Goal: Communication & Community: Answer question/provide support

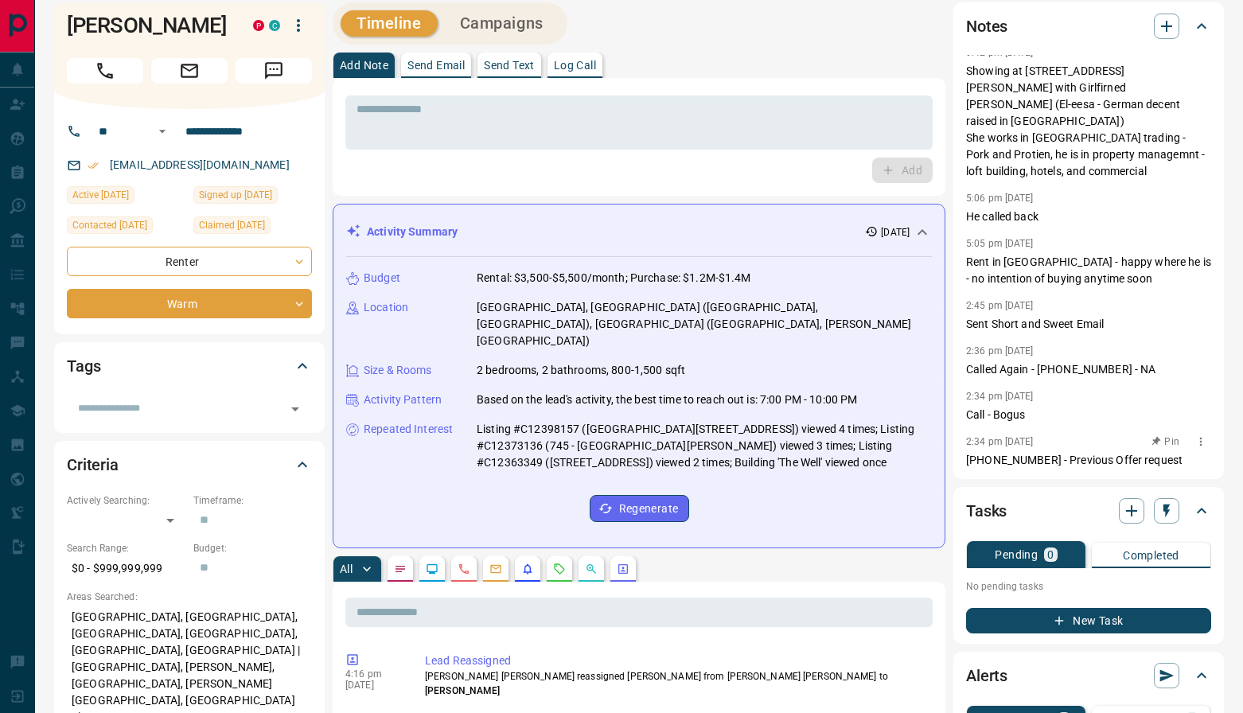
scroll to position [13, 0]
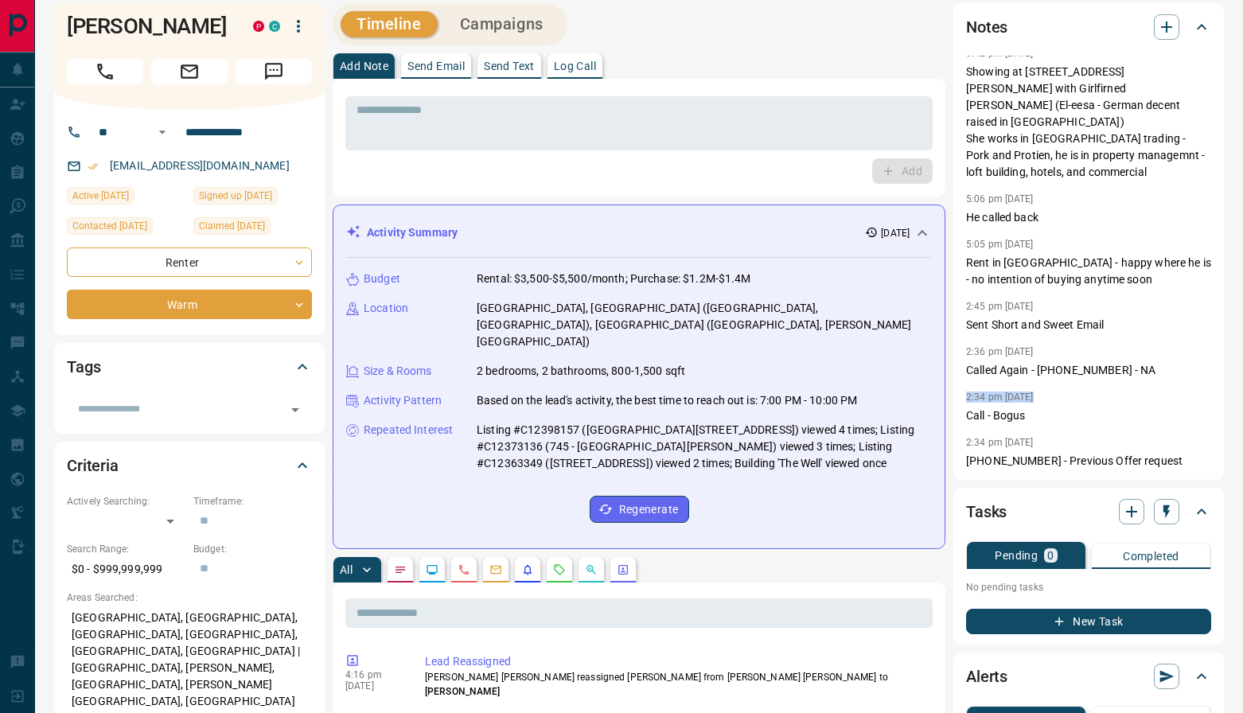
drag, startPoint x: 1047, startPoint y: 420, endPoint x: 954, endPoint y: 369, distance: 106.1
click at [966, 369] on div "9:42 pm [DATE] He never wanted to buy a condo - but loves 18 [PERSON_NAME] they…" at bounding box center [1088, 263] width 245 height 414
drag, startPoint x: 1101, startPoint y: 467, endPoint x: 1005, endPoint y: 345, distance: 155.2
click at [966, 351] on div "9:42 pm [DATE] He never wanted to buy a condo - but loves 18 [PERSON_NAME] they…" at bounding box center [1088, 263] width 245 height 414
click at [1052, 362] on p "Called Again - [PHONE_NUMBER] - NA" at bounding box center [1088, 370] width 245 height 17
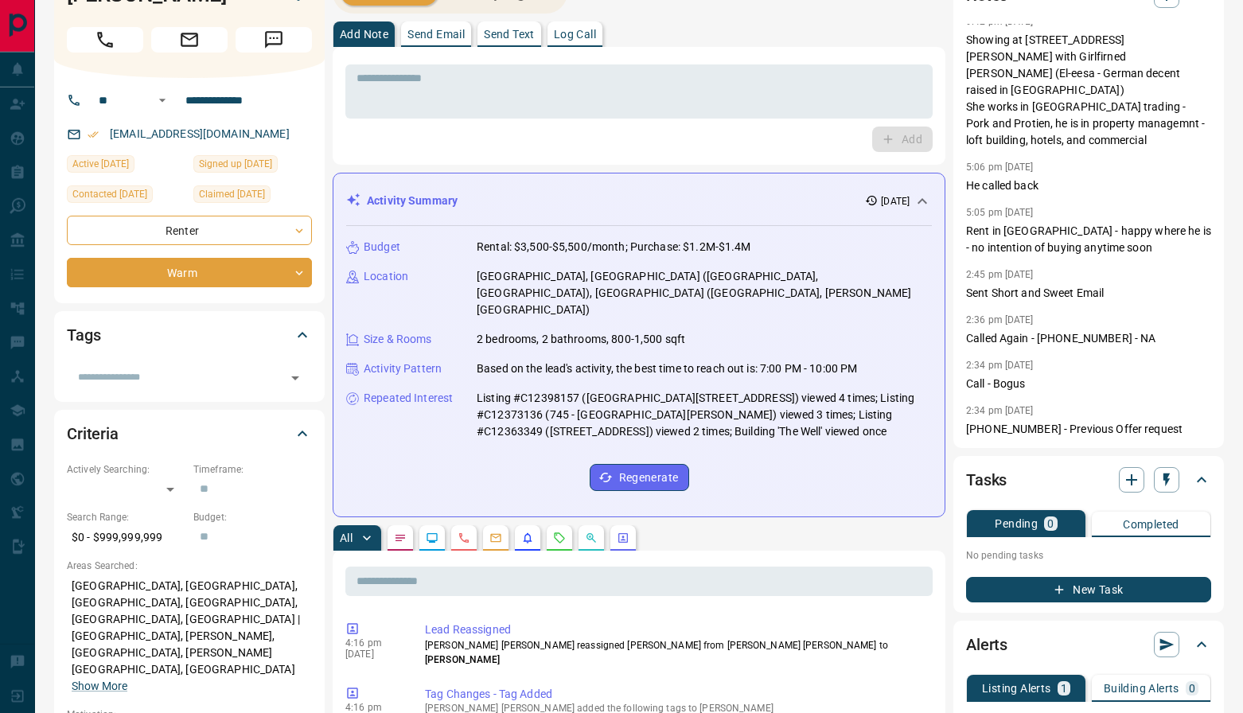
scroll to position [38, 0]
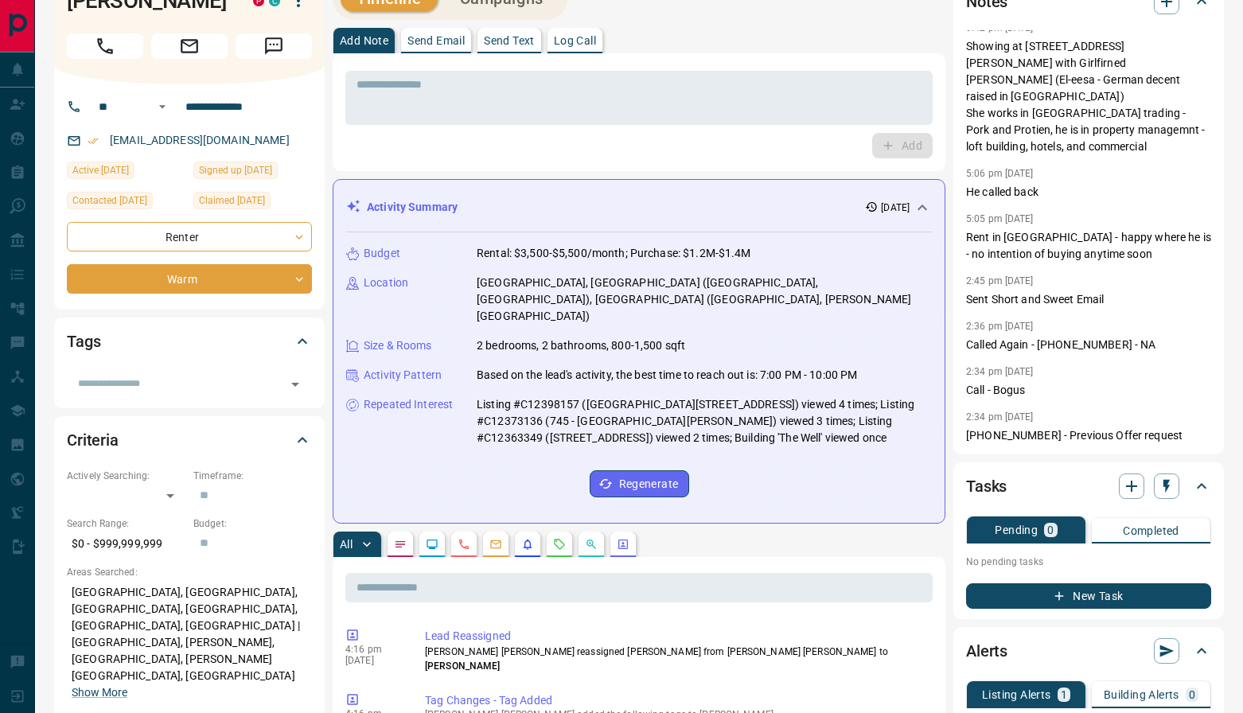
drag, startPoint x: 832, startPoint y: 423, endPoint x: 125, endPoint y: 48, distance: 800.2
click at [796, 422] on div "Budget Rental: $3,500-$5,500/month; Purchase: $1.2M-$1.4M Location [GEOGRAPHIC_…" at bounding box center [639, 371] width 586 height 278
drag, startPoint x: 830, startPoint y: 427, endPoint x: 64, endPoint y: 25, distance: 864.9
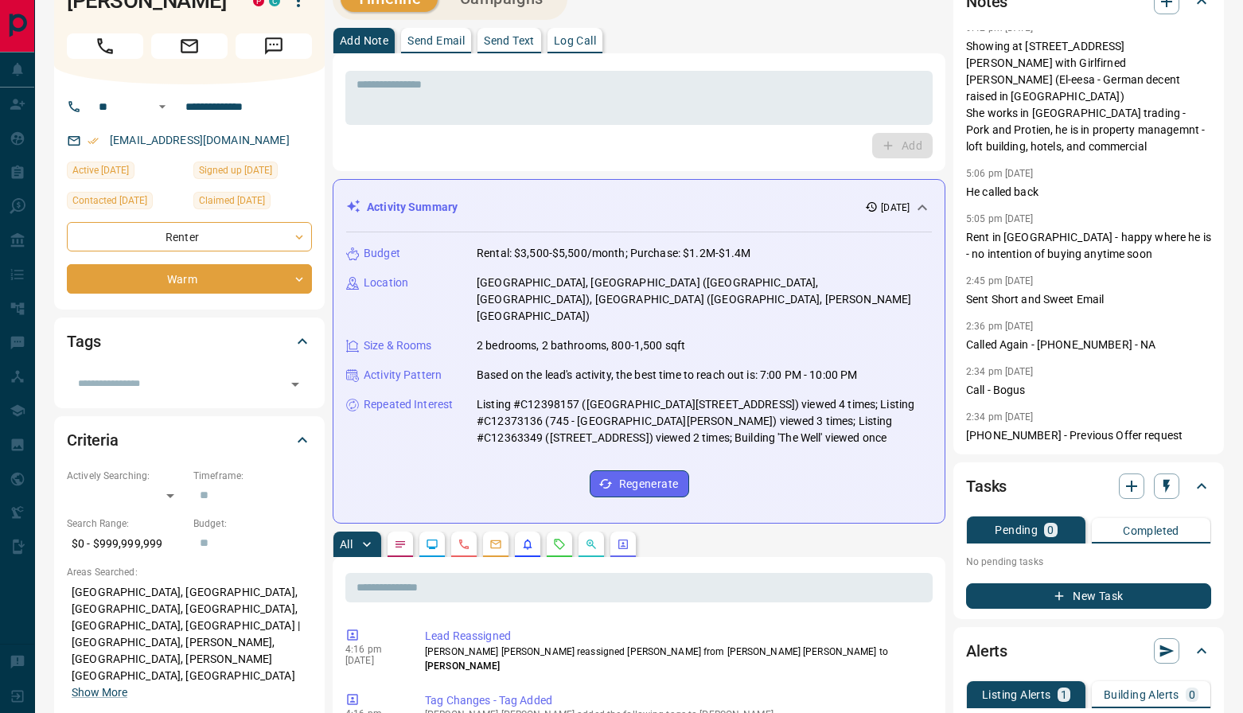
click at [839, 410] on p "Listing #C12398157 ([GEOGRAPHIC_DATA][STREET_ADDRESS]) viewed 4 times; Listing …" at bounding box center [704, 421] width 455 height 50
click at [849, 405] on p "Listing #C12398157 ([GEOGRAPHIC_DATA][STREET_ADDRESS]) viewed 4 times; Listing …" at bounding box center [704, 421] width 455 height 50
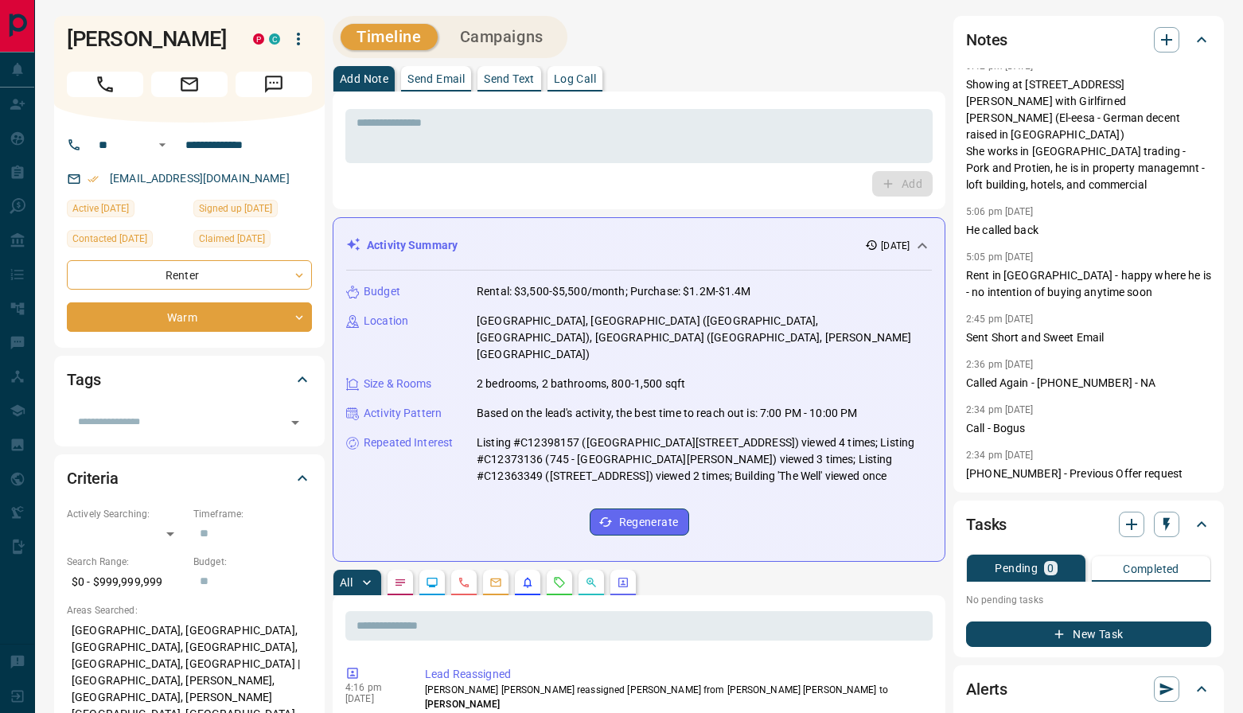
drag, startPoint x: 849, startPoint y: 407, endPoint x: 232, endPoint y: -65, distance: 777.6
click at [232, 0] on html "**********" at bounding box center [621, 356] width 1243 height 713
click at [799, 497] on div "Budget Rental: $3,500-$5,500/month; Purchase: $1.2M-$1.4M Location [GEOGRAPHIC_…" at bounding box center [639, 410] width 586 height 278
drag, startPoint x: 793, startPoint y: 504, endPoint x: 58, endPoint y: 26, distance: 877.1
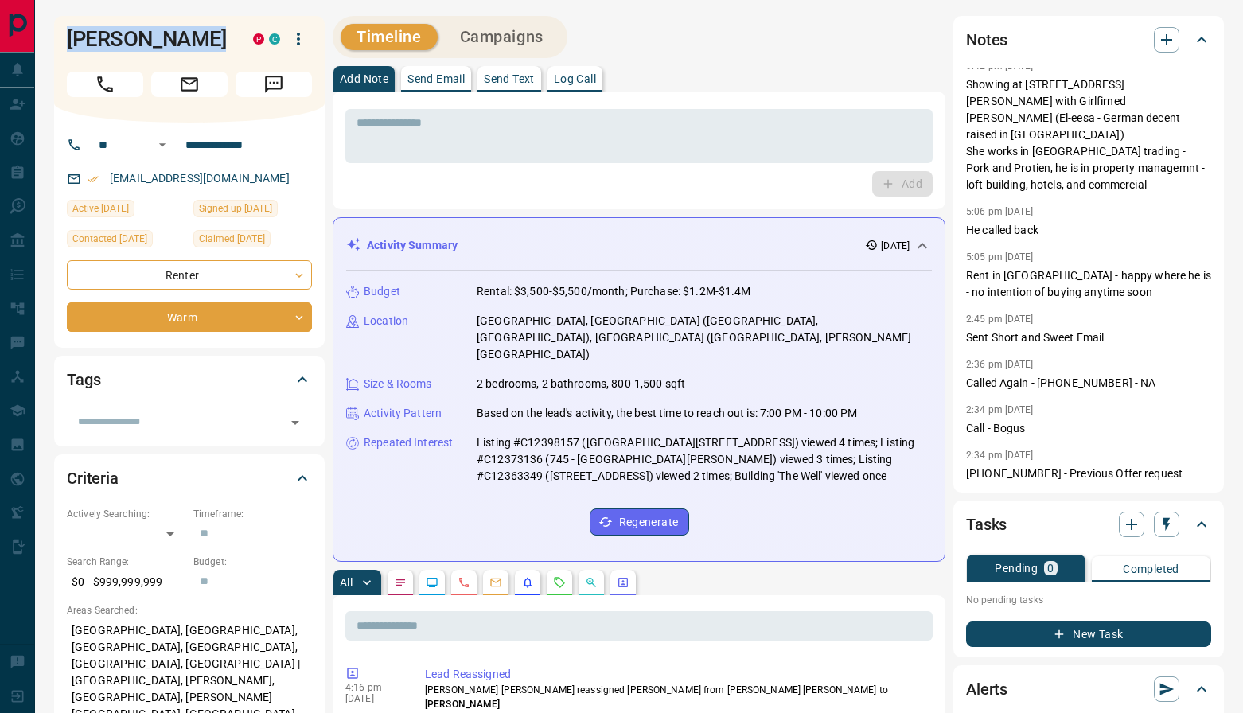
click at [801, 436] on p "Listing #C12398157 ([GEOGRAPHIC_DATA][STREET_ADDRESS]) viewed 4 times; Listing …" at bounding box center [704, 459] width 455 height 50
click at [830, 465] on div "Budget Rental: $3,500-$5,500/month; Purchase: $1.2M-$1.4M Location [GEOGRAPHIC_…" at bounding box center [639, 410] width 586 height 278
click at [808, 478] on div "Budget Rental: $3,500-$5,500/month; Purchase: $1.2M-$1.4M Location [GEOGRAPHIC_…" at bounding box center [639, 410] width 586 height 278
drag, startPoint x: 819, startPoint y: 470, endPoint x: 48, endPoint y: -9, distance: 907.7
click at [48, 0] on html "**********" at bounding box center [621, 356] width 1243 height 713
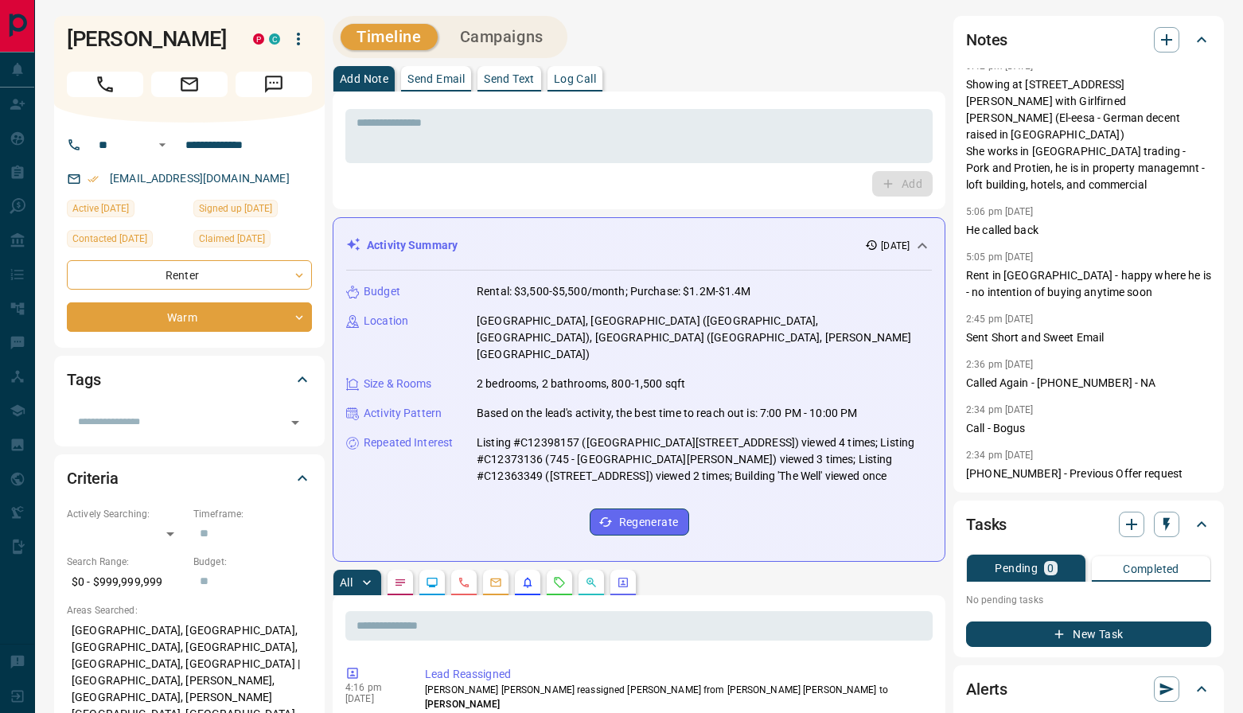
drag, startPoint x: 808, startPoint y: 466, endPoint x: 793, endPoint y: 470, distance: 15.6
click at [808, 465] on div "Budget Rental: $3,500-$5,500/month; Purchase: $1.2M-$1.4M Location [GEOGRAPHIC_…" at bounding box center [639, 410] width 586 height 278
drag, startPoint x: 791, startPoint y: 473, endPoint x: 136, endPoint y: 37, distance: 786.8
click at [765, 447] on p "Listing #C12398157 ([GEOGRAPHIC_DATA][STREET_ADDRESS]) viewed 4 times; Listing …" at bounding box center [704, 459] width 455 height 50
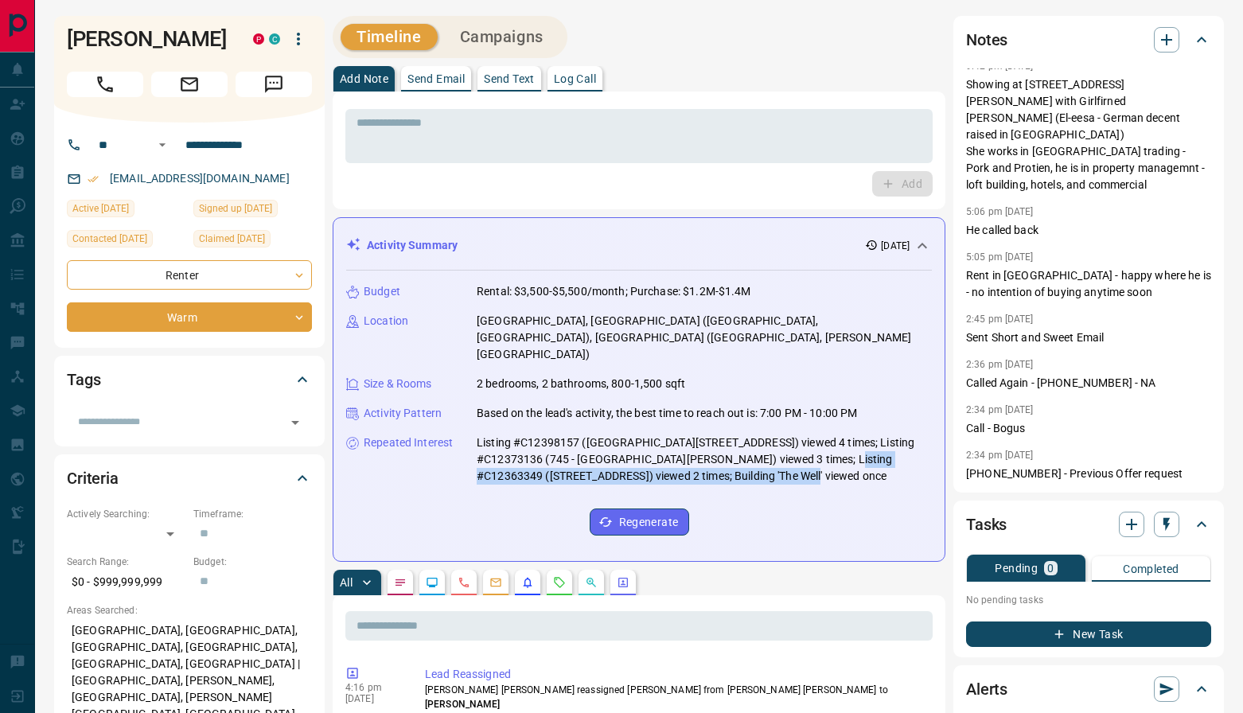
click at [793, 434] on p "Listing #C12398157 ([GEOGRAPHIC_DATA][STREET_ADDRESS]) viewed 4 times; Listing …" at bounding box center [704, 459] width 455 height 50
click at [816, 452] on div "Budget Rental: $3,500-$5,500/month; Purchase: $1.2M-$1.4M Location [GEOGRAPHIC_…" at bounding box center [639, 410] width 586 height 278
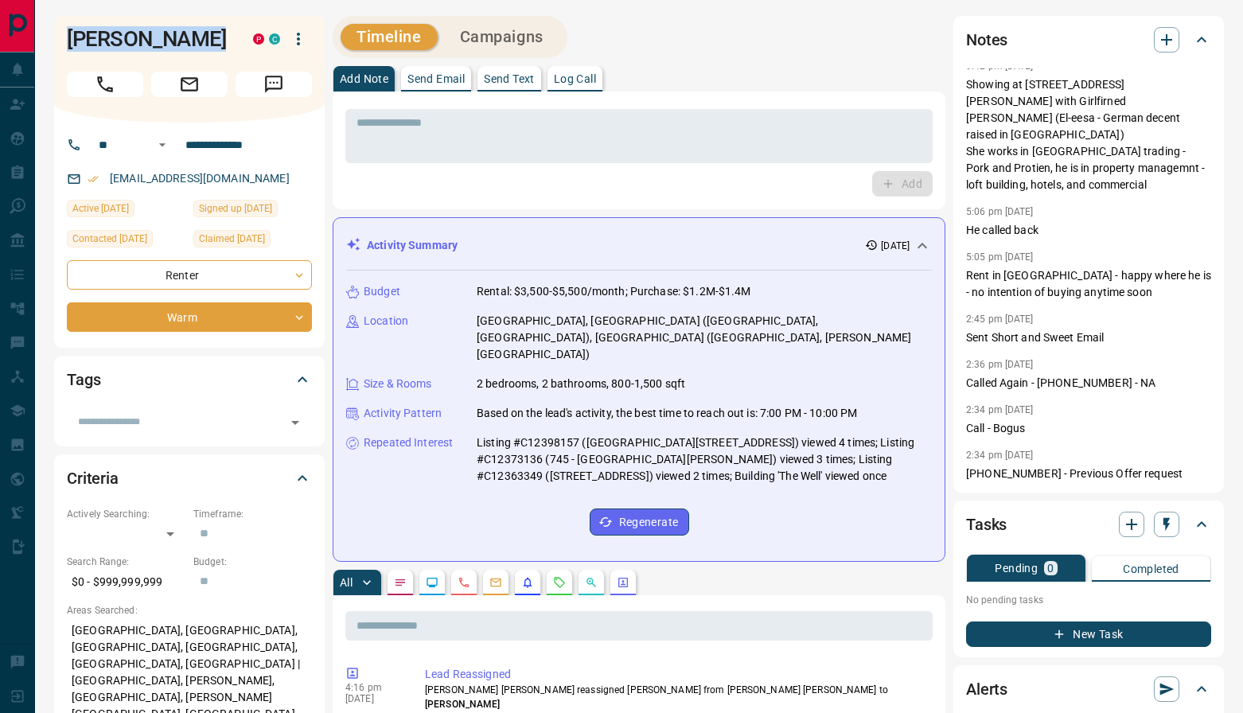
drag, startPoint x: 783, startPoint y: 460, endPoint x: 57, endPoint y: 36, distance: 840.5
drag, startPoint x: 762, startPoint y: 458, endPoint x: 753, endPoint y: 484, distance: 27.9
click at [762, 458] on div "Budget Rental: $3,500-$5,500/month; Purchase: $1.2M-$1.4M Location [GEOGRAPHIC_…" at bounding box center [639, 410] width 586 height 278
drag, startPoint x: 744, startPoint y: 488, endPoint x: 396, endPoint y: 252, distance: 420.0
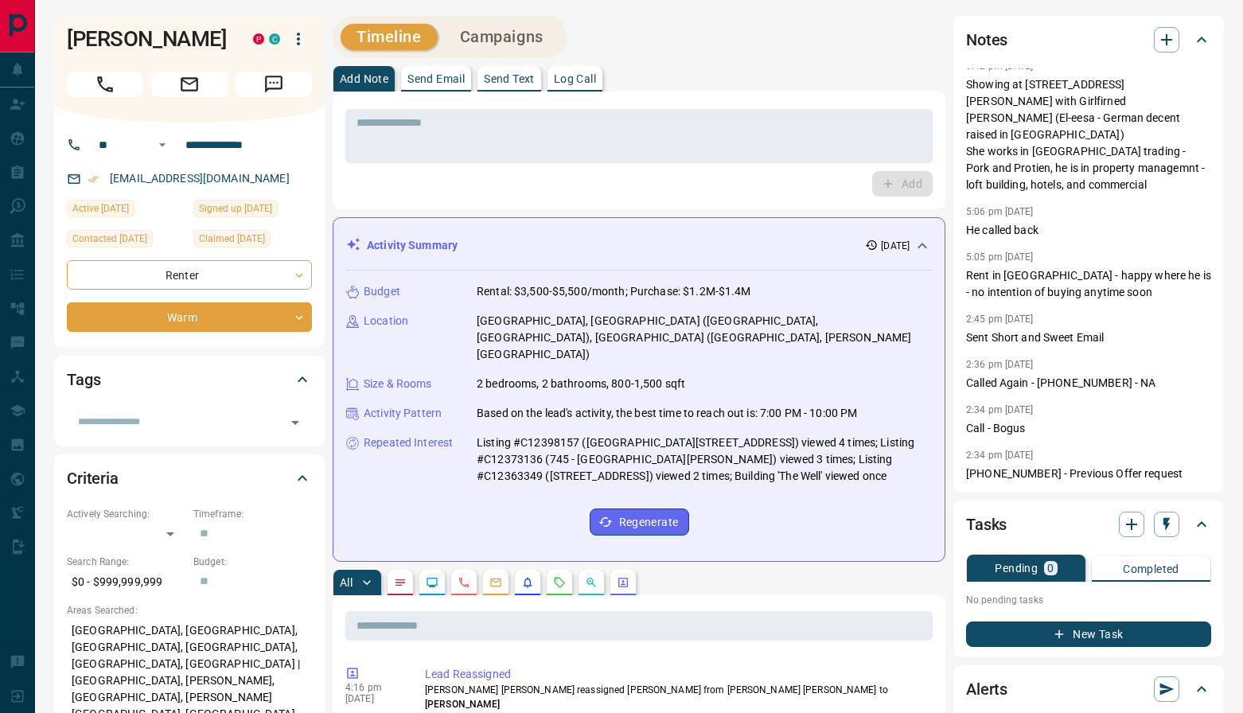
click at [391, 255] on div "Activity Summary [DATE] Budget Rental: $3,500-$5,500/month; Purchase: $1.2M-$1.…" at bounding box center [639, 389] width 613 height 345
click at [828, 464] on div "Budget Rental: $3,500-$5,500/month; Purchase: $1.2M-$1.4M Location [GEOGRAPHIC_…" at bounding box center [639, 410] width 586 height 278
drag, startPoint x: 841, startPoint y: 467, endPoint x: 824, endPoint y: 509, distance: 45.7
click at [841, 467] on div "Budget Rental: $3,500-$5,500/month; Purchase: $1.2M-$1.4M Location [GEOGRAPHIC_…" at bounding box center [639, 410] width 586 height 278
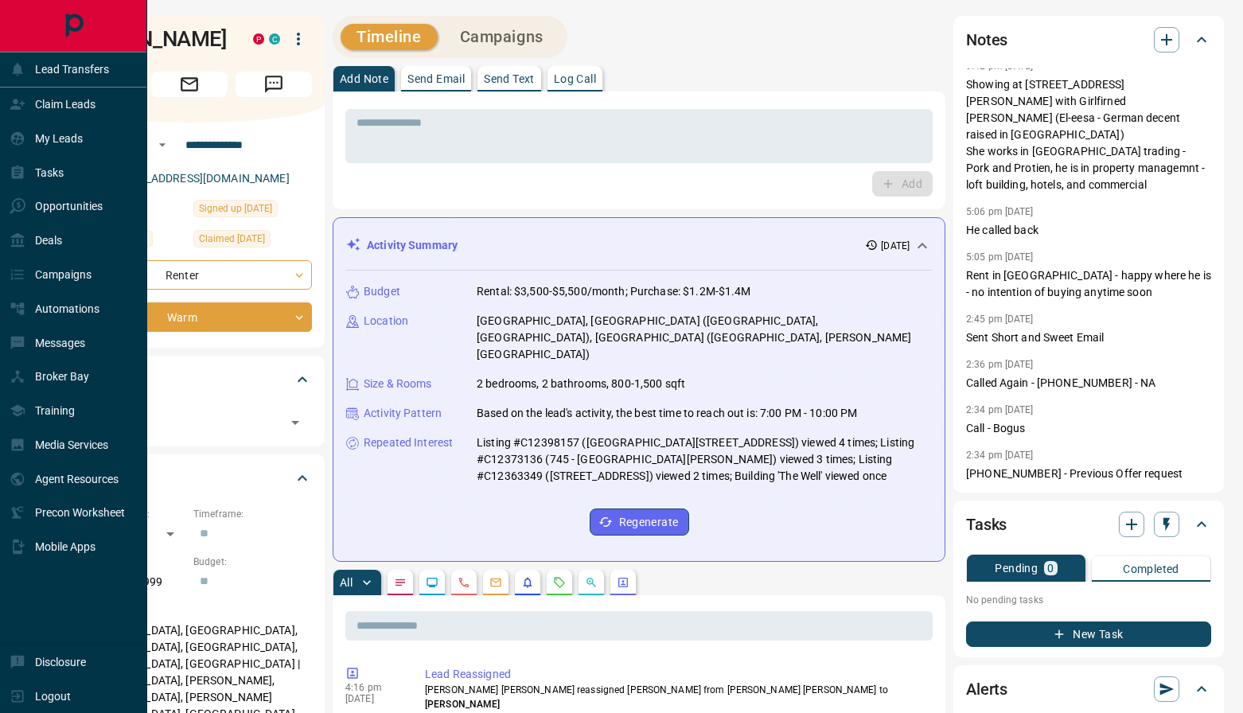
drag, startPoint x: 828, startPoint y: 497, endPoint x: 33, endPoint y: 16, distance: 929.3
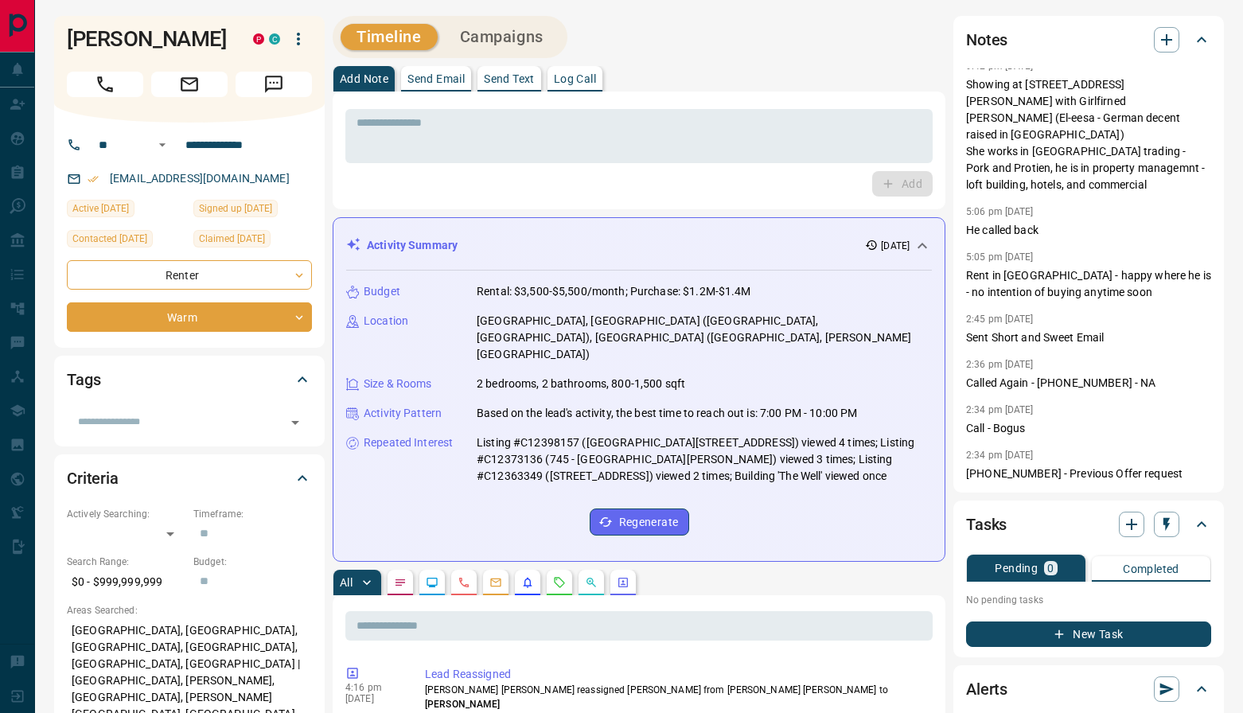
click at [862, 454] on div "Budget Rental: $3,500-$5,500/month; Purchase: $1.2M-$1.4M Location [GEOGRAPHIC_…" at bounding box center [639, 410] width 586 height 278
click at [863, 481] on div "Budget Rental: $3,500-$5,500/month; Purchase: $1.2M-$1.4M Location [GEOGRAPHIC_…" at bounding box center [639, 410] width 586 height 278
click at [832, 482] on div "Budget Rental: $3,500-$5,500/month; Purchase: $1.2M-$1.4M Location [GEOGRAPHIC_…" at bounding box center [639, 410] width 586 height 278
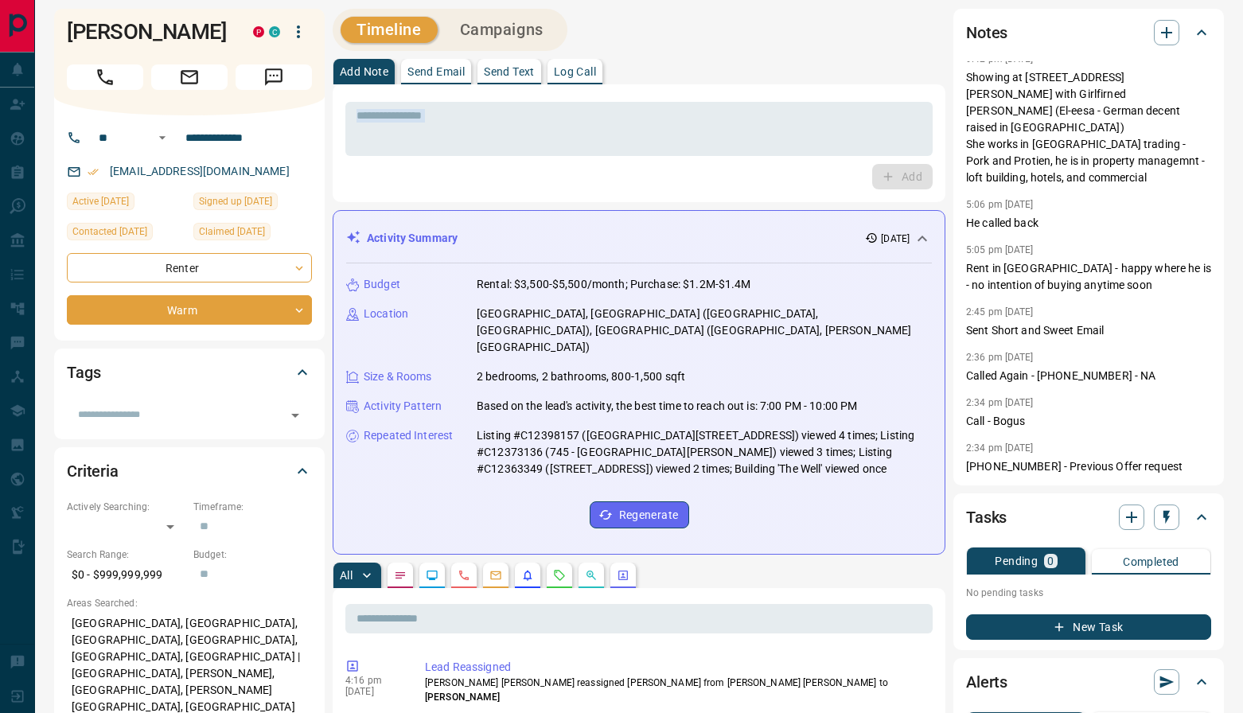
scroll to position [13, 0]
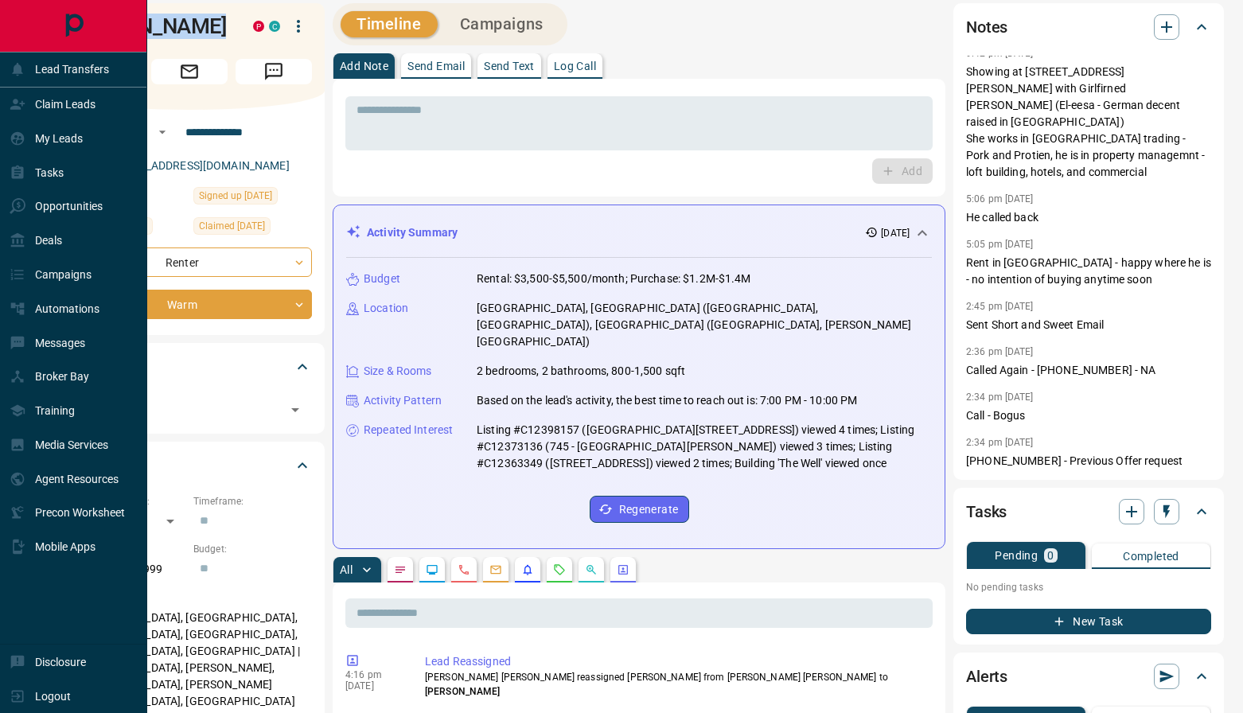
drag, startPoint x: 836, startPoint y: 486, endPoint x: -2, endPoint y: 38, distance: 949.4
click at [0, 38] on html "**********" at bounding box center [621, 343] width 1243 height 713
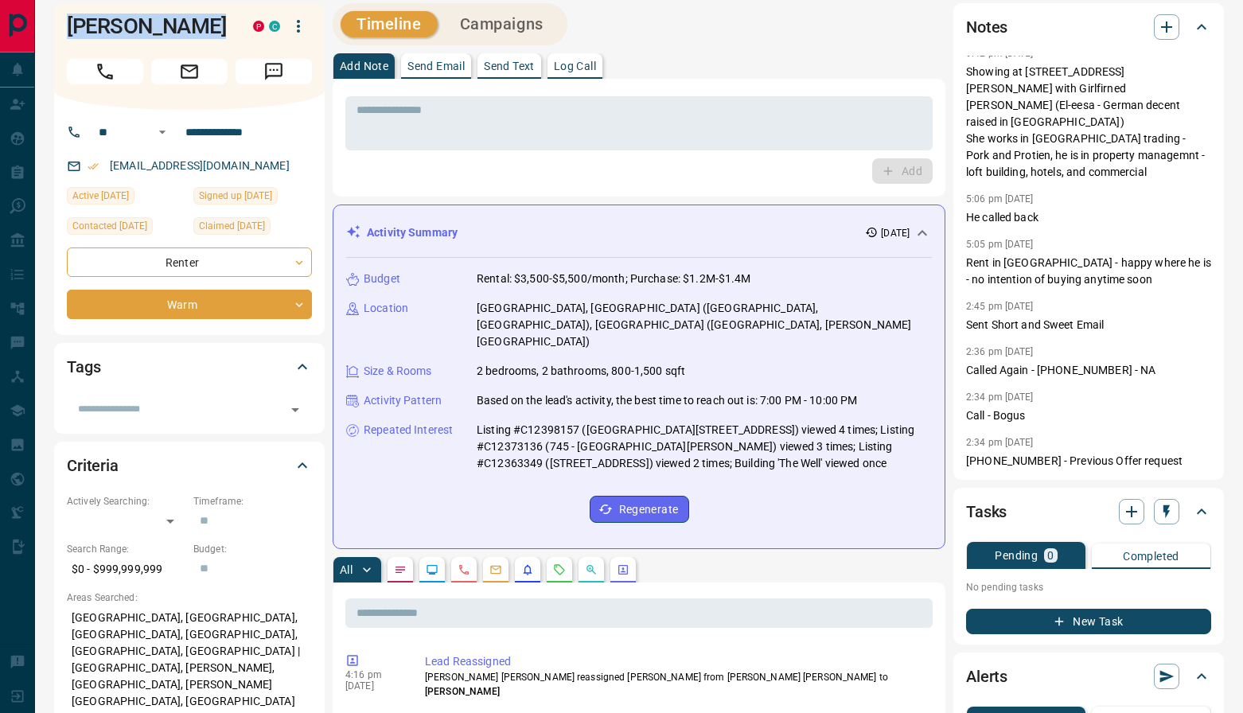
click at [843, 495] on div "Budget Rental: $3,500-$5,500/month; Purchase: $1.2M-$1.4M Location [GEOGRAPHIC_…" at bounding box center [639, 397] width 586 height 278
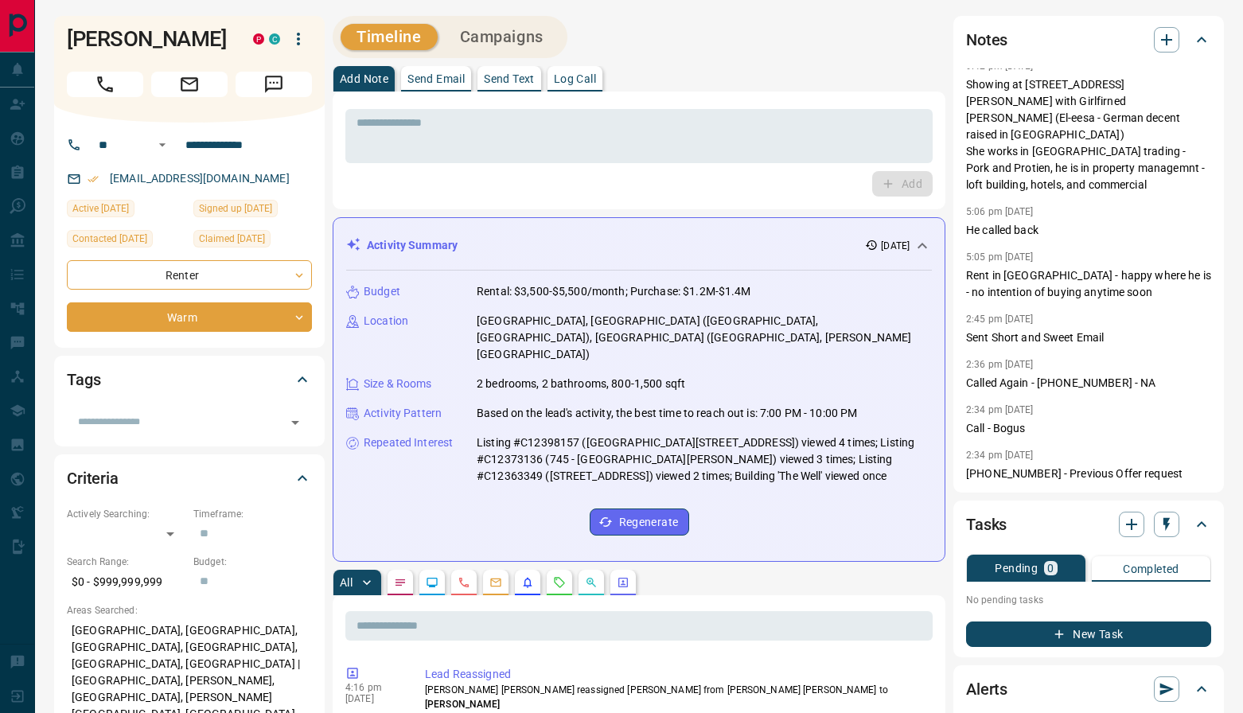
drag, startPoint x: 808, startPoint y: 501, endPoint x: 202, endPoint y: -9, distance: 792.3
click at [202, 0] on html "**********" at bounding box center [621, 356] width 1243 height 713
click at [827, 451] on div "Budget Rental: $3,500-$5,500/month; Purchase: $1.2M-$1.4M Location [GEOGRAPHIC_…" at bounding box center [639, 410] width 586 height 278
drag, startPoint x: 758, startPoint y: 474, endPoint x: 35, endPoint y: -17, distance: 874.2
click at [35, 0] on html "**********" at bounding box center [621, 356] width 1243 height 713
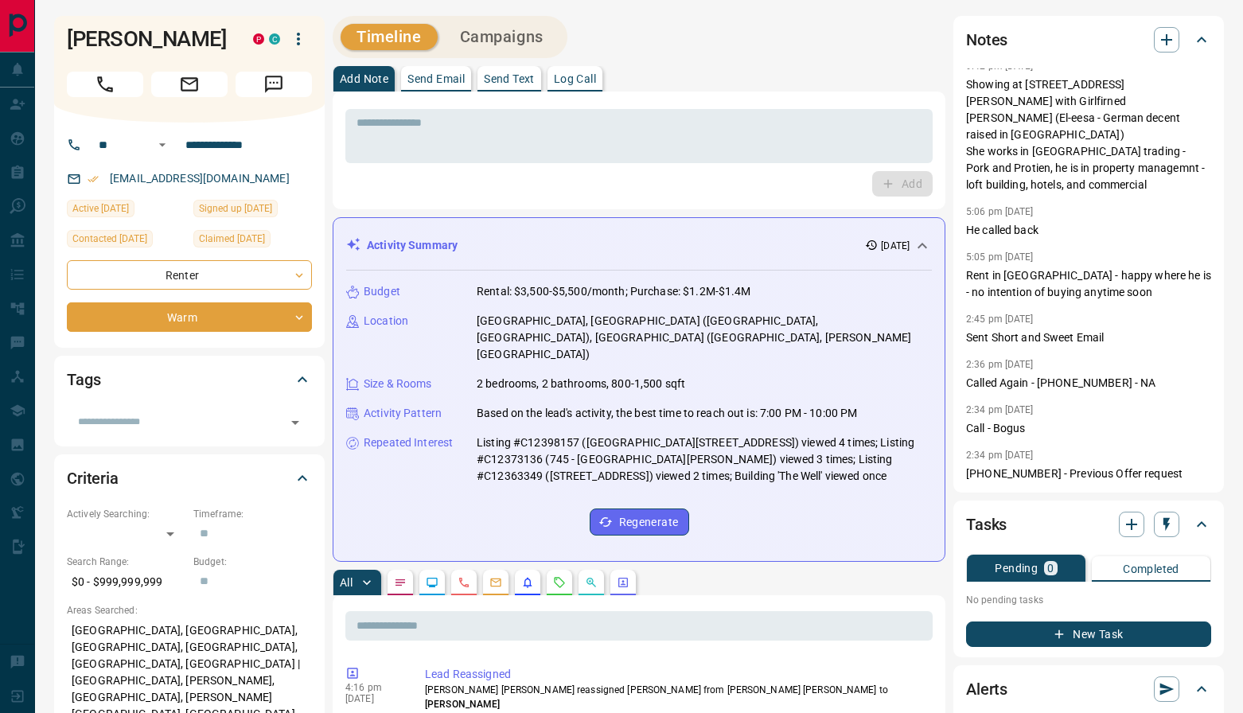
drag, startPoint x: 845, startPoint y: 496, endPoint x: 853, endPoint y: 502, distance: 10.2
click at [845, 496] on div "Budget Rental: $3,500-$5,500/month; Purchase: $1.2M-$1.4M Location [GEOGRAPHIC_…" at bounding box center [639, 410] width 586 height 278
drag, startPoint x: 824, startPoint y: 477, endPoint x: 141, endPoint y: 29, distance: 816.8
click at [81, 0] on html "**********" at bounding box center [621, 356] width 1243 height 713
click at [846, 482] on div "Budget Rental: $3,500-$5,500/month; Purchase: $1.2M-$1.4M Location [GEOGRAPHIC_…" at bounding box center [639, 410] width 586 height 278
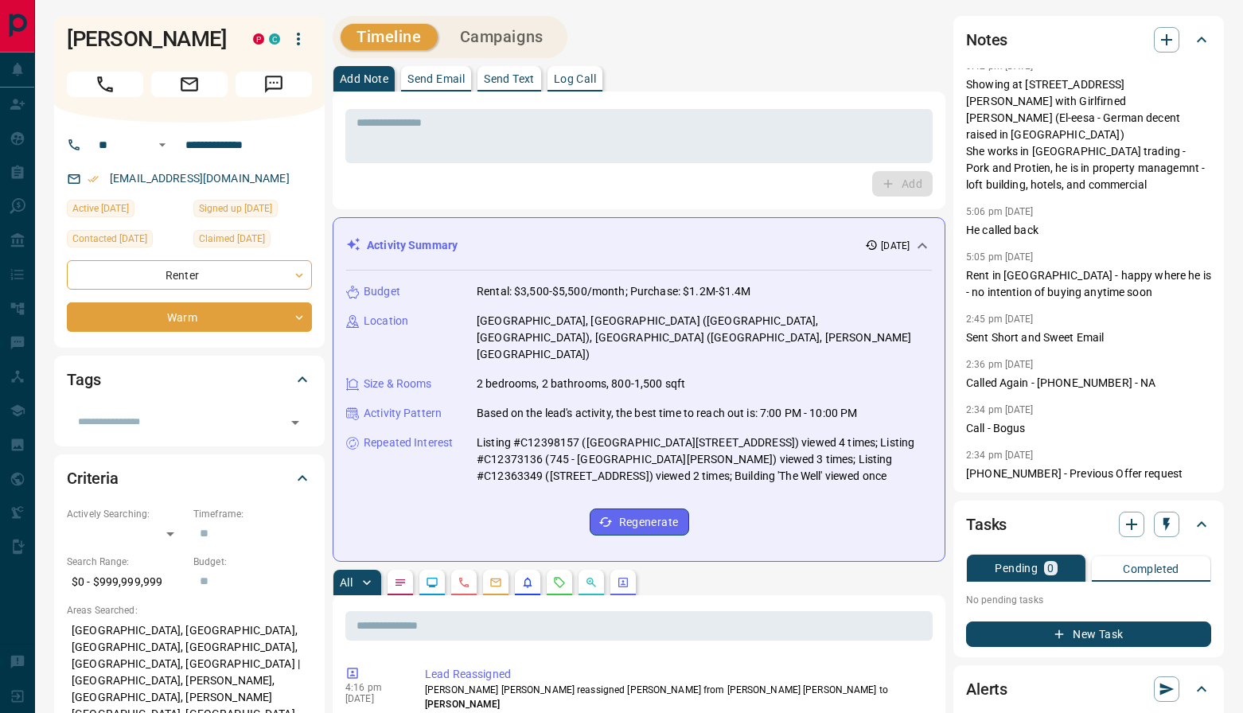
drag, startPoint x: 847, startPoint y: 492, endPoint x: 119, endPoint y: 29, distance: 863.1
click at [849, 442] on p "Listing #C12398157 ([GEOGRAPHIC_DATA][STREET_ADDRESS]) viewed 4 times; Listing …" at bounding box center [704, 459] width 455 height 50
drag, startPoint x: 843, startPoint y: 456, endPoint x: 39, endPoint y: -12, distance: 930.0
click at [39, 0] on html "**********" at bounding box center [621, 356] width 1243 height 713
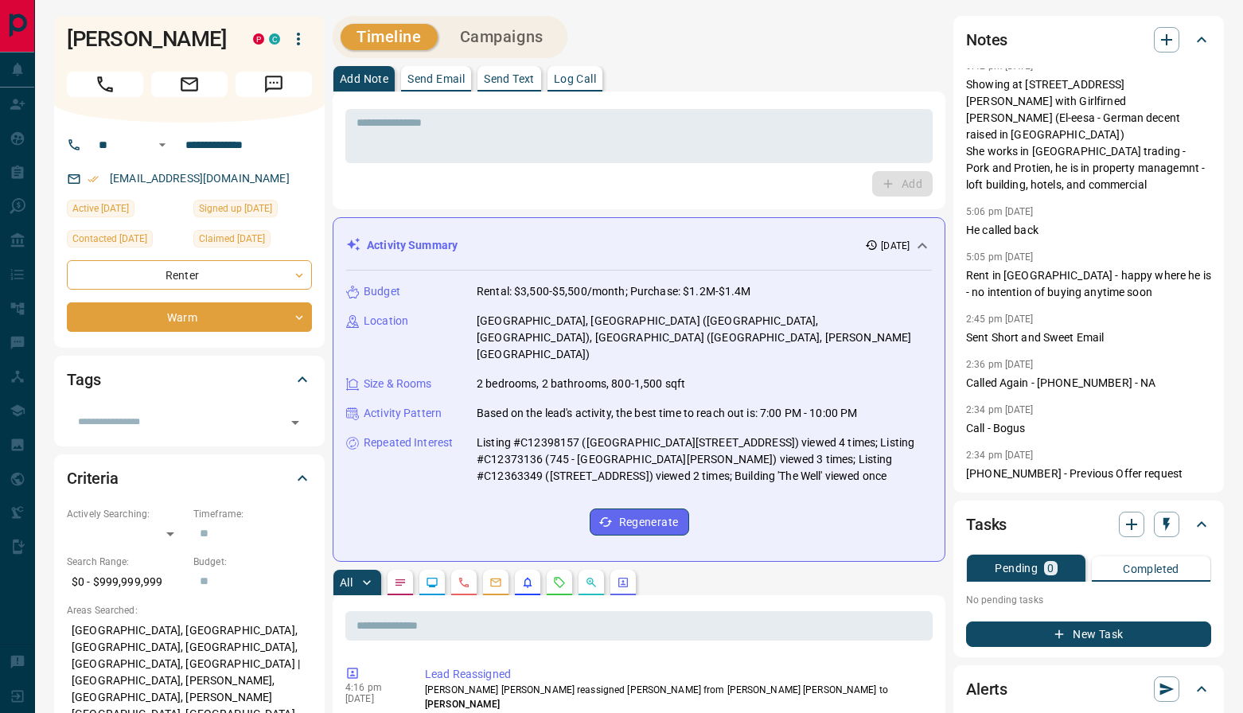
click at [788, 462] on div "Budget Rental: $3,500-$5,500/month; Purchase: $1.2M-$1.4M Location [GEOGRAPHIC_…" at bounding box center [639, 410] width 586 height 278
drag, startPoint x: 769, startPoint y: 445, endPoint x: 89, endPoint y: 12, distance: 805.7
drag, startPoint x: 799, startPoint y: 469, endPoint x: 789, endPoint y: 488, distance: 21.0
click at [800, 469] on div "Budget Rental: $3,500-$5,500/month; Purchase: $1.2M-$1.4M Location [GEOGRAPHIC_…" at bounding box center [639, 410] width 586 height 278
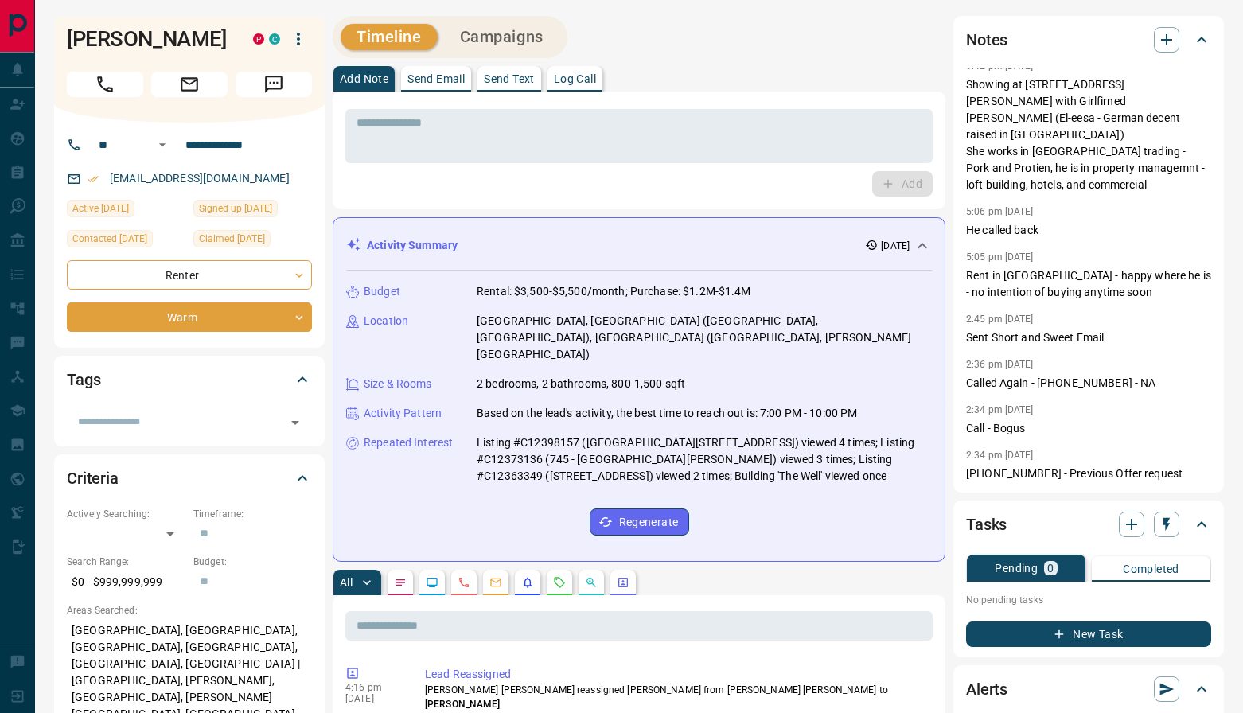
drag, startPoint x: 805, startPoint y: 485, endPoint x: 800, endPoint y: 497, distance: 13.2
click at [804, 485] on div "Budget Rental: $3,500-$5,500/month; Purchase: $1.2M-$1.4M Location [GEOGRAPHIC_…" at bounding box center [639, 410] width 586 height 278
click at [746, 456] on div "Budget Rental: $3,500-$5,500/month; Purchase: $1.2M-$1.4M Location [GEOGRAPHIC_…" at bounding box center [639, 410] width 586 height 278
drag, startPoint x: 756, startPoint y: 461, endPoint x: 37, endPoint y: 3, distance: 851.8
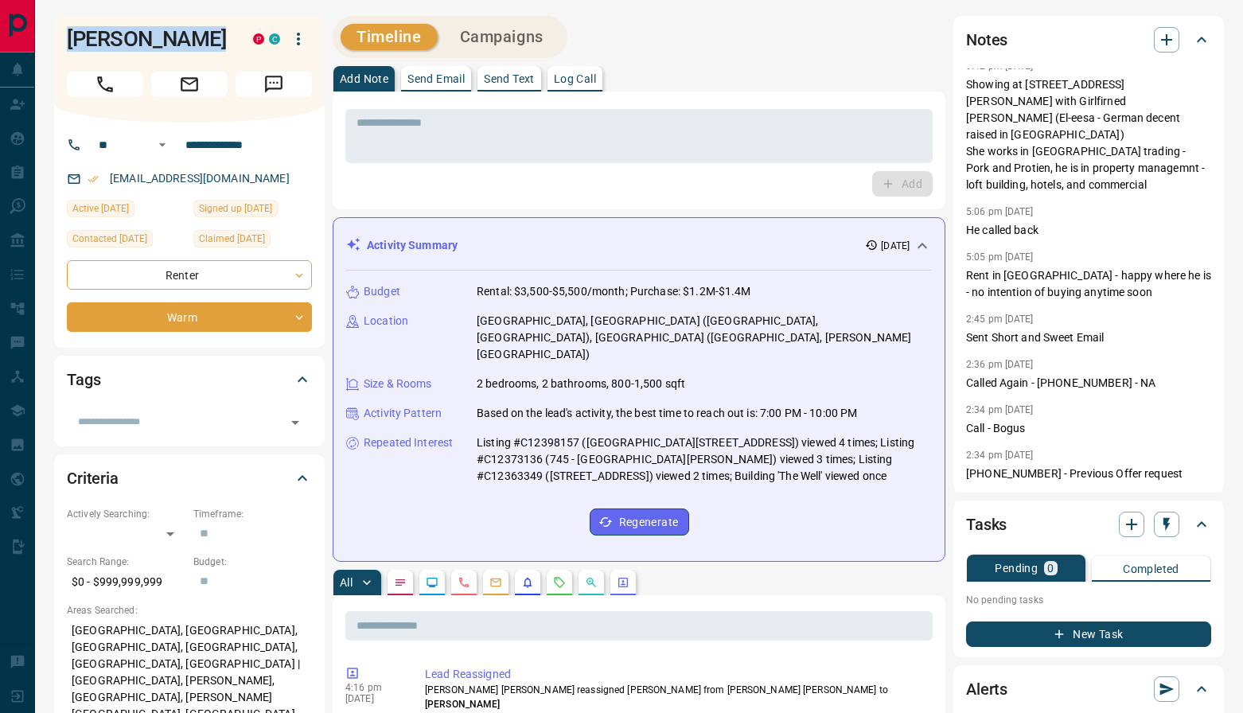
click at [756, 471] on div "Budget Rental: $3,500-$5,500/month; Purchase: $1.2M-$1.4M Location [GEOGRAPHIC_…" at bounding box center [639, 410] width 586 height 278
drag, startPoint x: 776, startPoint y: 489, endPoint x: 84, endPoint y: 27, distance: 831.8
click at [822, 473] on div "Budget Rental: $3,500-$5,500/month; Purchase: $1.2M-$1.4M Location [GEOGRAPHIC_…" at bounding box center [639, 410] width 586 height 278
drag, startPoint x: 822, startPoint y: 473, endPoint x: 57, endPoint y: 21, distance: 887.9
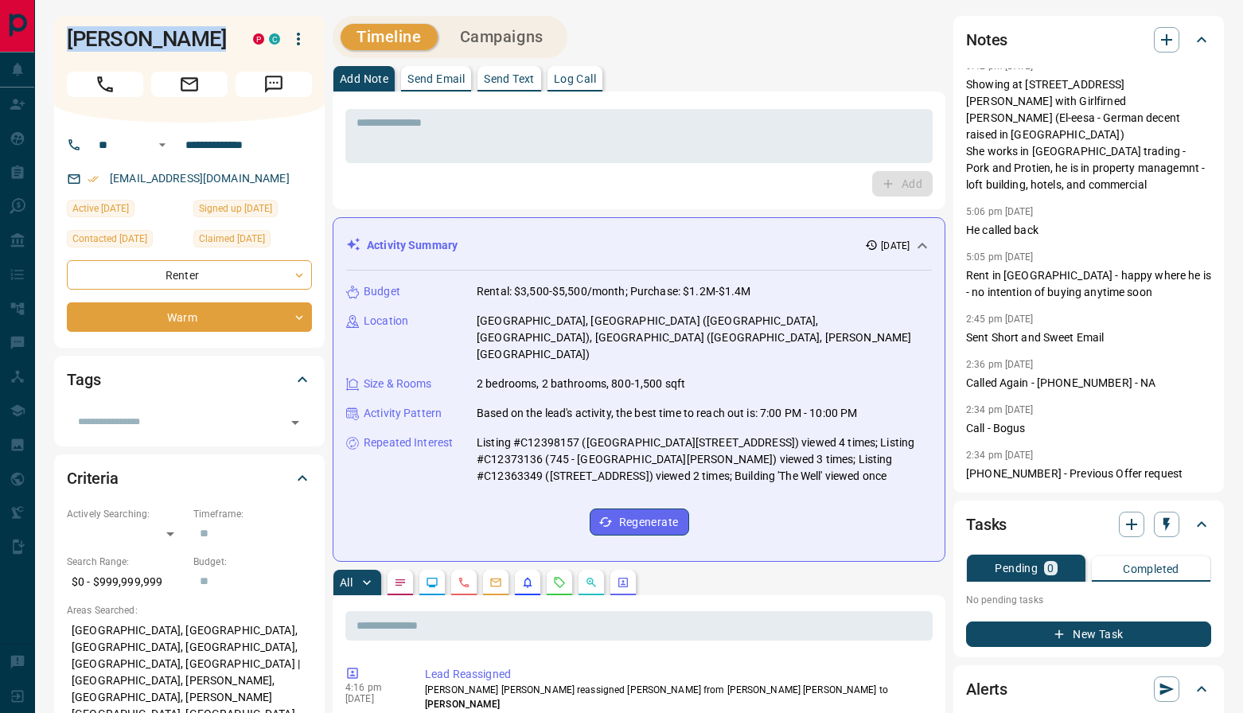
drag, startPoint x: 791, startPoint y: 515, endPoint x: 808, endPoint y: 519, distance: 18.0
click at [791, 514] on div "Activity Summary [DATE] Budget Rental: $3,500-$5,500/month; Purchase: $1.2M-$1.…" at bounding box center [639, 389] width 613 height 345
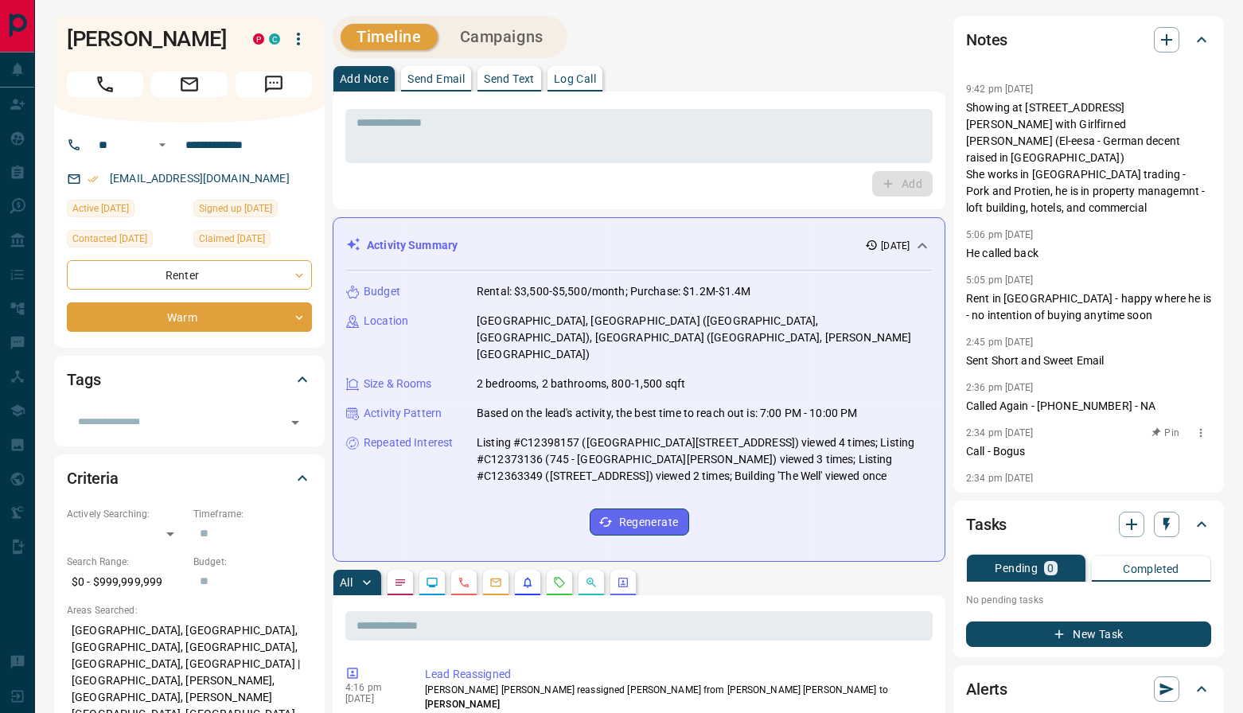
scroll to position [68, 0]
drag, startPoint x: 993, startPoint y: 285, endPoint x: 1155, endPoint y: 297, distance: 162.8
click at [1155, 297] on p "Rent in [GEOGRAPHIC_DATA] - happy where he is - no intention of buying anytime …" at bounding box center [1088, 307] width 245 height 33
click at [1162, 302] on p "Rent in [GEOGRAPHIC_DATA] - happy where he is - no intention of buying anytime …" at bounding box center [1088, 307] width 245 height 33
drag, startPoint x: 1162, startPoint y: 302, endPoint x: 954, endPoint y: 284, distance: 208.4
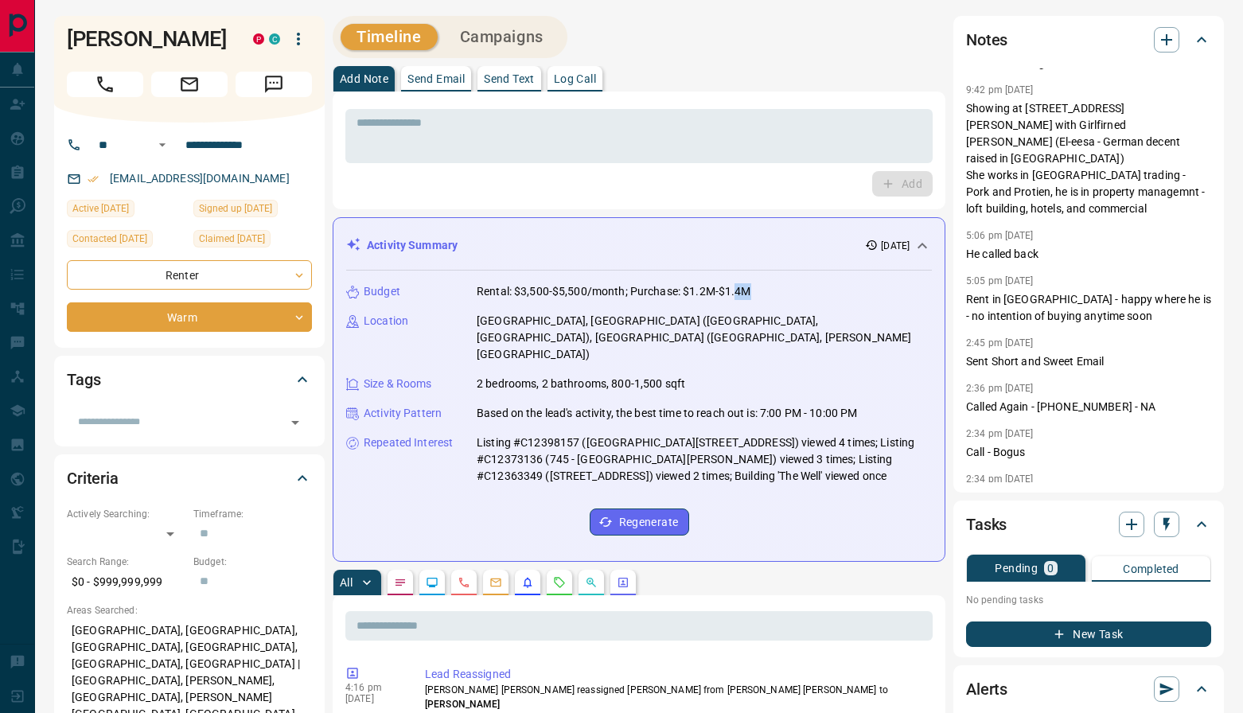
click at [966, 284] on div "9:42 pm [DATE] He never wanted to buy a condo - but loves 18 [PERSON_NAME] they…" at bounding box center [1088, 275] width 245 height 414
click at [1159, 302] on p "Rent in [GEOGRAPHIC_DATA] - happy where he is - no intention of buying anytime …" at bounding box center [1088, 307] width 245 height 33
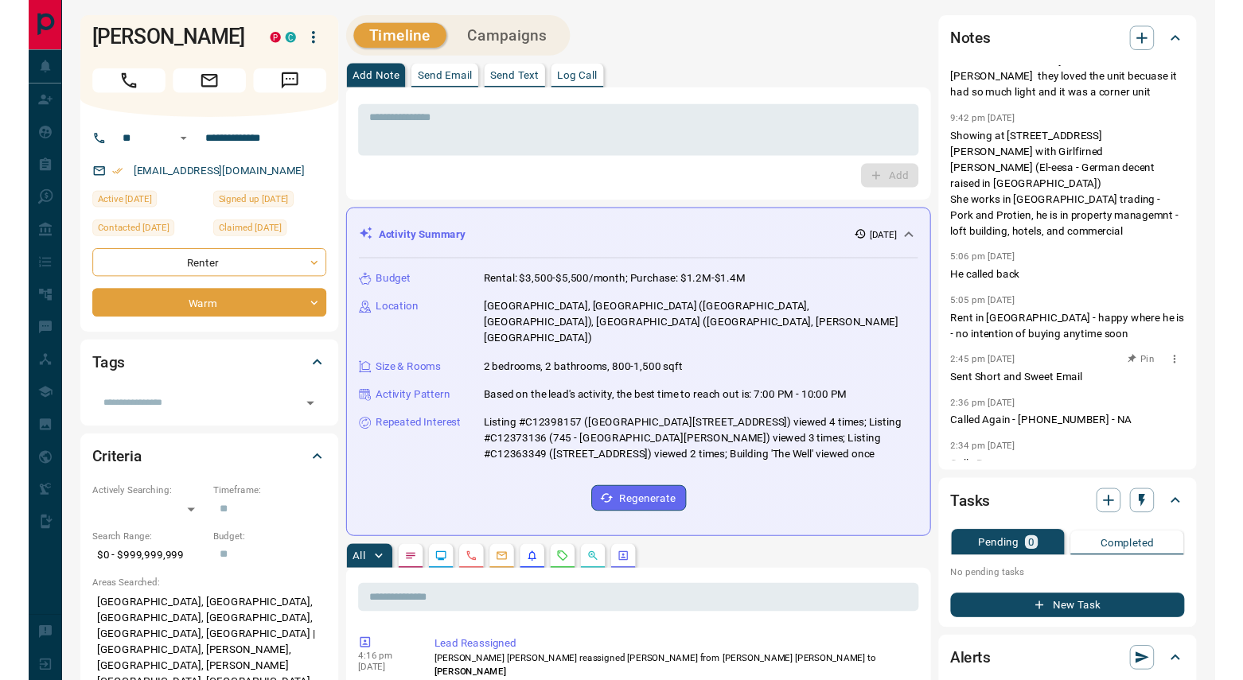
scroll to position [20, 0]
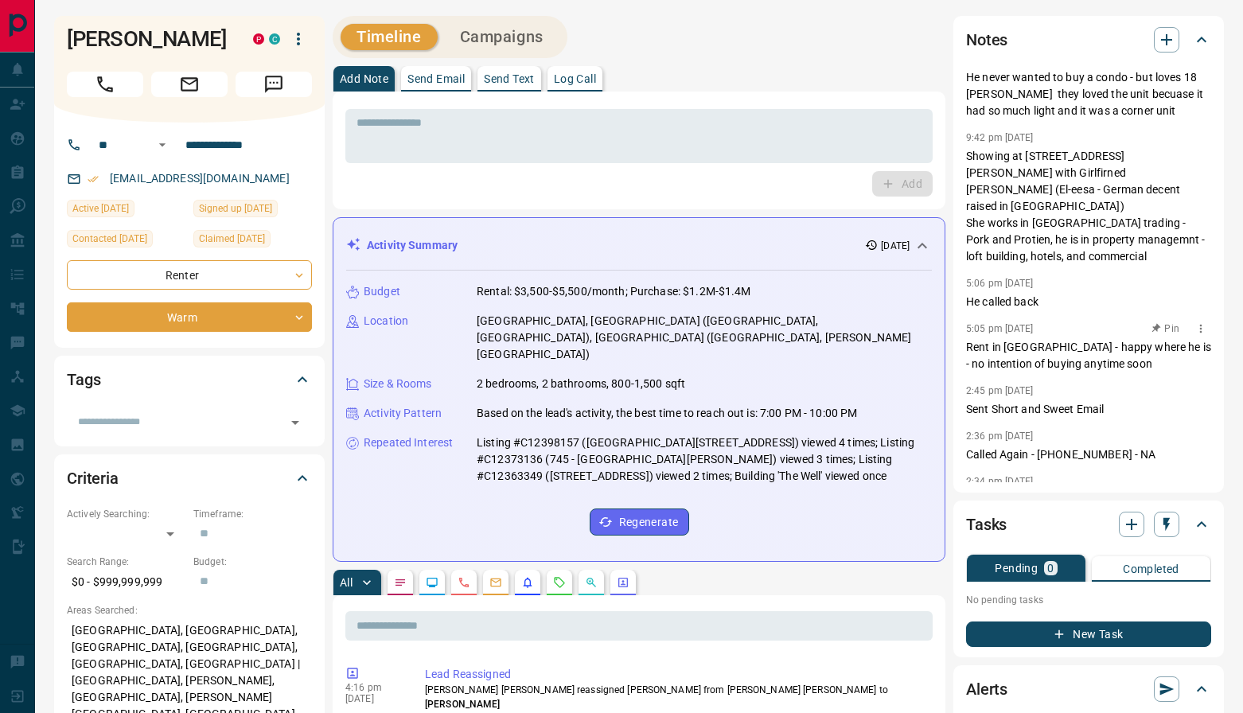
click at [1159, 341] on p "Rent in [GEOGRAPHIC_DATA] - happy where he is - no intention of buying anytime …" at bounding box center [1088, 355] width 245 height 33
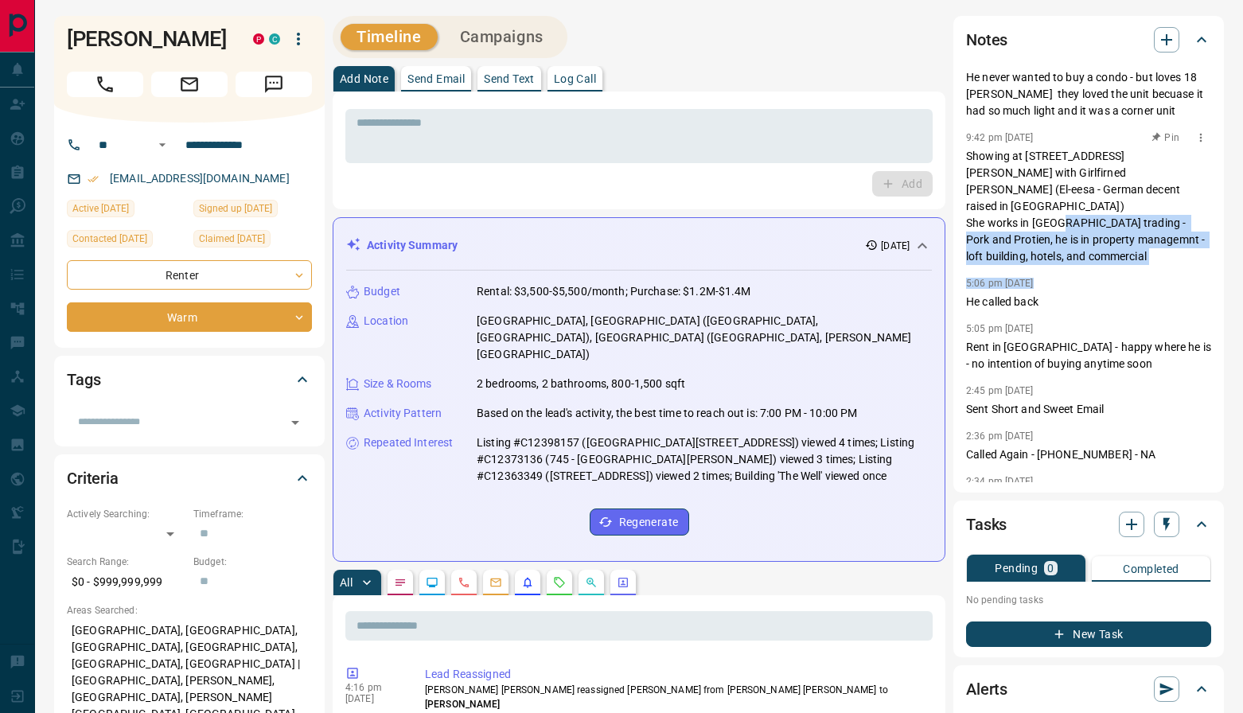
drag, startPoint x: 1162, startPoint y: 352, endPoint x: 975, endPoint y: 222, distance: 227.6
click at [975, 222] on div "9:42 pm [DATE] He never wanted to buy a condo - but loves 18 [PERSON_NAME] they…" at bounding box center [1088, 275] width 245 height 414
click at [1086, 273] on div "5:06 pm [DATE]" at bounding box center [1088, 283] width 245 height 21
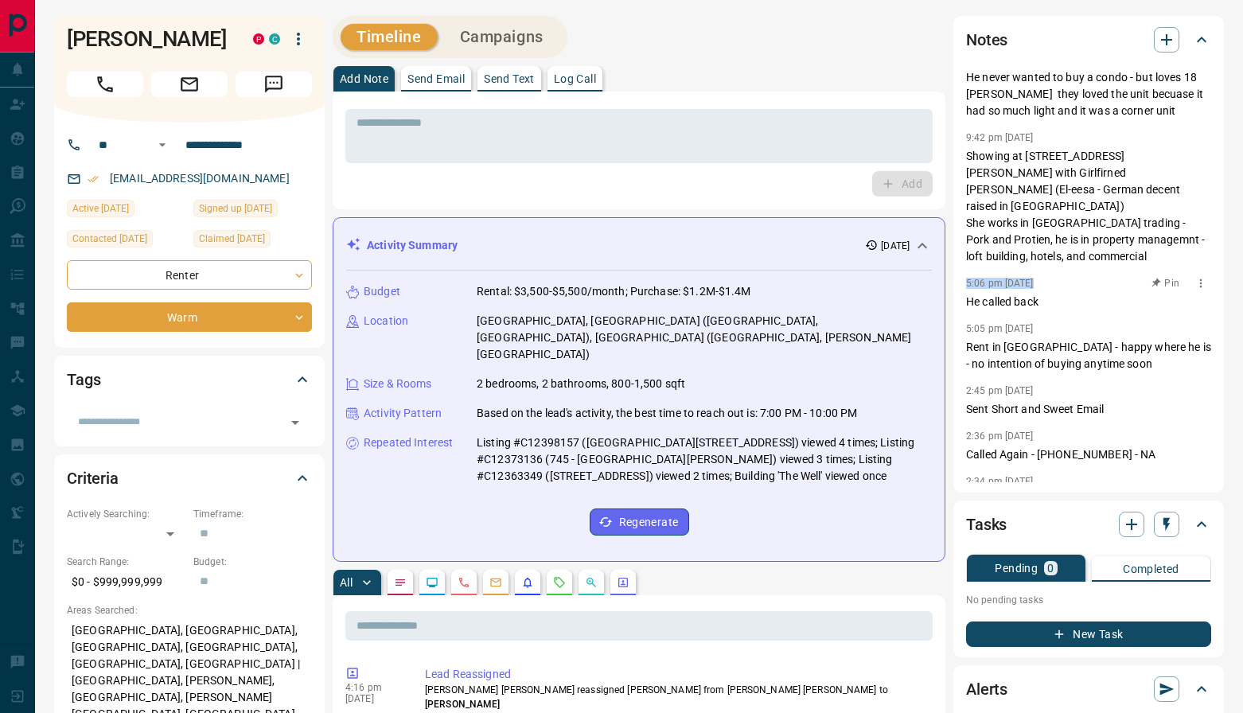
drag, startPoint x: 1088, startPoint y: 283, endPoint x: 994, endPoint y: 255, distance: 97.9
click at [997, 273] on div "5:06 pm [DATE] Pin He called back" at bounding box center [1088, 291] width 245 height 37
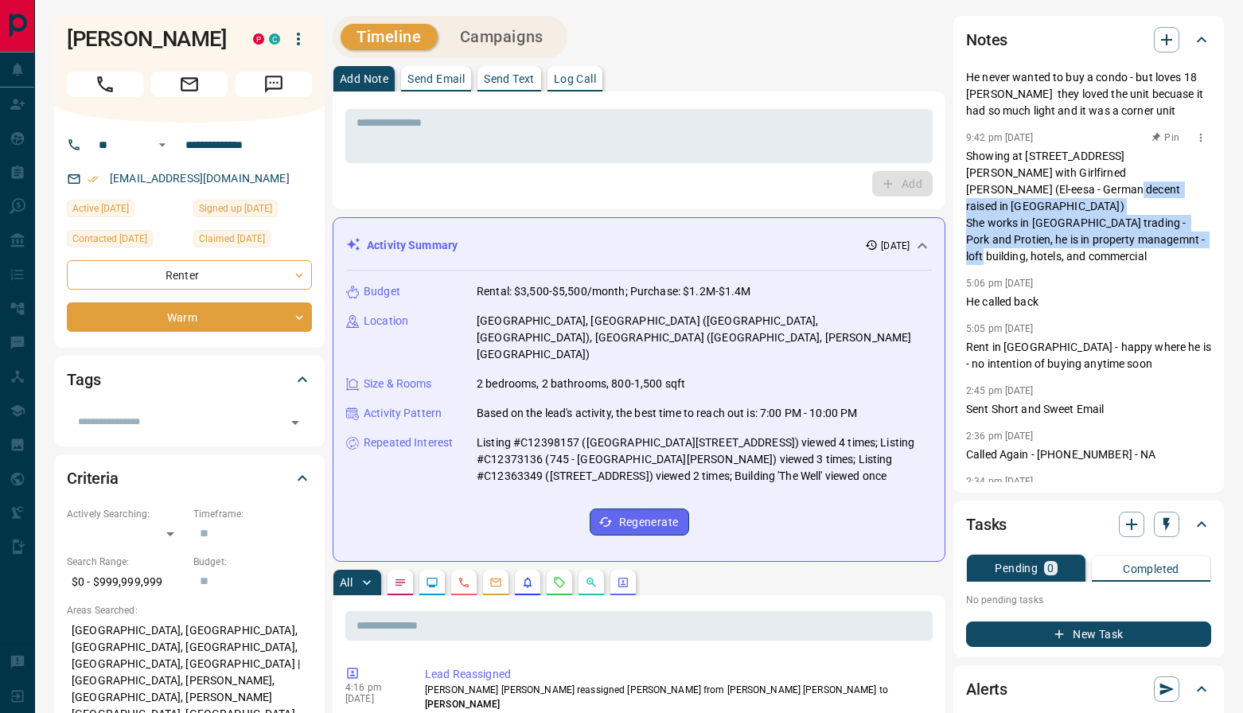
drag, startPoint x: 1149, startPoint y: 249, endPoint x: 988, endPoint y: 193, distance: 170.4
click at [988, 193] on div "9:42 pm [DATE] He never wanted to buy a condo - but loves 18 [PERSON_NAME] they…" at bounding box center [1088, 275] width 245 height 414
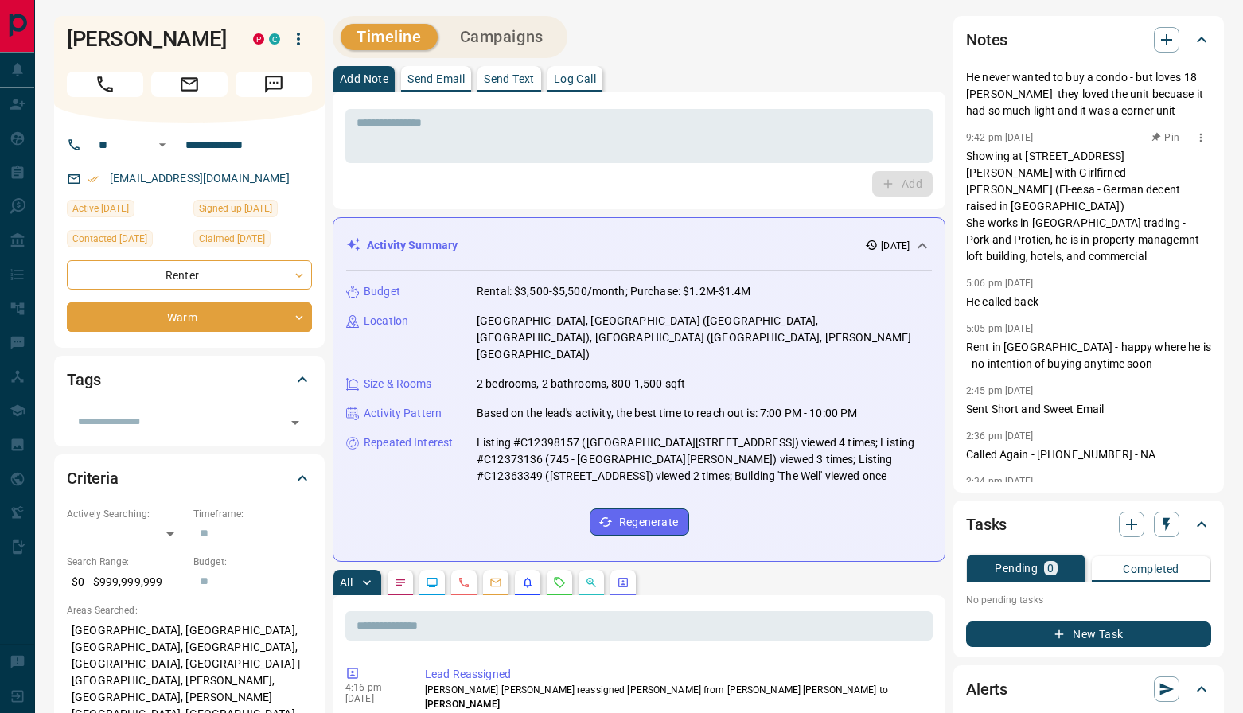
click at [1132, 236] on p "Showing at [STREET_ADDRESS][PERSON_NAME] with Girlfirned [PERSON_NAME] (El-eesa…" at bounding box center [1088, 206] width 245 height 117
drag, startPoint x: 1139, startPoint y: 249, endPoint x: 1034, endPoint y: 224, distance: 108.9
click at [1034, 224] on div "9:42 pm [DATE] He never wanted to buy a condo - but loves 18 [PERSON_NAME] they…" at bounding box center [1088, 275] width 245 height 414
click at [1109, 239] on p "Showing at [STREET_ADDRESS][PERSON_NAME] with Girlfirned [PERSON_NAME] (El-eesa…" at bounding box center [1088, 206] width 245 height 117
click at [1151, 244] on p "Showing at [STREET_ADDRESS][PERSON_NAME] with Girlfirned [PERSON_NAME] (El-eesa…" at bounding box center [1088, 206] width 245 height 117
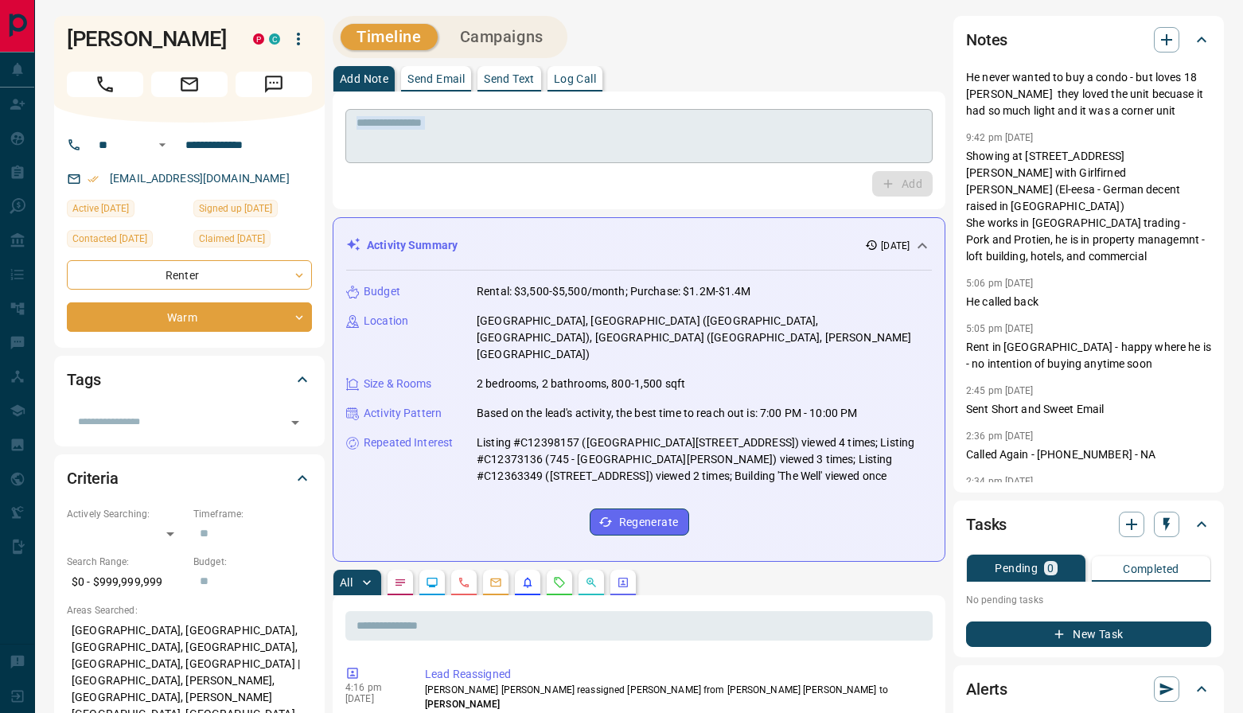
drag, startPoint x: 1151, startPoint y: 244, endPoint x: 932, endPoint y: 158, distance: 235.4
click at [966, 158] on div "9:42 pm [DATE] He never wanted to buy a condo - but loves 18 [PERSON_NAME] they…" at bounding box center [1088, 275] width 245 height 414
click at [1100, 252] on div "9:42 pm [DATE] He never wanted to buy a condo - but loves 18 [PERSON_NAME] they…" at bounding box center [1088, 275] width 245 height 414
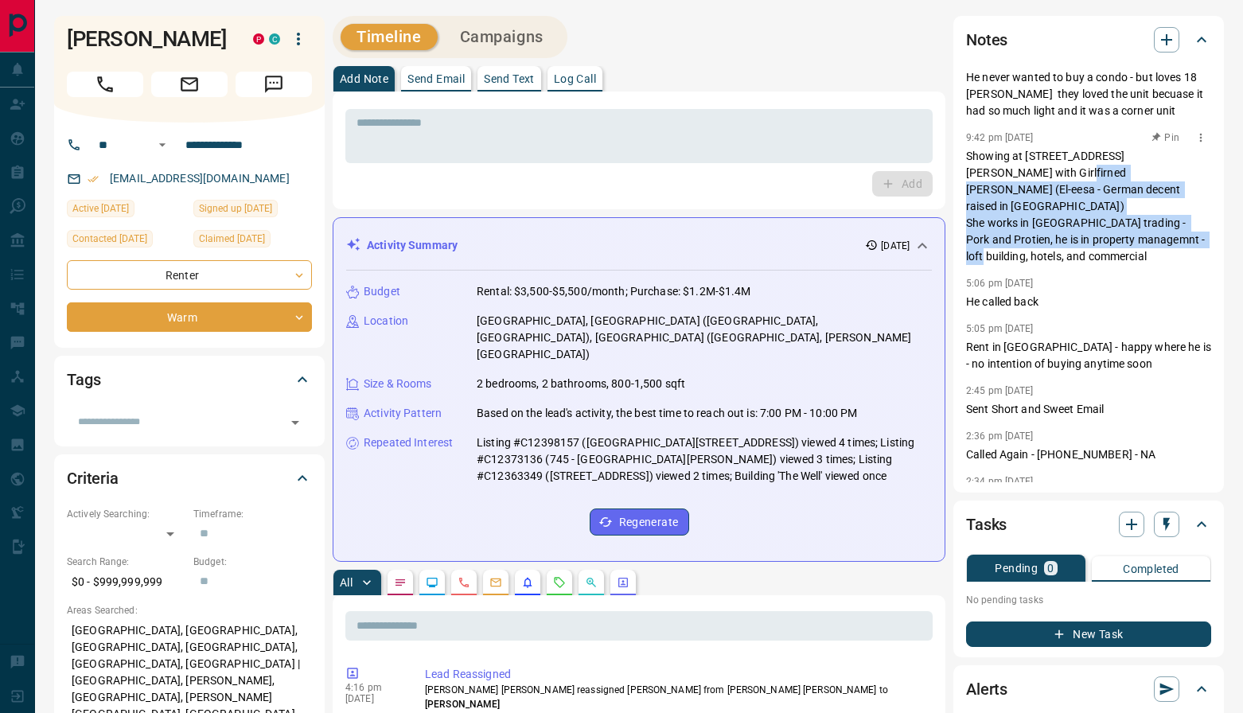
drag, startPoint x: 1164, startPoint y: 251, endPoint x: 1006, endPoint y: 165, distance: 180.5
click at [1006, 165] on div "9:42 pm [DATE] He never wanted to buy a condo - but loves 18 [PERSON_NAME] they…" at bounding box center [1088, 275] width 245 height 414
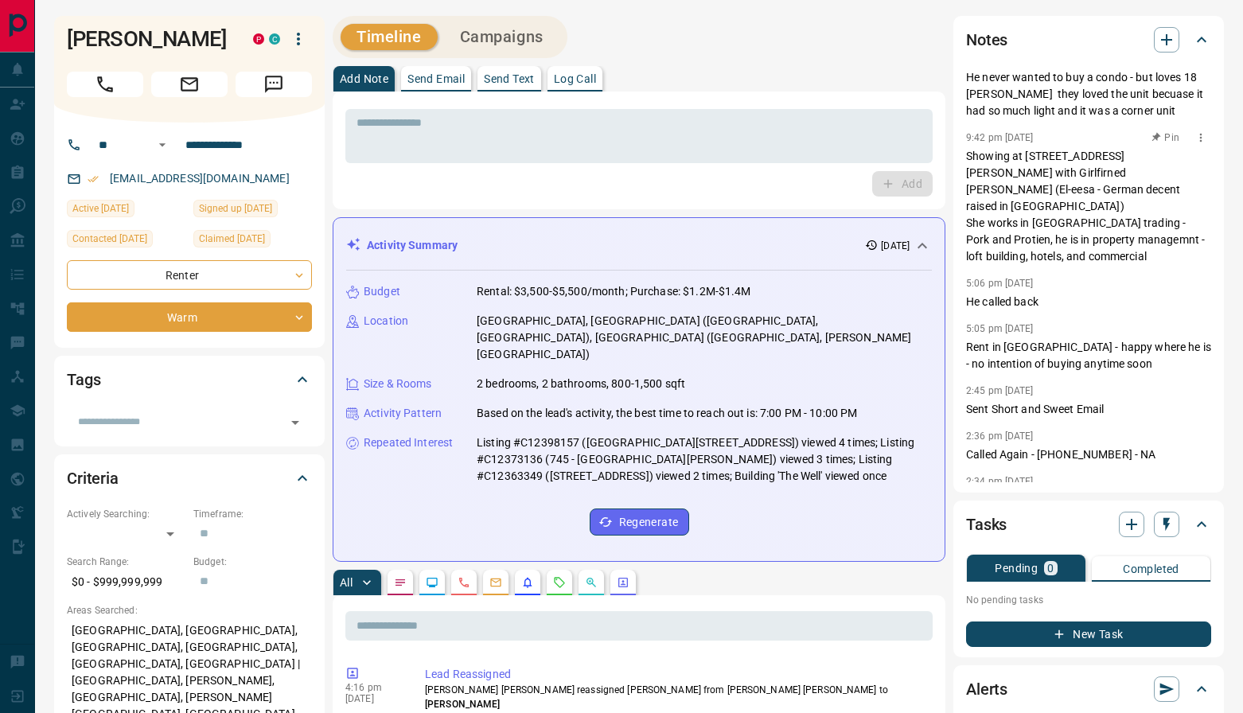
click at [1093, 196] on p "Showing at [STREET_ADDRESS][PERSON_NAME] with Girlfirned [PERSON_NAME] (El-eesa…" at bounding box center [1088, 206] width 245 height 117
click at [1075, 204] on p "Showing at [STREET_ADDRESS][PERSON_NAME] with Girlfirned [PERSON_NAME] (El-eesa…" at bounding box center [1088, 206] width 245 height 117
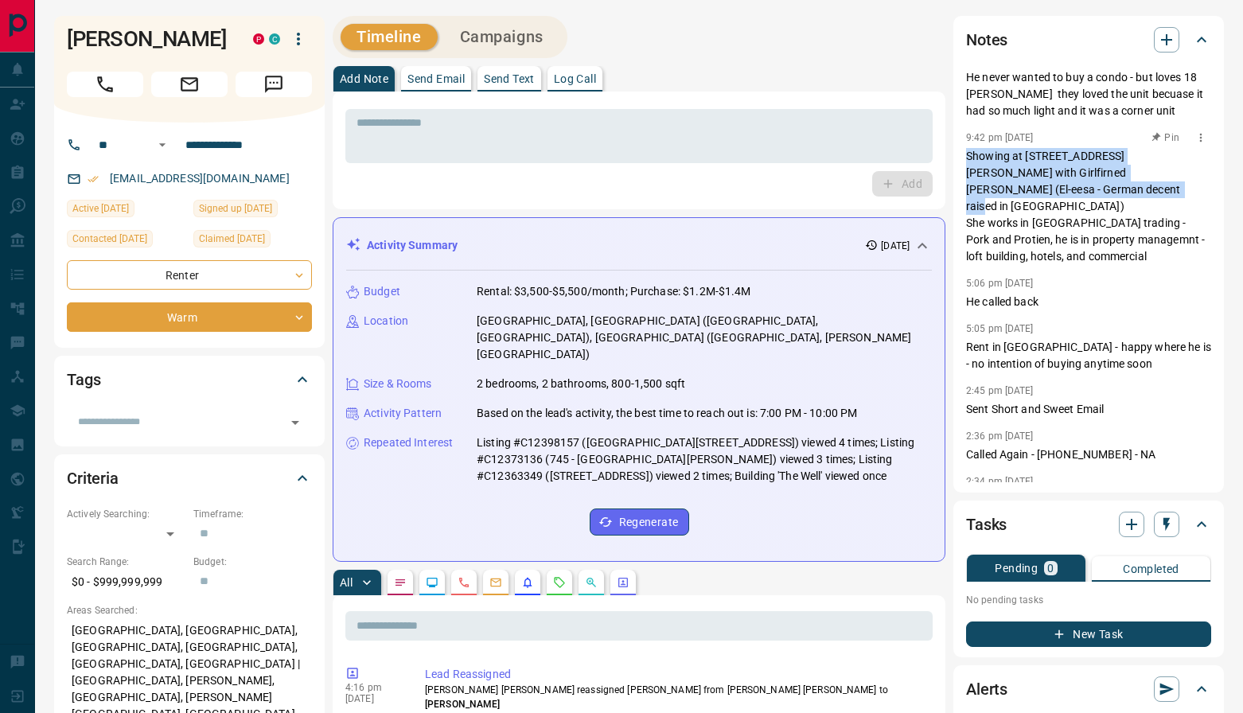
drag, startPoint x: 1076, startPoint y: 196, endPoint x: 945, endPoint y: 150, distance: 138.9
click at [966, 150] on div "9:42 pm [DATE] He never wanted to buy a condo - but loves 18 [PERSON_NAME] they…" at bounding box center [1088, 275] width 245 height 414
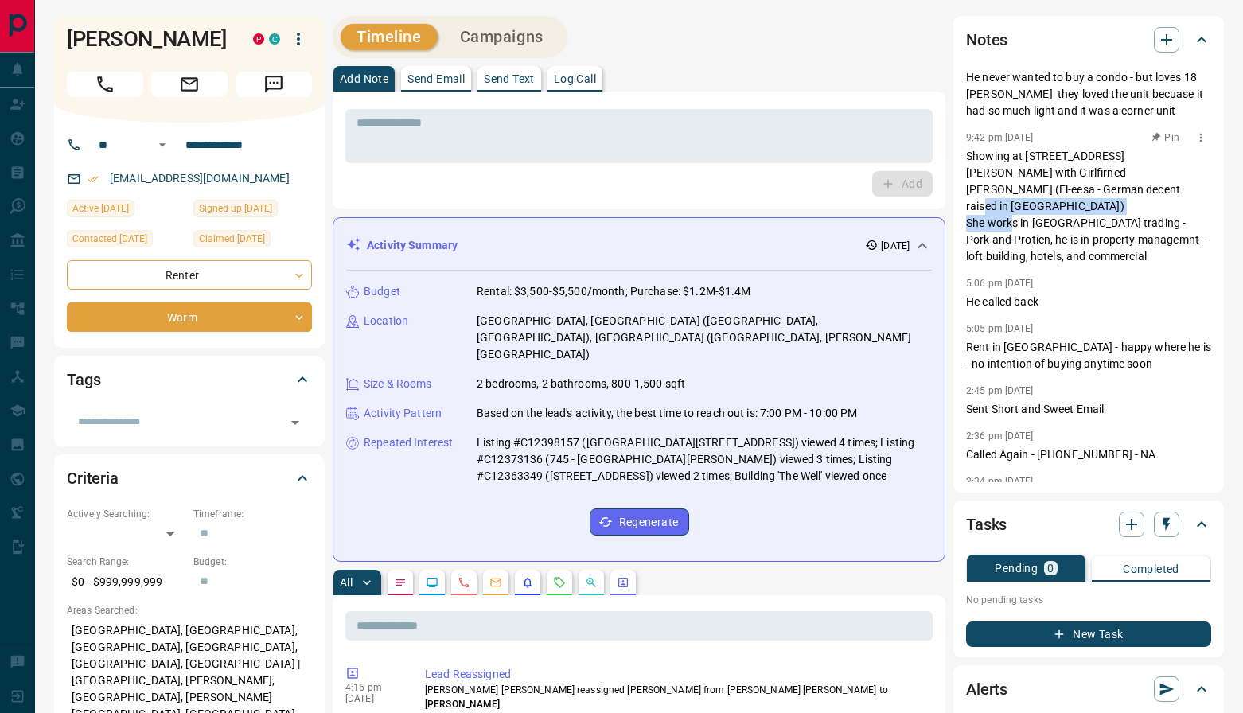
drag, startPoint x: 1128, startPoint y: 198, endPoint x: 1117, endPoint y: 193, distance: 11.4
click at [1127, 197] on p "Showing at [STREET_ADDRESS][PERSON_NAME] with Girlfirned [PERSON_NAME] (El-eesa…" at bounding box center [1088, 206] width 245 height 117
click at [1090, 186] on p "Showing at [STREET_ADDRESS][PERSON_NAME] with Girlfirned [PERSON_NAME] (El-eesa…" at bounding box center [1088, 206] width 245 height 117
drag, startPoint x: 1088, startPoint y: 185, endPoint x: 1084, endPoint y: 193, distance: 8.9
click at [1084, 193] on p "Showing at [STREET_ADDRESS][PERSON_NAME] with Girlfirned [PERSON_NAME] (El-eesa…" at bounding box center [1088, 206] width 245 height 117
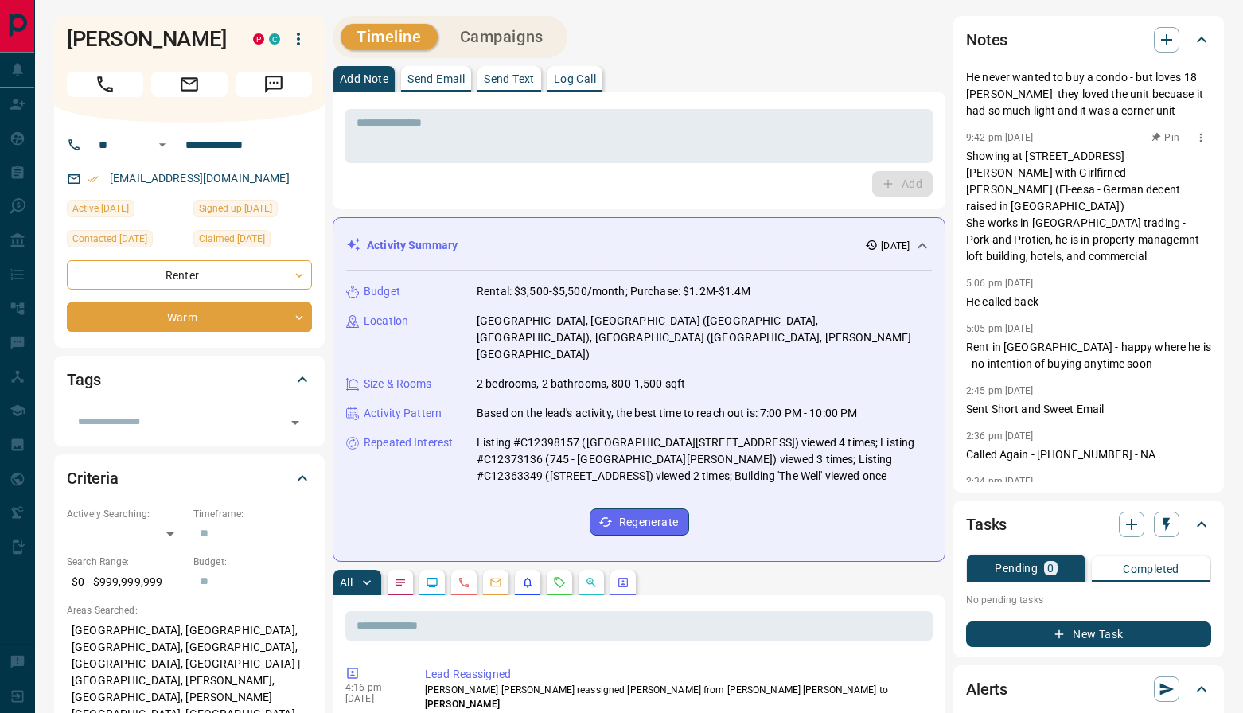
click at [1081, 195] on p "Showing at [STREET_ADDRESS][PERSON_NAME] with Girlfirned [PERSON_NAME] (El-eesa…" at bounding box center [1088, 206] width 245 height 117
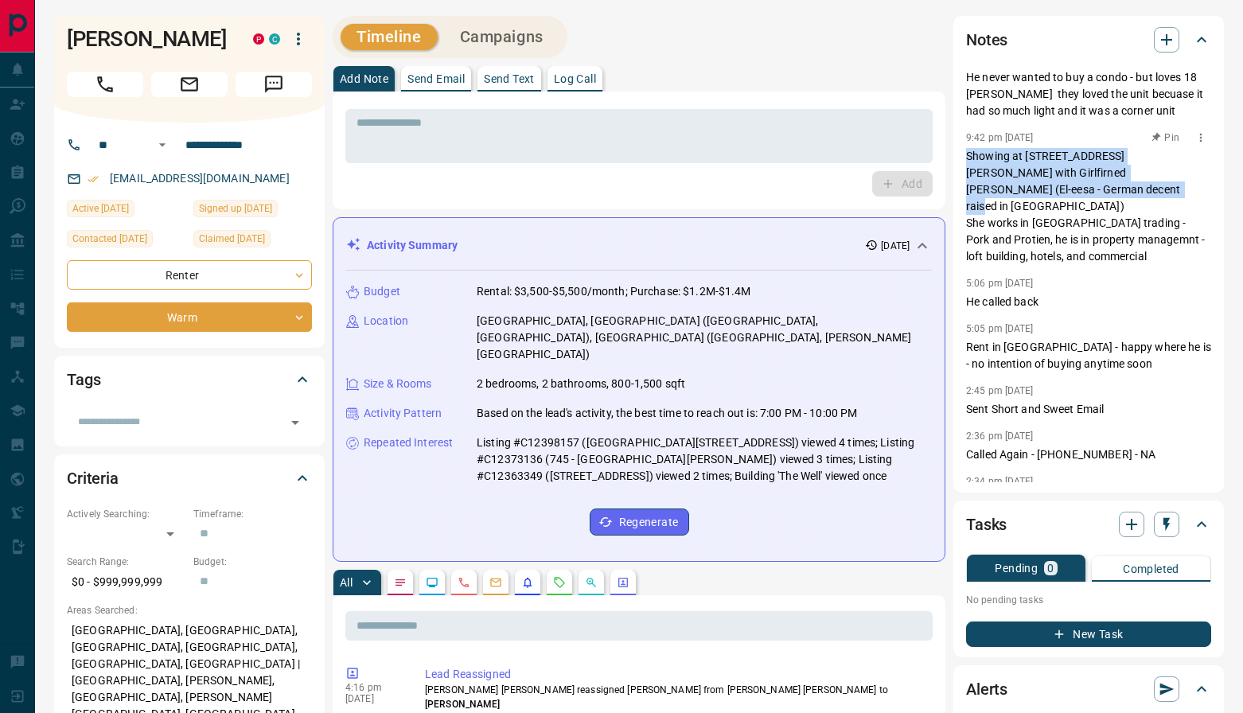
drag, startPoint x: 1081, startPoint y: 195, endPoint x: 999, endPoint y: 162, distance: 89.2
click at [999, 162] on p "Showing at [STREET_ADDRESS][PERSON_NAME] with Girlfirned [PERSON_NAME] (El-eesa…" at bounding box center [1088, 206] width 245 height 117
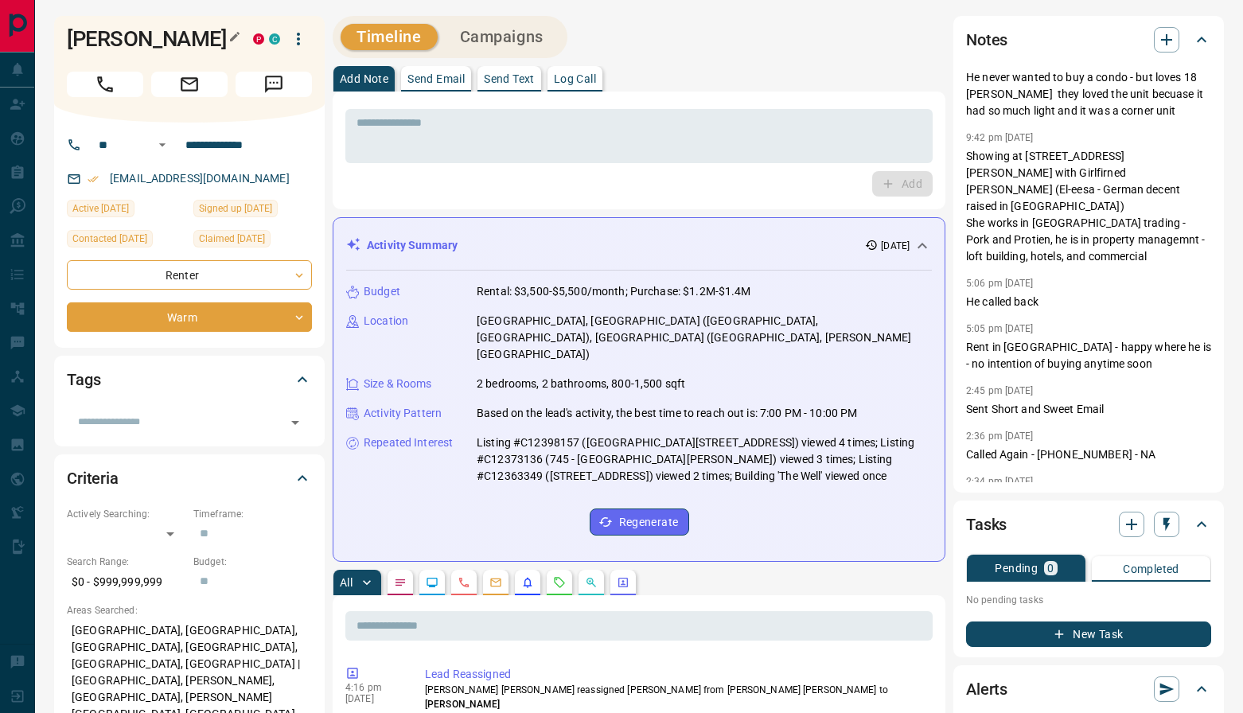
click at [161, 41] on h1 "[PERSON_NAME]" at bounding box center [148, 38] width 162 height 25
click at [162, 41] on h1 "[PERSON_NAME]" at bounding box center [148, 38] width 162 height 25
click at [168, 37] on h1 "[PERSON_NAME]" at bounding box center [148, 38] width 162 height 25
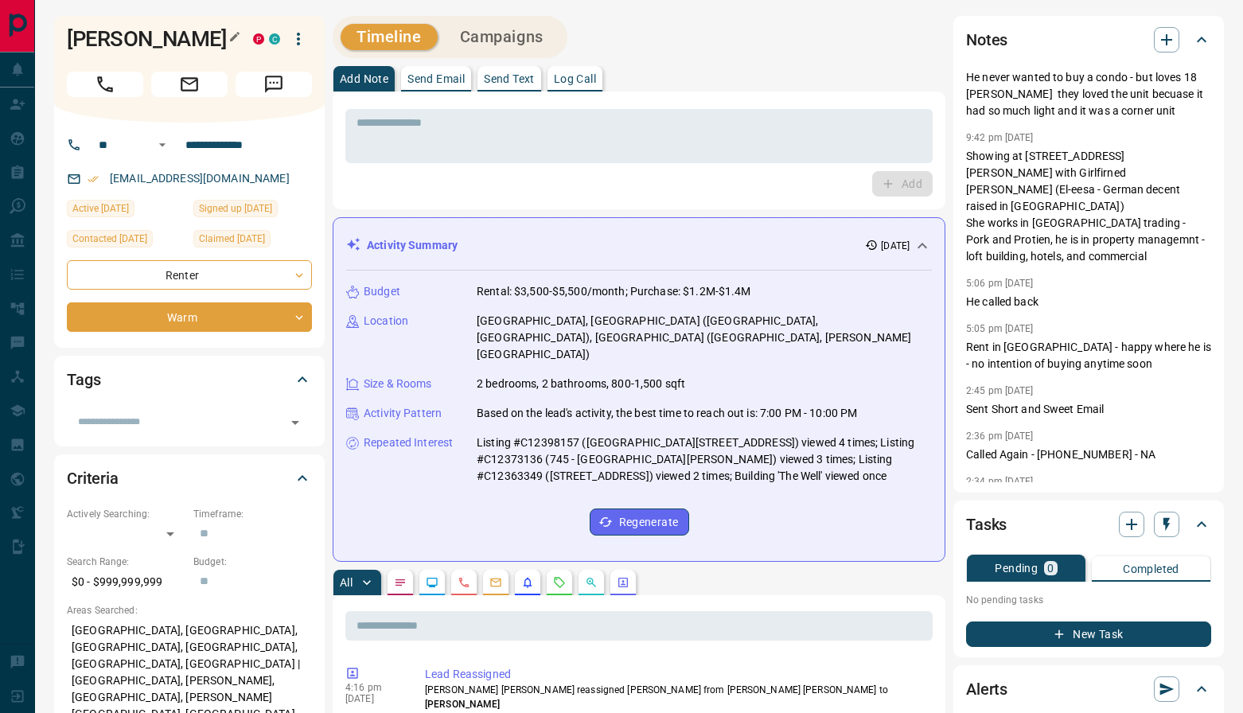
click at [168, 37] on h1 "[PERSON_NAME]" at bounding box center [148, 38] width 162 height 25
click at [179, 37] on h1 "[PERSON_NAME]" at bounding box center [148, 38] width 162 height 25
click at [180, 37] on h1 "[PERSON_NAME]" at bounding box center [148, 38] width 162 height 25
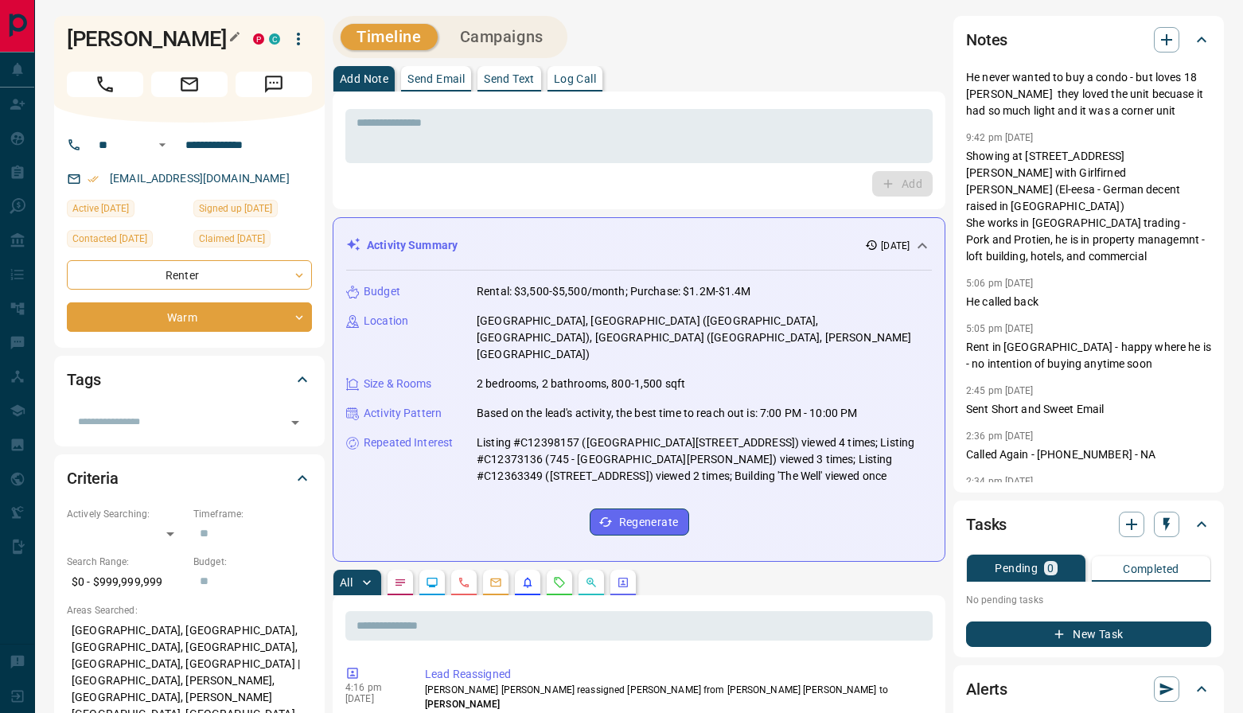
click at [180, 37] on h1 "[PERSON_NAME]" at bounding box center [148, 38] width 162 height 25
click at [188, 39] on h1 "[PERSON_NAME]" at bounding box center [148, 38] width 162 height 25
copy h1 "[PERSON_NAME]"
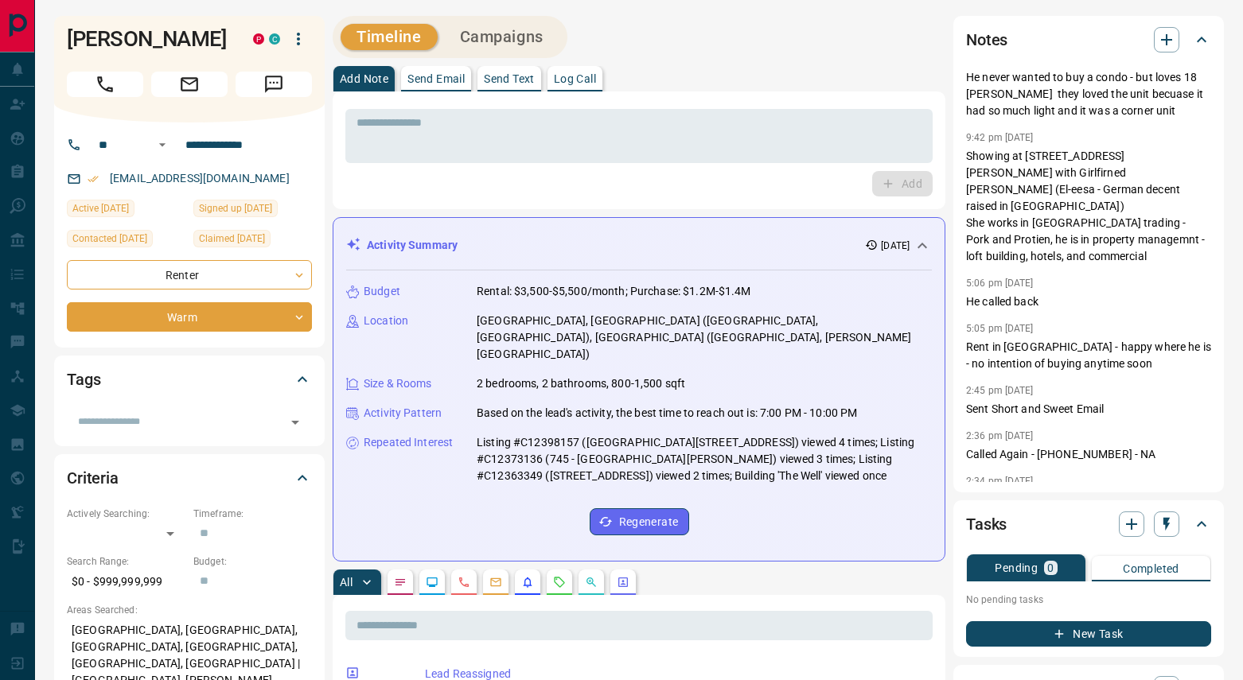
drag, startPoint x: 817, startPoint y: 479, endPoint x: 816, endPoint y: 489, distance: 9.6
click at [817, 480] on div "Budget Rental: $3,500-$5,500/month; Purchase: $1.2M-$1.4M Location [GEOGRAPHIC_…" at bounding box center [639, 410] width 586 height 278
drag, startPoint x: 804, startPoint y: 482, endPoint x: 495, endPoint y: 241, distance: 391.7
click at [411, 223] on div "Activity Summary [DATE] Budget Rental: $3,500-$5,500/month; Purchase: $1.2M-$1.…" at bounding box center [639, 389] width 613 height 345
click at [845, 515] on div "Activity Summary [DATE] Budget Rental: $3,500-$5,500/month; Purchase: $1.2M-$1.…" at bounding box center [639, 389] width 613 height 345
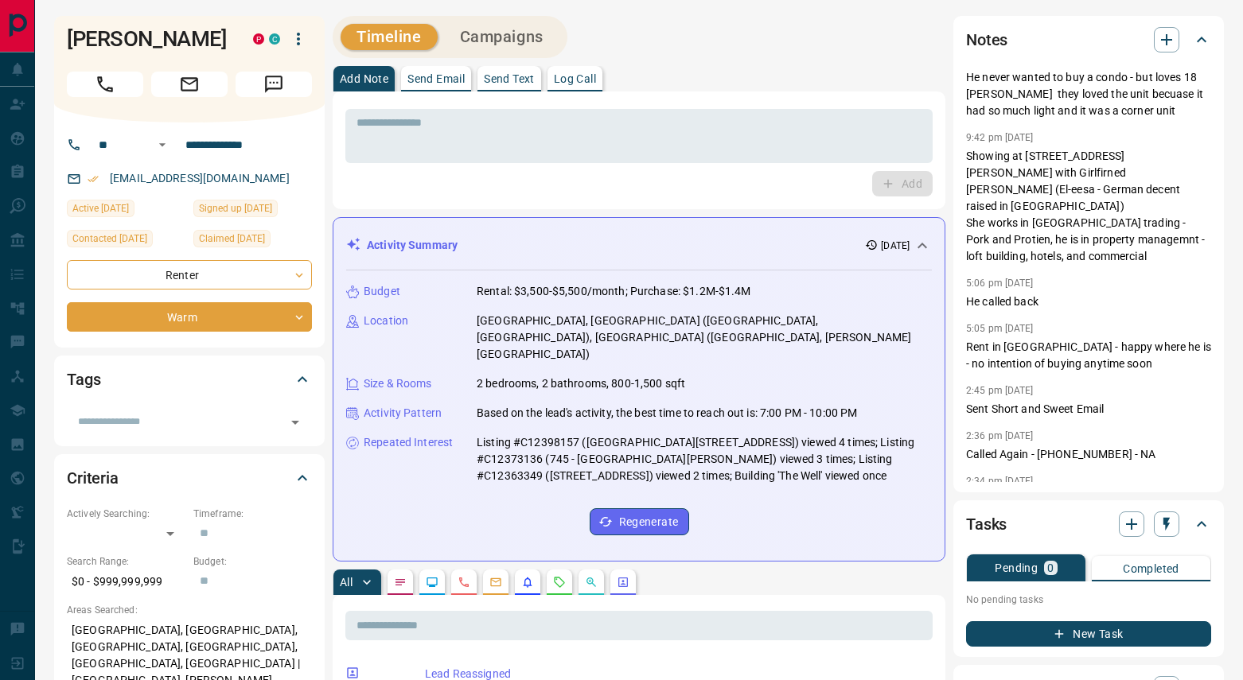
click at [860, 465] on div "Budget Rental: $3,500-$5,500/month; Purchase: $1.2M-$1.4M Location [GEOGRAPHIC_…" at bounding box center [639, 410] width 586 height 278
drag, startPoint x: 986, startPoint y: 241, endPoint x: 1043, endPoint y: 240, distance: 57.3
click at [1043, 240] on p "Showing at [STREET_ADDRESS][PERSON_NAME] with Girlfirned [PERSON_NAME] (El-eesa…" at bounding box center [1088, 206] width 245 height 117
drag, startPoint x: 1044, startPoint y: 242, endPoint x: 1071, endPoint y: 241, distance: 27.1
click at [1045, 242] on p "Showing at [STREET_ADDRESS][PERSON_NAME] with Girlfirned [PERSON_NAME] (El-eesa…" at bounding box center [1088, 206] width 245 height 117
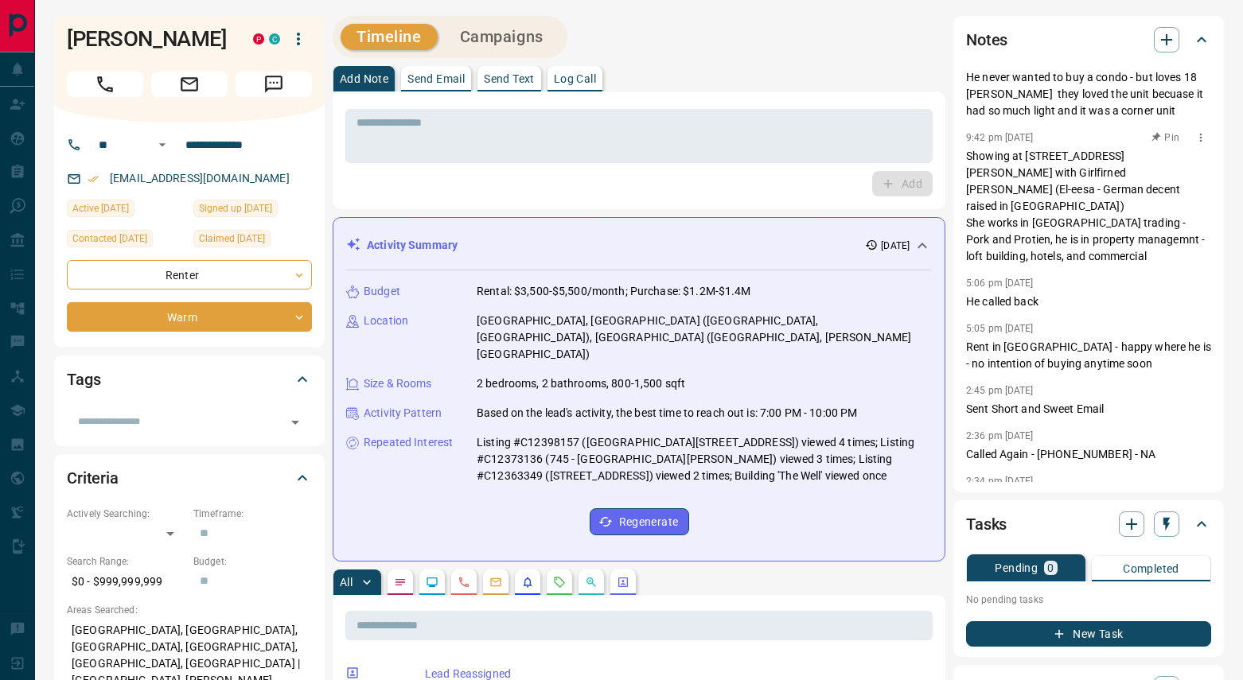
click at [1072, 241] on p "Showing at [STREET_ADDRESS][PERSON_NAME] with Girlfirned [PERSON_NAME] (El-eesa…" at bounding box center [1088, 206] width 245 height 117
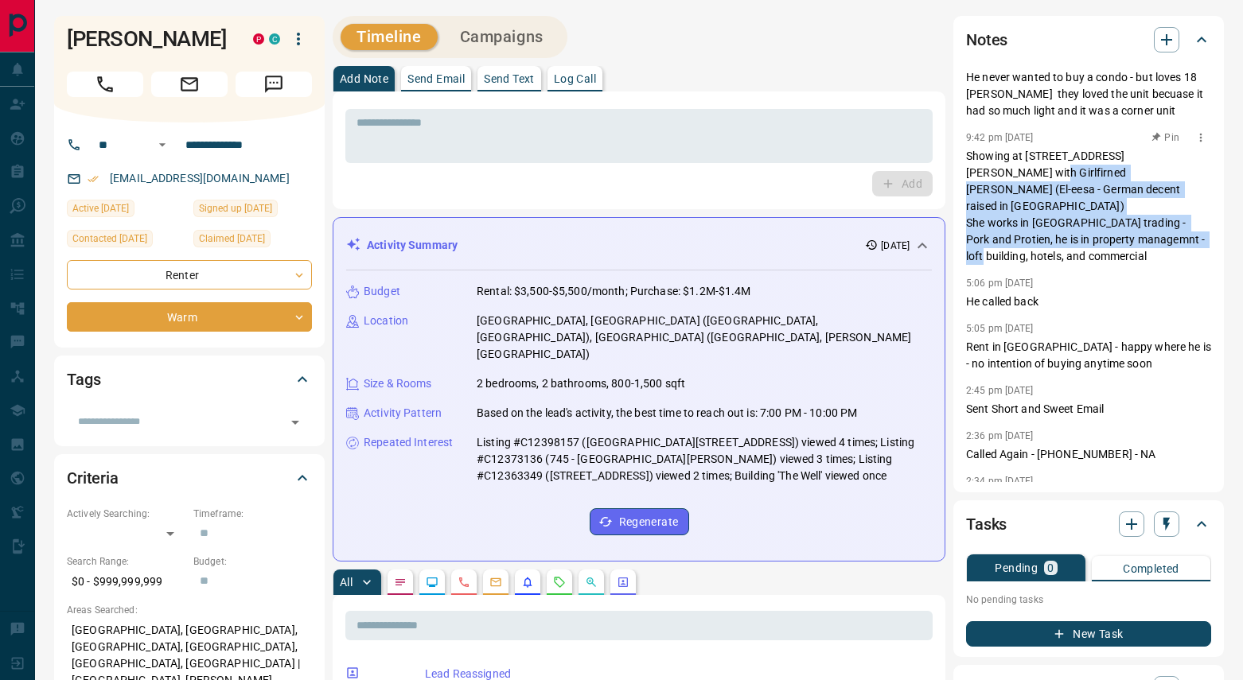
drag, startPoint x: 1136, startPoint y: 245, endPoint x: 1012, endPoint y: 188, distance: 136.7
click at [987, 179] on p "Showing at [STREET_ADDRESS][PERSON_NAME] with Girlfirned [PERSON_NAME] (El-eesa…" at bounding box center [1088, 206] width 245 height 117
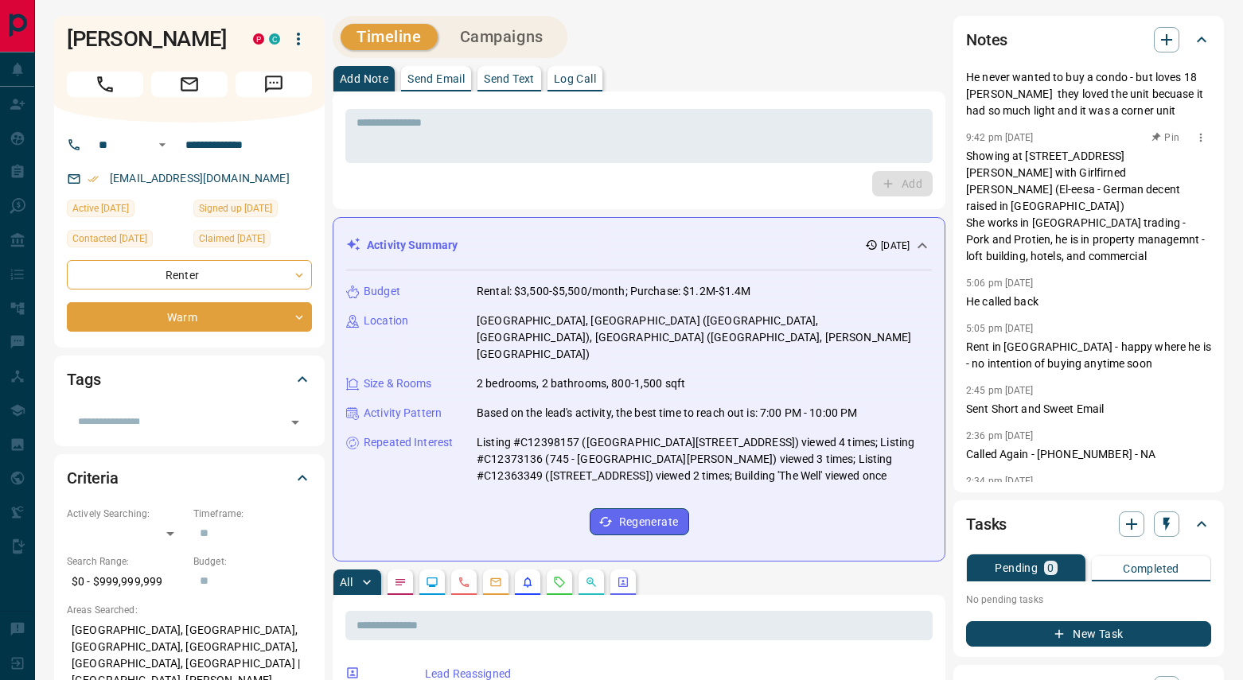
click at [1175, 247] on div "9:42 pm [DATE] He never wanted to buy a condo - but loves 18 [PERSON_NAME] they…" at bounding box center [1088, 275] width 245 height 414
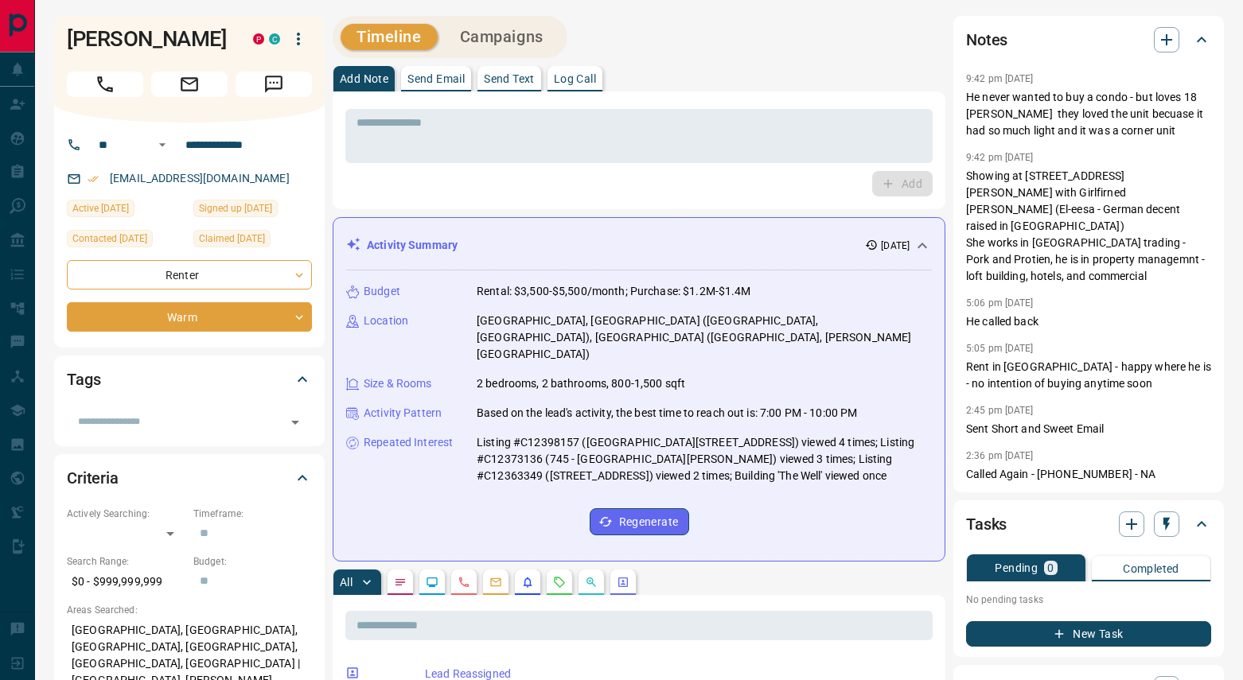
drag, startPoint x: 1038, startPoint y: 220, endPoint x: 945, endPoint y: 37, distance: 204.6
click at [966, 68] on div "9:42 pm [DATE] He never wanted to buy a condo - but loves 18 [PERSON_NAME] they…" at bounding box center [1088, 275] width 245 height 414
click at [1120, 273] on div "9:42 pm [DATE] He never wanted to buy a condo - but loves 18 [PERSON_NAME] they…" at bounding box center [1088, 275] width 245 height 414
drag, startPoint x: 1099, startPoint y: 326, endPoint x: 910, endPoint y: 39, distance: 344.1
click at [966, 68] on div "9:42 pm [DATE] He never wanted to buy a condo - but loves 18 [PERSON_NAME] they…" at bounding box center [1088, 275] width 245 height 414
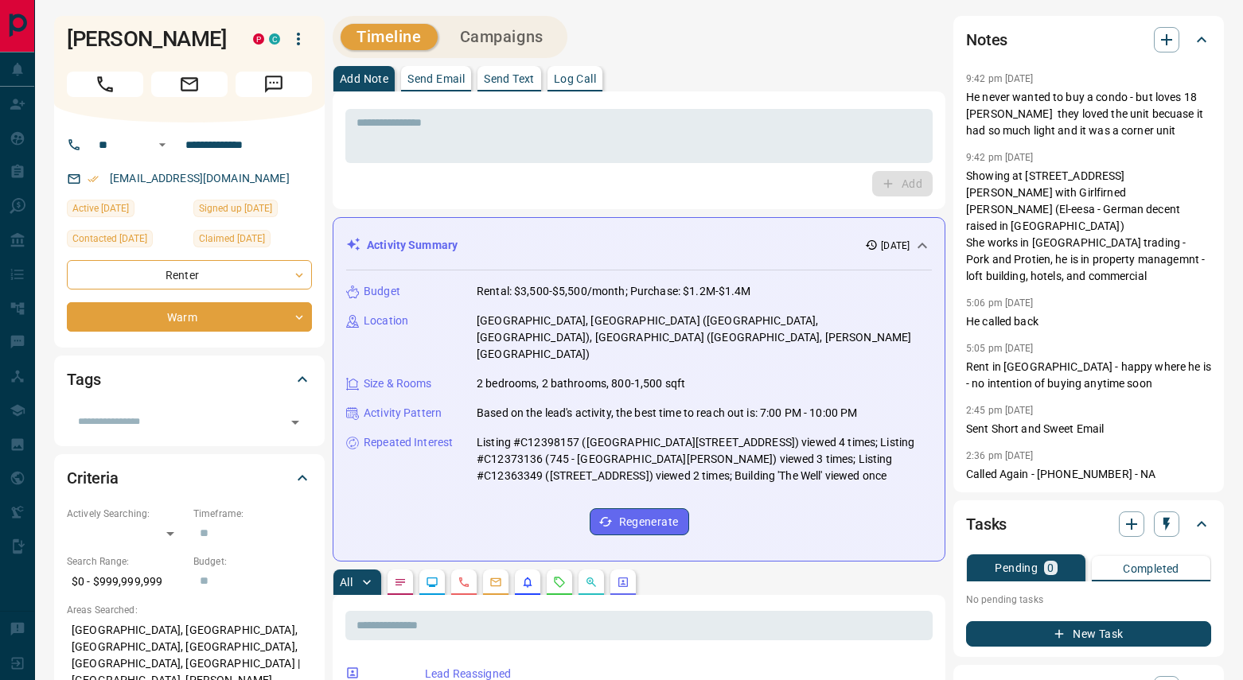
drag, startPoint x: 1155, startPoint y: 376, endPoint x: 1022, endPoint y: 91, distance: 314.7
click at [966, 84] on div "9:42 pm [DATE] He never wanted to buy a condo - but loves 18 [PERSON_NAME] they…" at bounding box center [1088, 275] width 245 height 414
drag, startPoint x: 1113, startPoint y: 316, endPoint x: 1044, endPoint y: 321, distance: 69.5
click at [1113, 313] on div "9:42 pm [DATE] He never wanted to buy a condo - but loves 18 [PERSON_NAME] they…" at bounding box center [1088, 275] width 245 height 414
drag, startPoint x: 258, startPoint y: 180, endPoint x: 138, endPoint y: 157, distance: 122.3
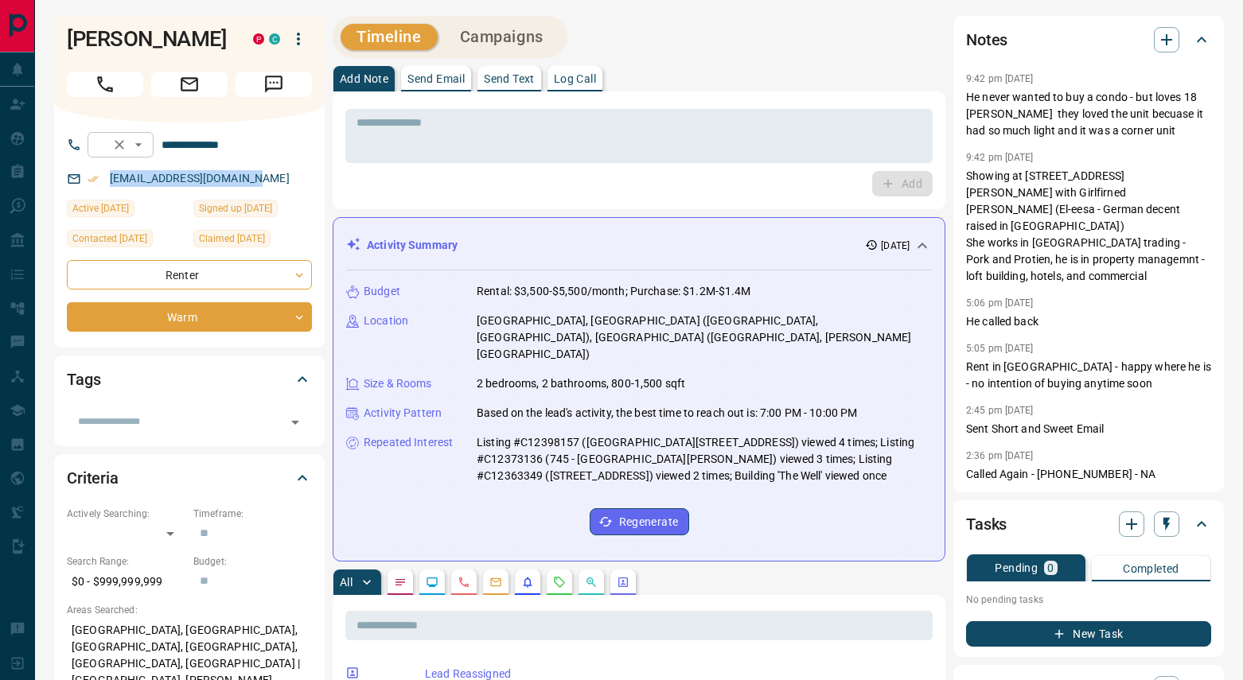
click at [81, 166] on div "**********" at bounding box center [189, 235] width 271 height 225
click at [465, 195] on div "Add" at bounding box center [638, 183] width 587 height 25
drag, startPoint x: 412, startPoint y: 199, endPoint x: 68, endPoint y: 37, distance: 380.2
click at [68, 37] on h1 "[PERSON_NAME]" at bounding box center [148, 38] width 162 height 25
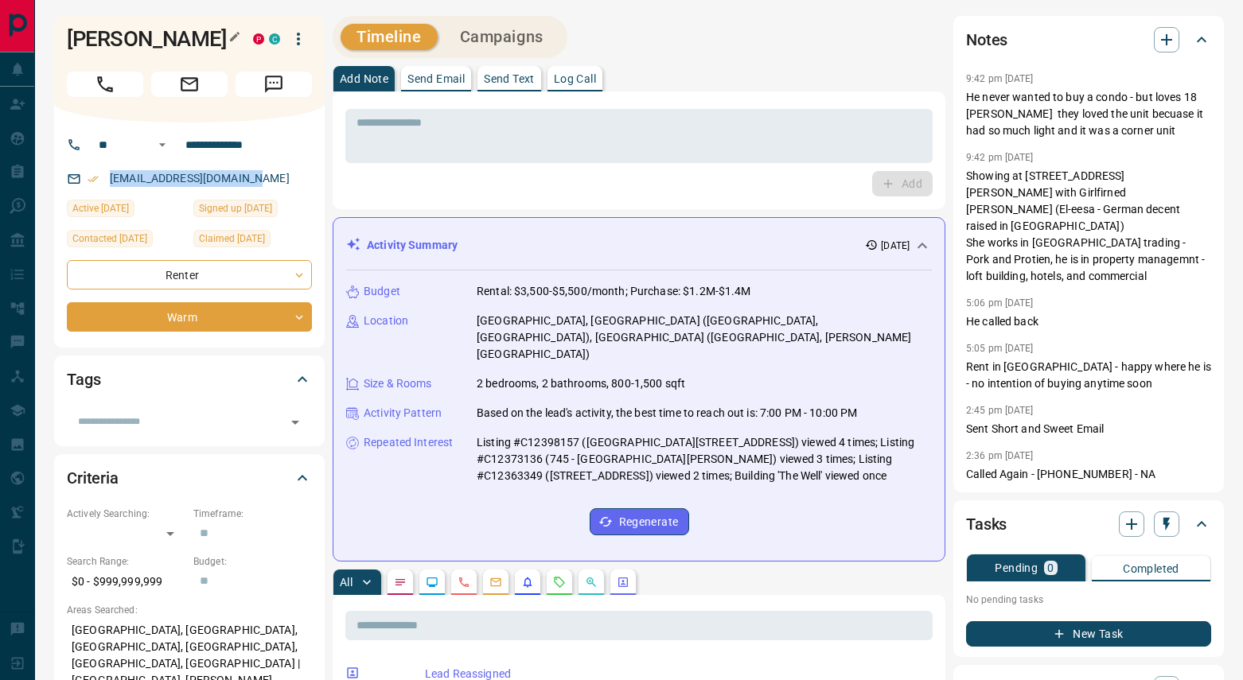
drag, startPoint x: 68, startPoint y: 37, endPoint x: 294, endPoint y: 185, distance: 269.7
click at [229, 52] on h1 "[PERSON_NAME]" at bounding box center [148, 38] width 162 height 25
click at [293, 185] on div "[EMAIL_ADDRESS][DOMAIN_NAME]" at bounding box center [189, 179] width 245 height 26
drag, startPoint x: 299, startPoint y: 189, endPoint x: 56, endPoint y: 18, distance: 298.0
click at [56, 18] on div "**********" at bounding box center [189, 182] width 271 height 332
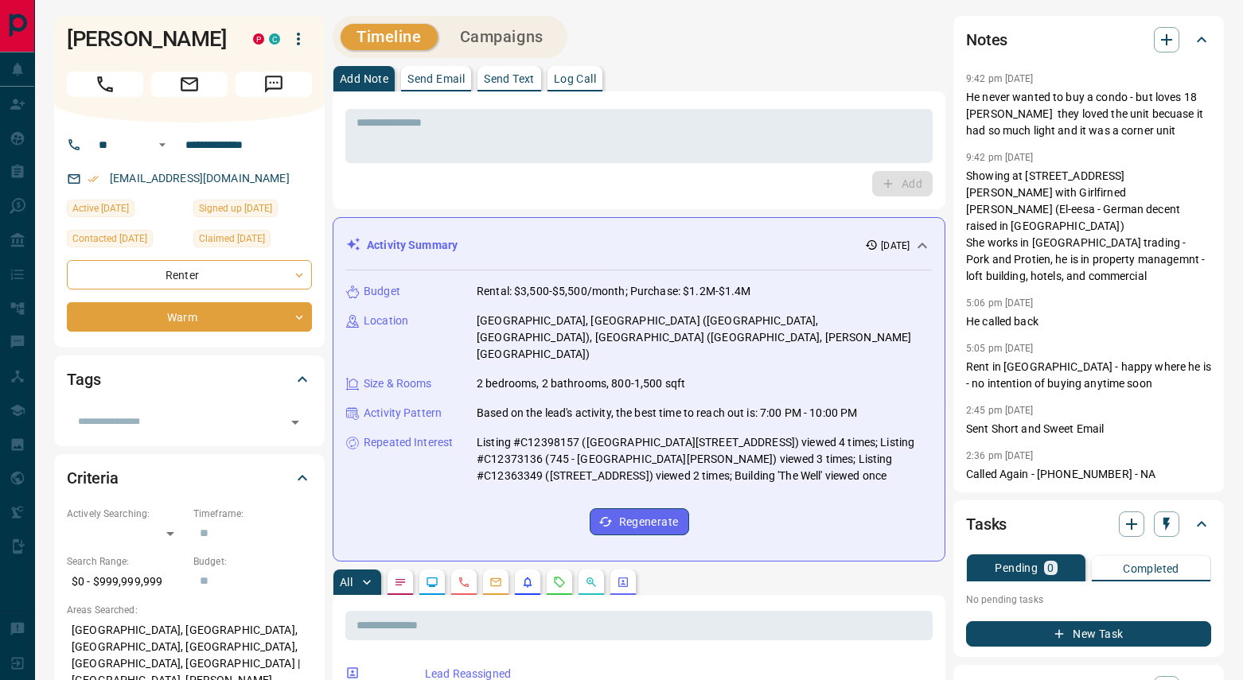
click at [60, 18] on div "[PERSON_NAME] P C" at bounding box center [189, 69] width 271 height 107
drag, startPoint x: 62, startPoint y: 20, endPoint x: 266, endPoint y: 177, distance: 257.5
click at [266, 177] on div "**********" at bounding box center [189, 182] width 271 height 332
click at [269, 179] on div "[EMAIL_ADDRESS][DOMAIN_NAME]" at bounding box center [189, 179] width 245 height 26
drag, startPoint x: 268, startPoint y: 181, endPoint x: 60, endPoint y: 29, distance: 257.5
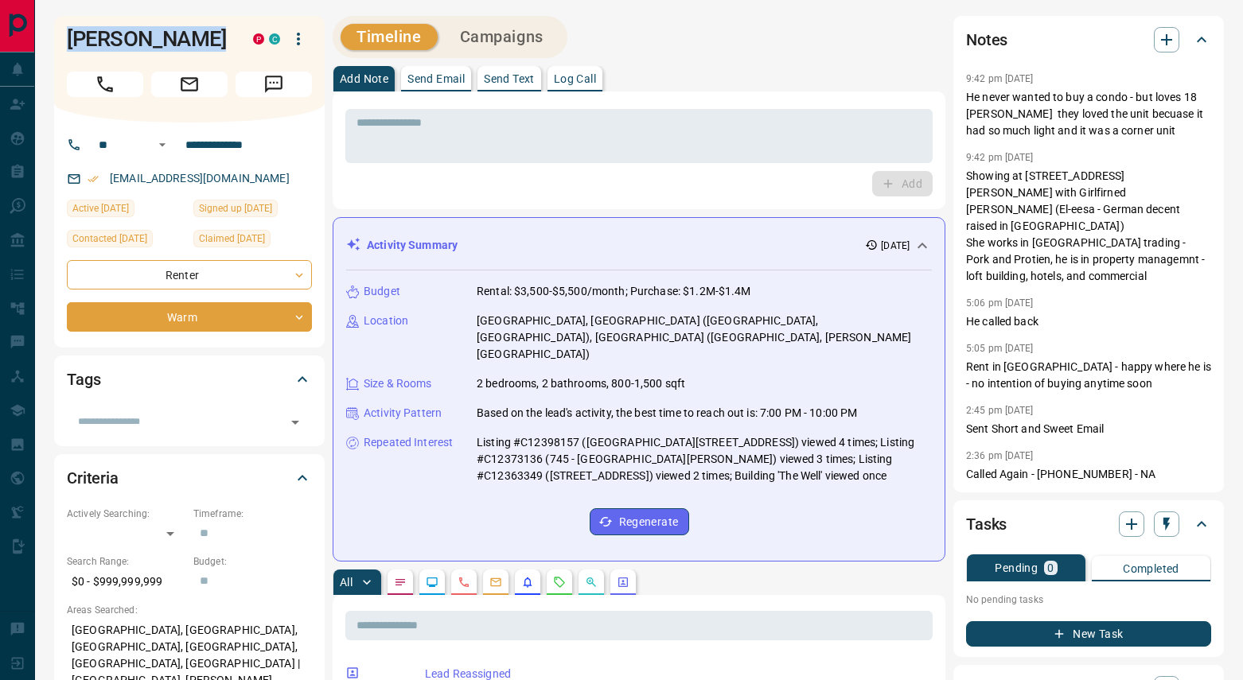
click at [60, 30] on div "**********" at bounding box center [189, 182] width 271 height 332
click at [366, 193] on div "Add" at bounding box center [638, 183] width 587 height 25
drag, startPoint x: 346, startPoint y: 213, endPoint x: 59, endPoint y: 33, distance: 338.9
drag, startPoint x: 820, startPoint y: 497, endPoint x: 232, endPoint y: 11, distance: 763.6
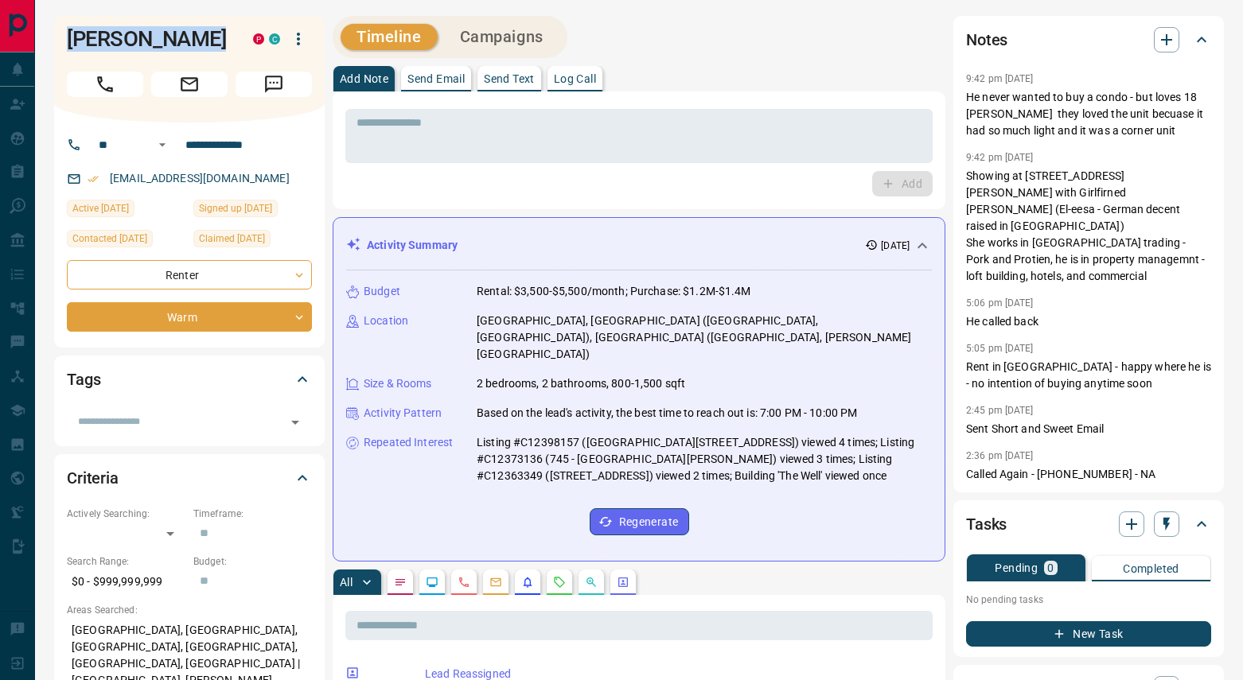
click at [707, 434] on p "Listing #C12398157 ([GEOGRAPHIC_DATA][STREET_ADDRESS]) viewed 4 times; Listing …" at bounding box center [704, 459] width 455 height 50
click at [832, 496] on div "Budget Rental: $3,500-$5,500/month; Purchase: $1.2M-$1.4M Location [GEOGRAPHIC_…" at bounding box center [639, 410] width 586 height 278
drag, startPoint x: 892, startPoint y: 478, endPoint x: -18, endPoint y: 7, distance: 1024.3
click at [0, 7] on html "**********" at bounding box center [621, 340] width 1243 height 680
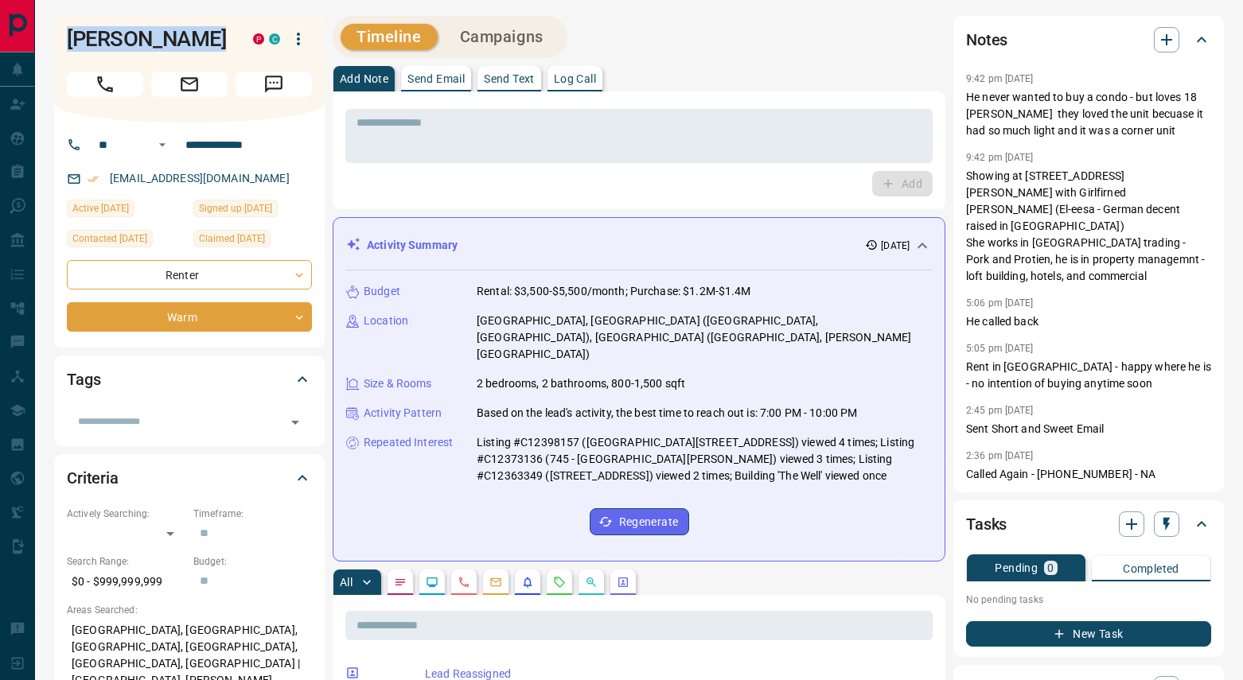
drag, startPoint x: 796, startPoint y: 438, endPoint x: 813, endPoint y: 461, distance: 28.3
click at [796, 438] on p "Listing #C12398157 ([GEOGRAPHIC_DATA][STREET_ADDRESS]) viewed 4 times; Listing …" at bounding box center [704, 459] width 455 height 50
drag, startPoint x: 824, startPoint y: 469, endPoint x: 812, endPoint y: 490, distance: 24.2
click at [821, 466] on div "Budget Rental: $3,500-$5,500/month; Purchase: $1.2M-$1.4M Location [GEOGRAPHIC_…" at bounding box center [639, 410] width 586 height 278
drag, startPoint x: 810, startPoint y: 489, endPoint x: 134, endPoint y: -2, distance: 835.3
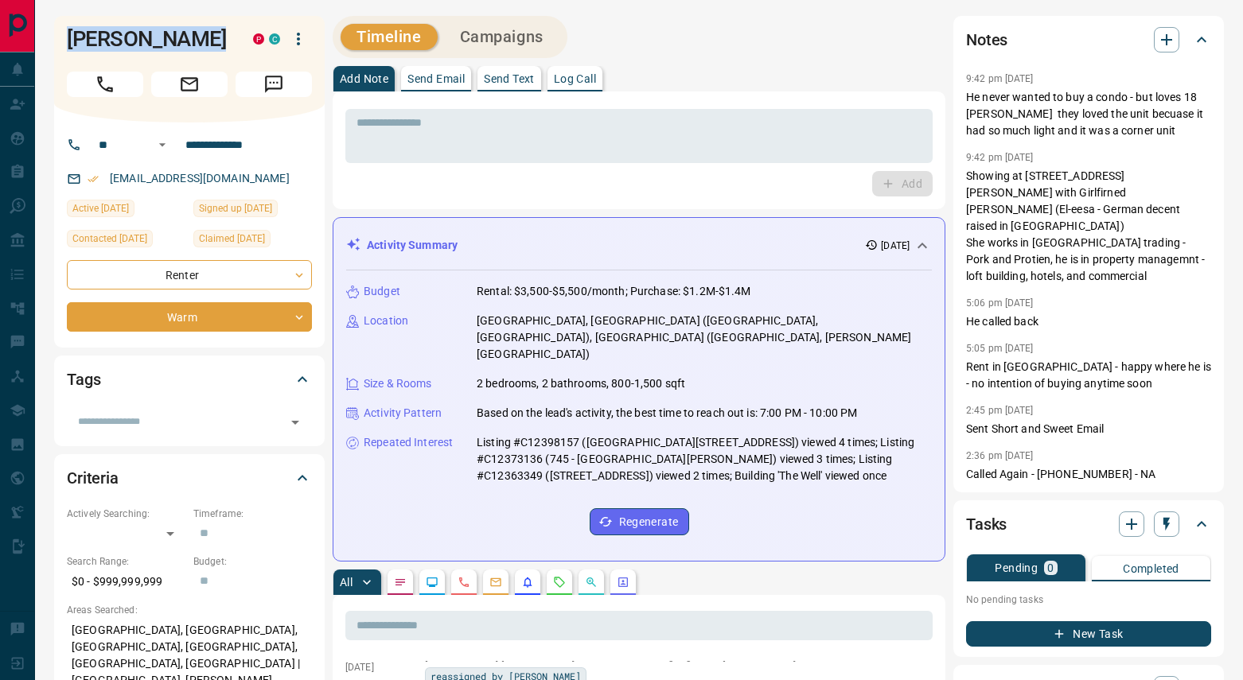
click at [134, 0] on html "**********" at bounding box center [621, 340] width 1243 height 680
click at [823, 507] on div "Budget Rental: $3,500-$5,500/month; Purchase: $1.2M-$1.4M Location [GEOGRAPHIC_…" at bounding box center [639, 410] width 586 height 278
drag, startPoint x: 808, startPoint y: 505, endPoint x: 95, endPoint y: 27, distance: 858.5
drag, startPoint x: 86, startPoint y: 32, endPoint x: 73, endPoint y: 33, distance: 12.8
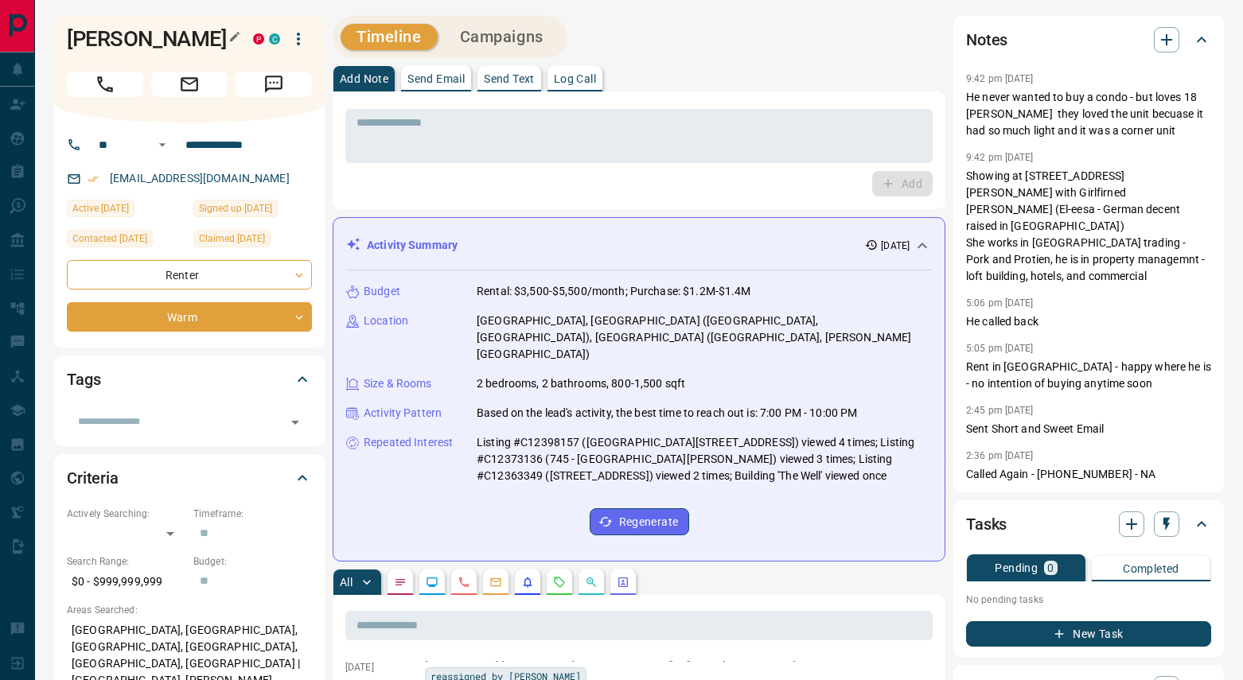
click at [86, 32] on h1 "[PERSON_NAME]" at bounding box center [148, 38] width 162 height 25
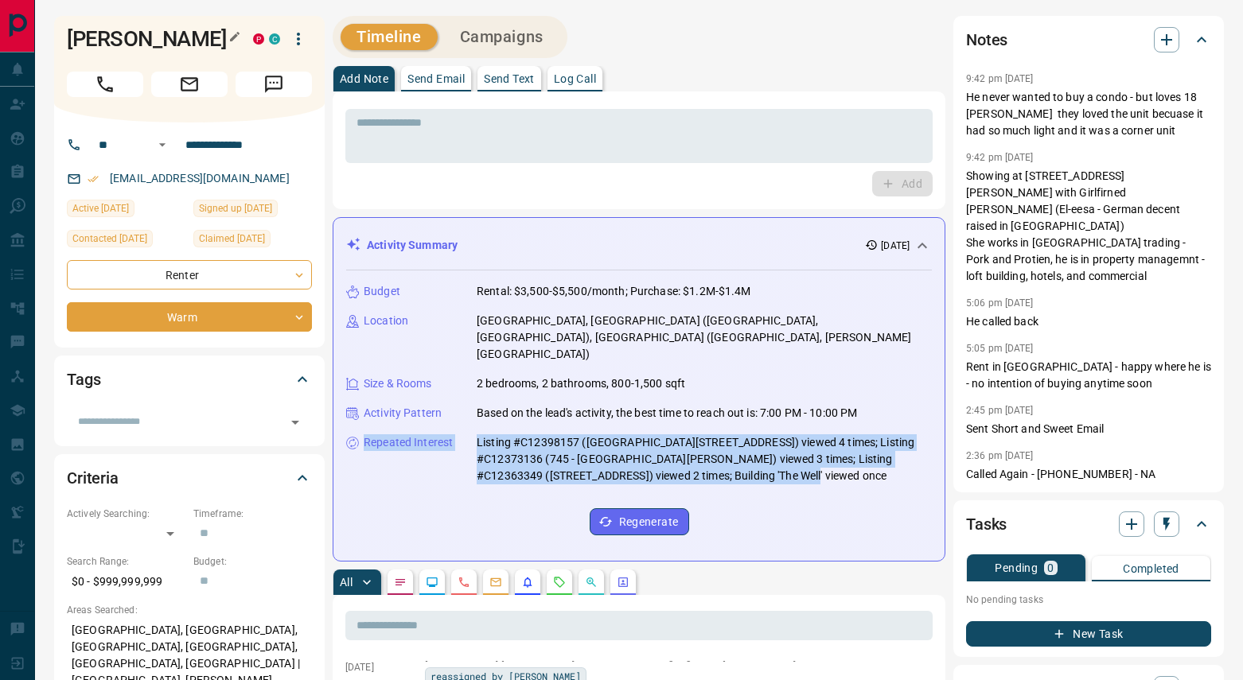
drag, startPoint x: 69, startPoint y: 34, endPoint x: 758, endPoint y: 481, distance: 821.5
click at [229, 52] on h1 "[PERSON_NAME]" at bounding box center [148, 38] width 162 height 25
click at [768, 485] on div "Budget Rental: $3,500-$5,500/month; Purchase: $1.2M-$1.4M Location [GEOGRAPHIC_…" at bounding box center [639, 410] width 586 height 278
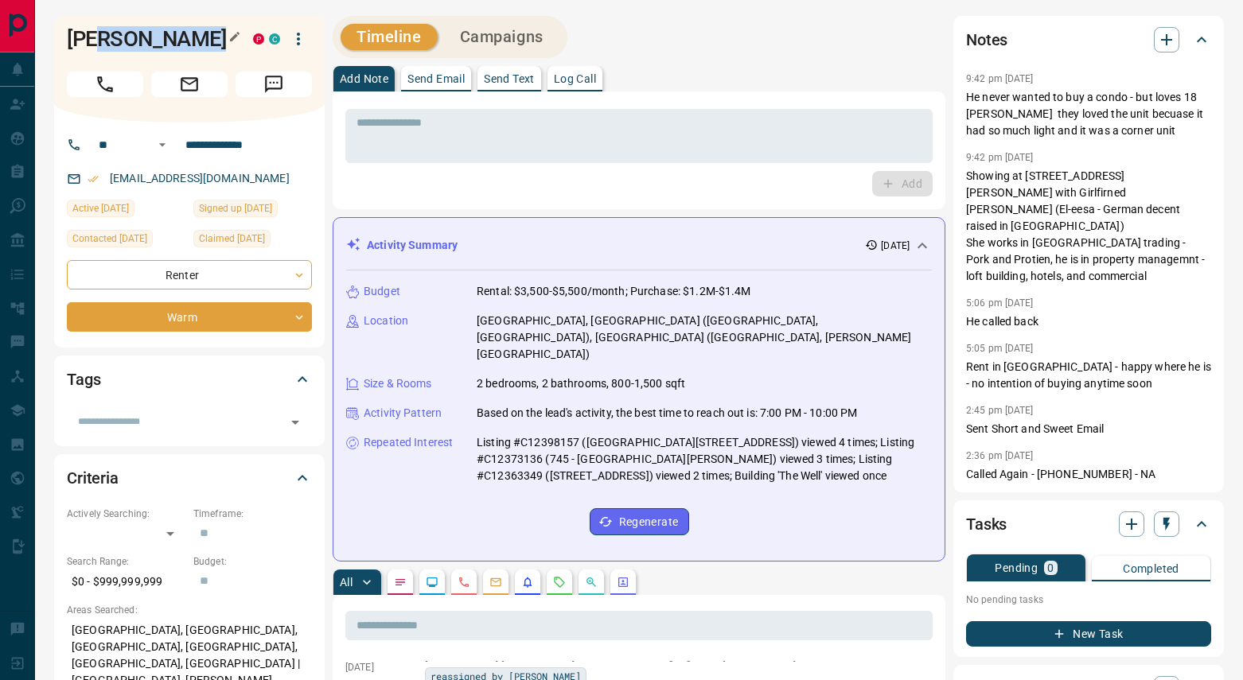
drag, startPoint x: 758, startPoint y: 481, endPoint x: 98, endPoint y: 30, distance: 798.7
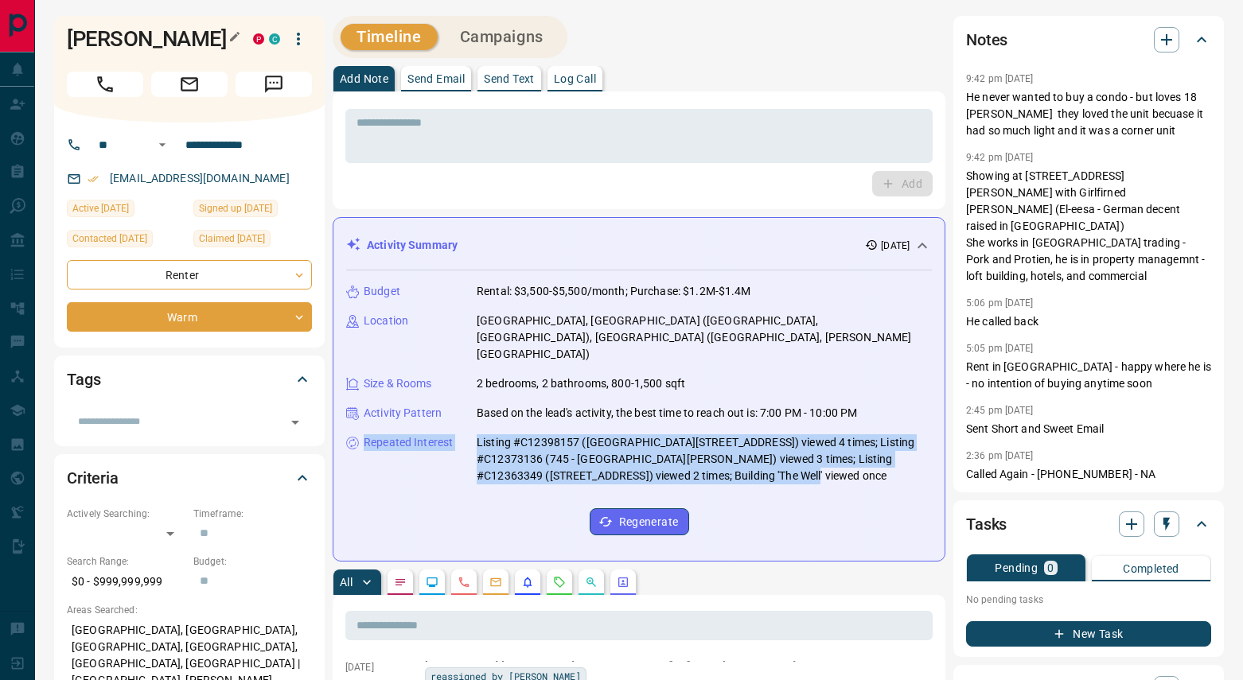
drag, startPoint x: 72, startPoint y: 35, endPoint x: 768, endPoint y: 483, distance: 827.9
click at [229, 52] on h1 "[PERSON_NAME]" at bounding box center [148, 38] width 162 height 25
click at [768, 483] on div "Budget Rental: $3,500-$5,500/month; Purchase: $1.2M-$1.4M Location [GEOGRAPHIC_…" at bounding box center [639, 410] width 586 height 278
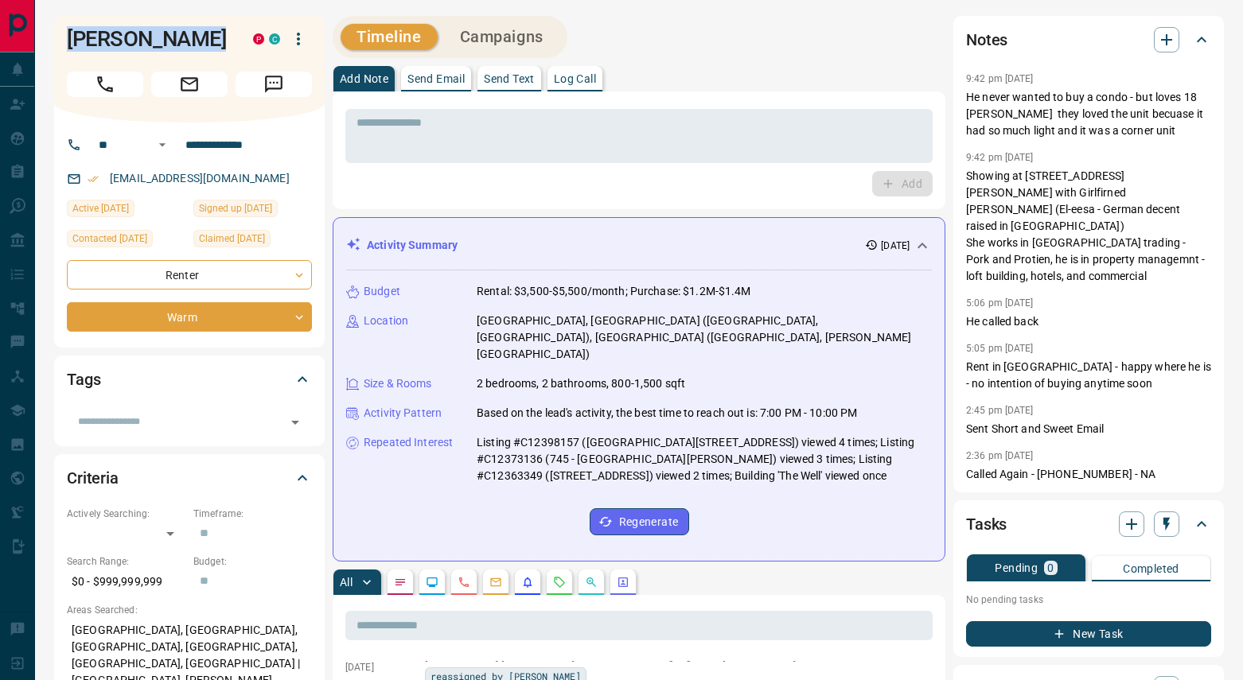
drag, startPoint x: 769, startPoint y: 491, endPoint x: 52, endPoint y: 35, distance: 850.3
click at [64, 34] on div "[PERSON_NAME] P C" at bounding box center [189, 69] width 271 height 107
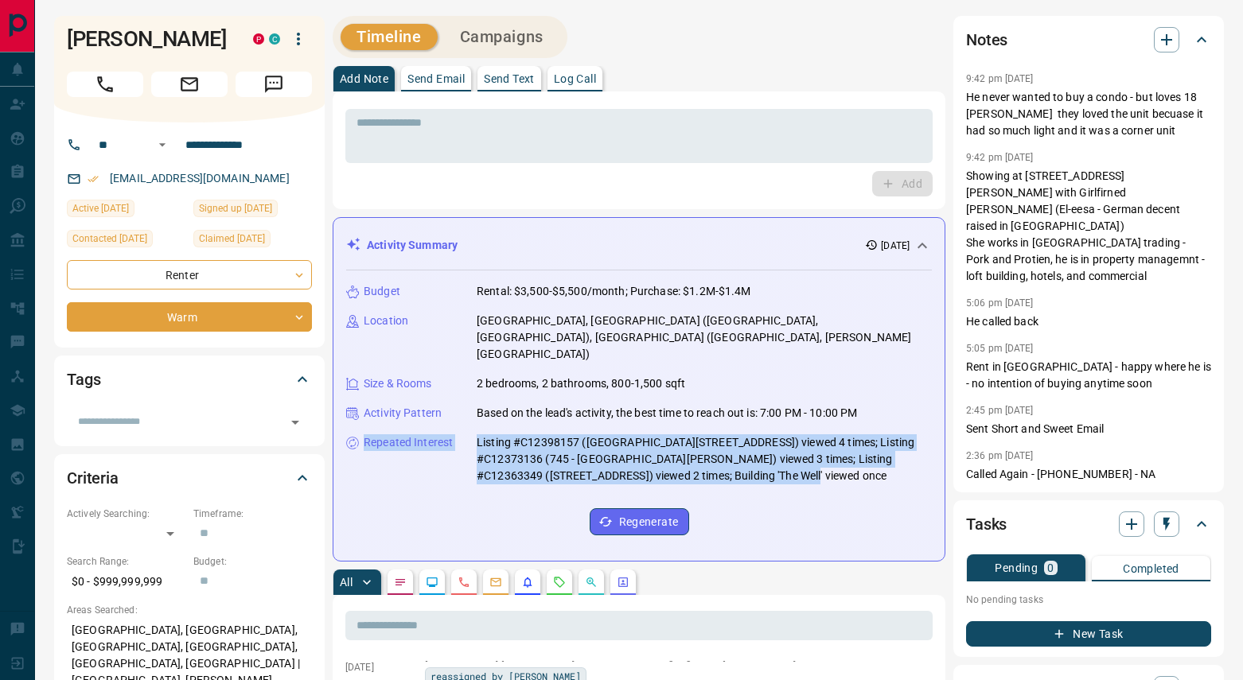
drag, startPoint x: 65, startPoint y: 32, endPoint x: 794, endPoint y: 496, distance: 864.0
click at [325, 348] on div "**********" at bounding box center [189, 182] width 271 height 332
click at [812, 493] on div "Budget Rental: $3,500-$5,500/month; Purchase: $1.2M-$1.4M Location [GEOGRAPHIC_…" at bounding box center [639, 410] width 586 height 278
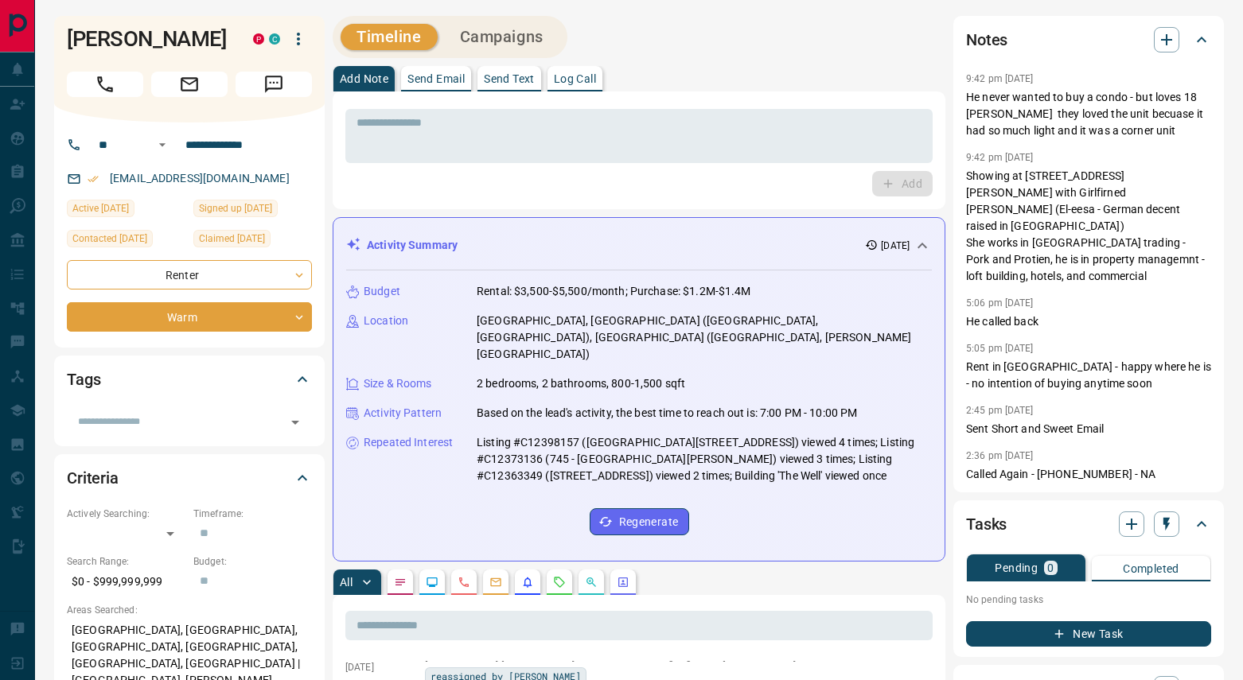
drag, startPoint x: 808, startPoint y: 484, endPoint x: 693, endPoint y: 448, distance: 120.8
click at [750, 460] on div "Budget Rental: $3,500-$5,500/month; Purchase: $1.2M-$1.4M Location [GEOGRAPHIC_…" at bounding box center [639, 410] width 586 height 278
click at [669, 441] on p "Listing #C12398157 ([GEOGRAPHIC_DATA][STREET_ADDRESS]) viewed 4 times; Listing …" at bounding box center [704, 459] width 455 height 50
drag, startPoint x: 692, startPoint y: 437, endPoint x: 53, endPoint y: 21, distance: 763.2
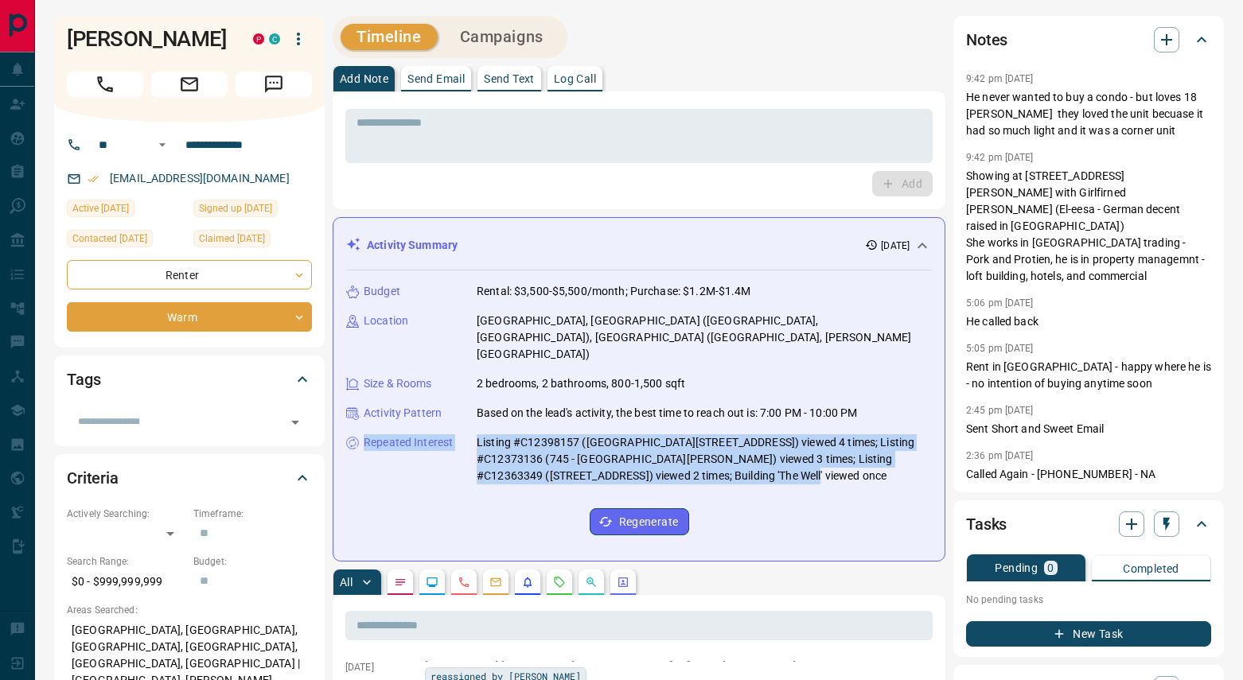
drag, startPoint x: 60, startPoint y: 19, endPoint x: 772, endPoint y: 490, distance: 853.2
click at [325, 348] on div "**********" at bounding box center [189, 182] width 271 height 332
click at [836, 501] on div "Budget Rental: $3,500-$5,500/month; Purchase: $1.2M-$1.4M Location [GEOGRAPHIC_…" at bounding box center [639, 410] width 586 height 278
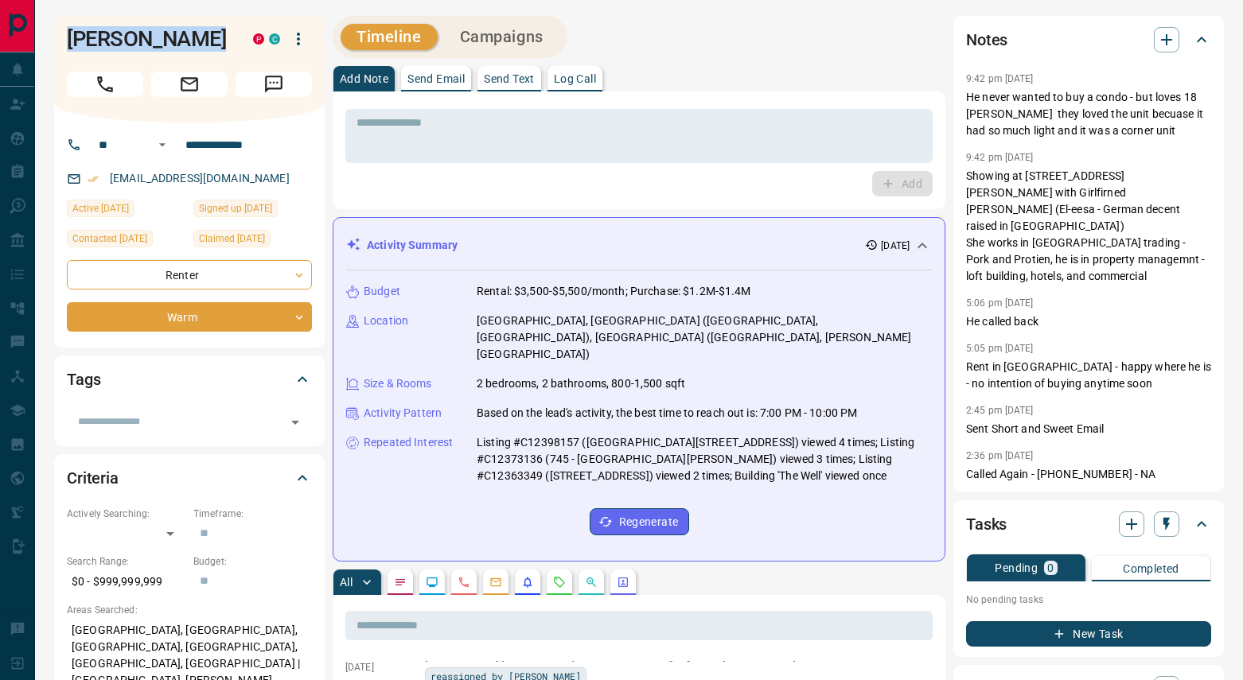
drag, startPoint x: 832, startPoint y: 503, endPoint x: 69, endPoint y: 32, distance: 896.8
click at [69, 32] on h1 "[PERSON_NAME]" at bounding box center [148, 38] width 162 height 25
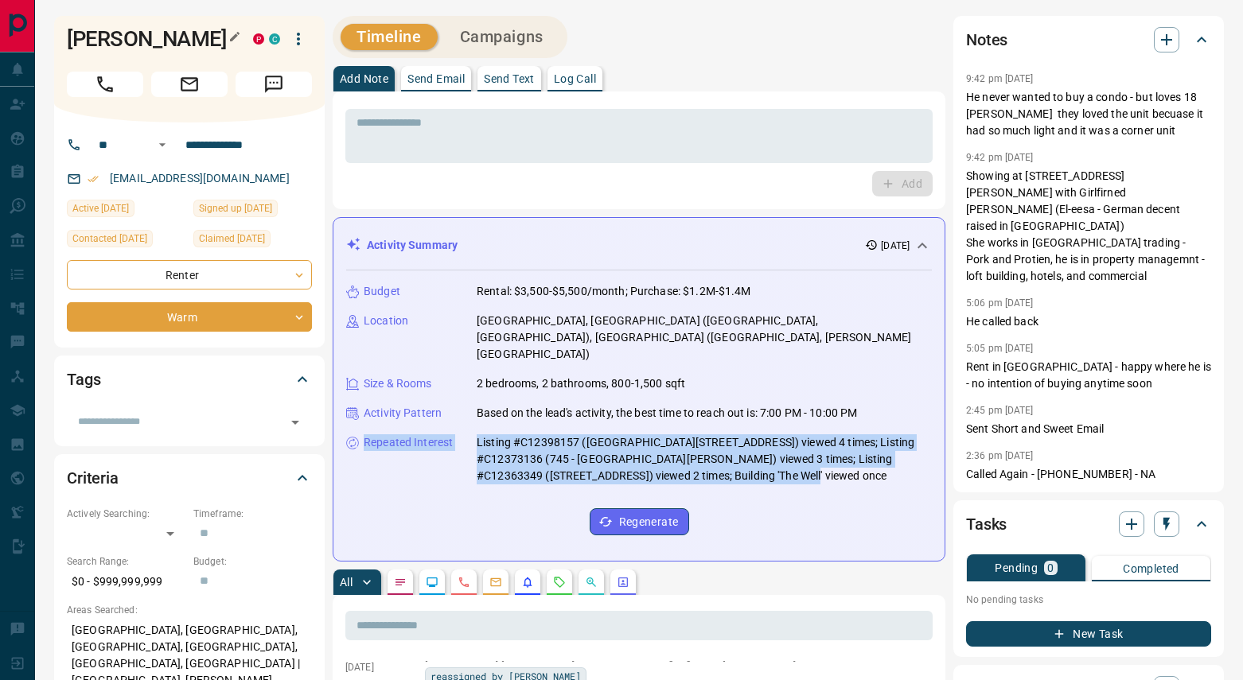
drag, startPoint x: 69, startPoint y: 33, endPoint x: 780, endPoint y: 481, distance: 840.0
click at [229, 52] on h1 "[PERSON_NAME]" at bounding box center [148, 38] width 162 height 25
click at [780, 481] on div "Budget Rental: $3,500-$5,500/month; Purchase: $1.2M-$1.4M Location [GEOGRAPHIC_…" at bounding box center [639, 410] width 586 height 278
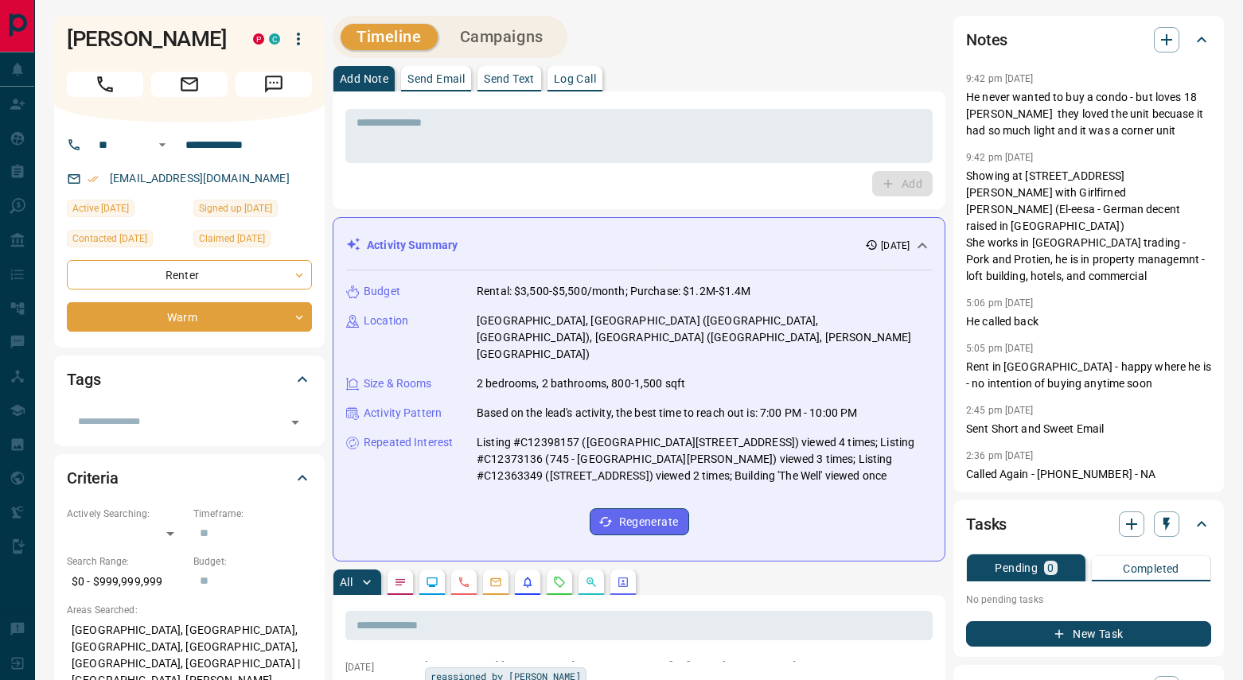
drag, startPoint x: 785, startPoint y: 481, endPoint x: -74, endPoint y: 73, distance: 951.1
click at [0, 73] on html "**********" at bounding box center [621, 340] width 1243 height 680
click at [805, 438] on p "Listing #C12398157 ([GEOGRAPHIC_DATA][STREET_ADDRESS]) viewed 4 times; Listing …" at bounding box center [704, 459] width 455 height 50
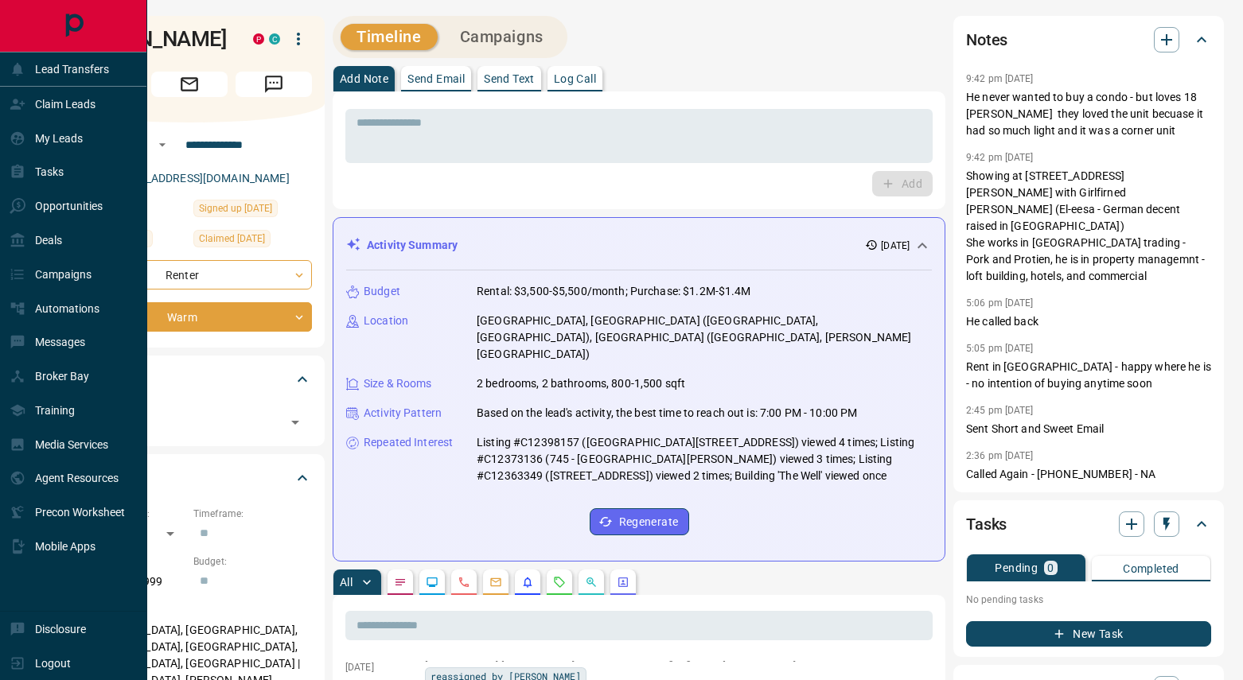
drag, startPoint x: 818, startPoint y: 454, endPoint x: 75, endPoint y: 2, distance: 869.4
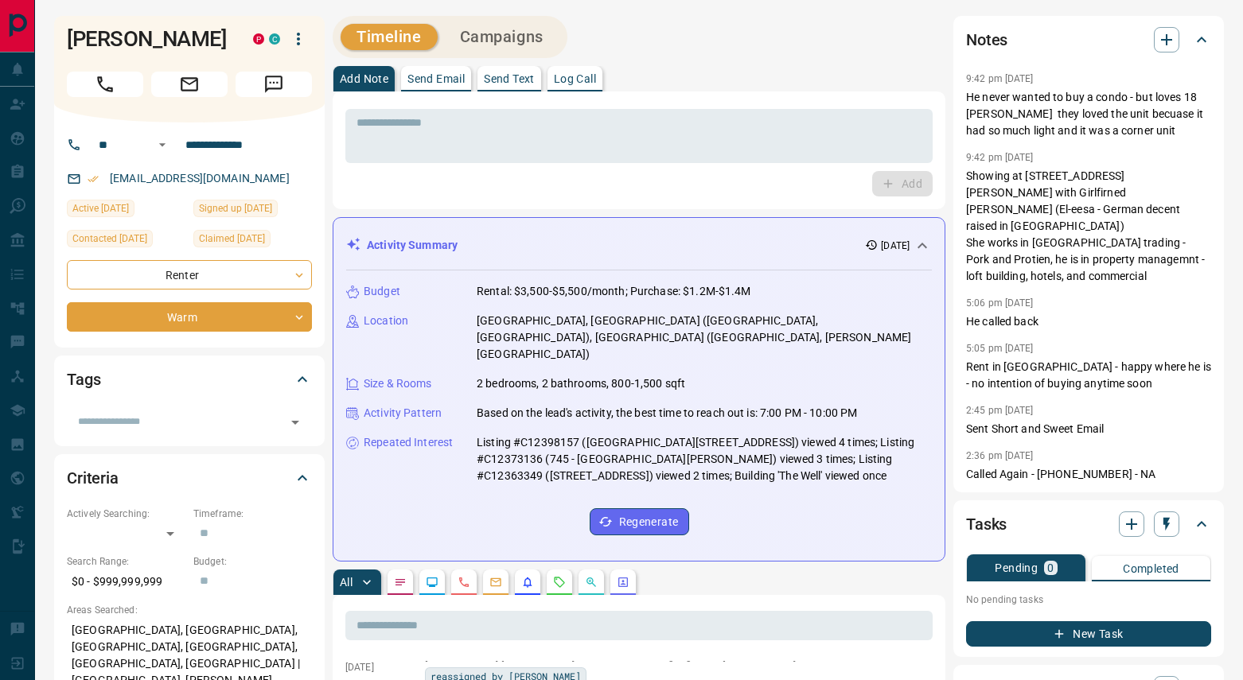
click at [782, 434] on p "Listing #C12398157 ([GEOGRAPHIC_DATA][STREET_ADDRESS]) viewed 4 times; Listing …" at bounding box center [704, 459] width 455 height 50
drag, startPoint x: 828, startPoint y: 464, endPoint x: 824, endPoint y: 485, distance: 22.0
click at [828, 464] on div "Budget Rental: $3,500-$5,500/month; Purchase: $1.2M-$1.4M Location [GEOGRAPHIC_…" at bounding box center [639, 410] width 586 height 278
click at [819, 479] on div "Budget Rental: $3,500-$5,500/month; Purchase: $1.2M-$1.4M Location [GEOGRAPHIC_…" at bounding box center [639, 410] width 586 height 278
drag, startPoint x: 905, startPoint y: 463, endPoint x: 353, endPoint y: 169, distance: 624.7
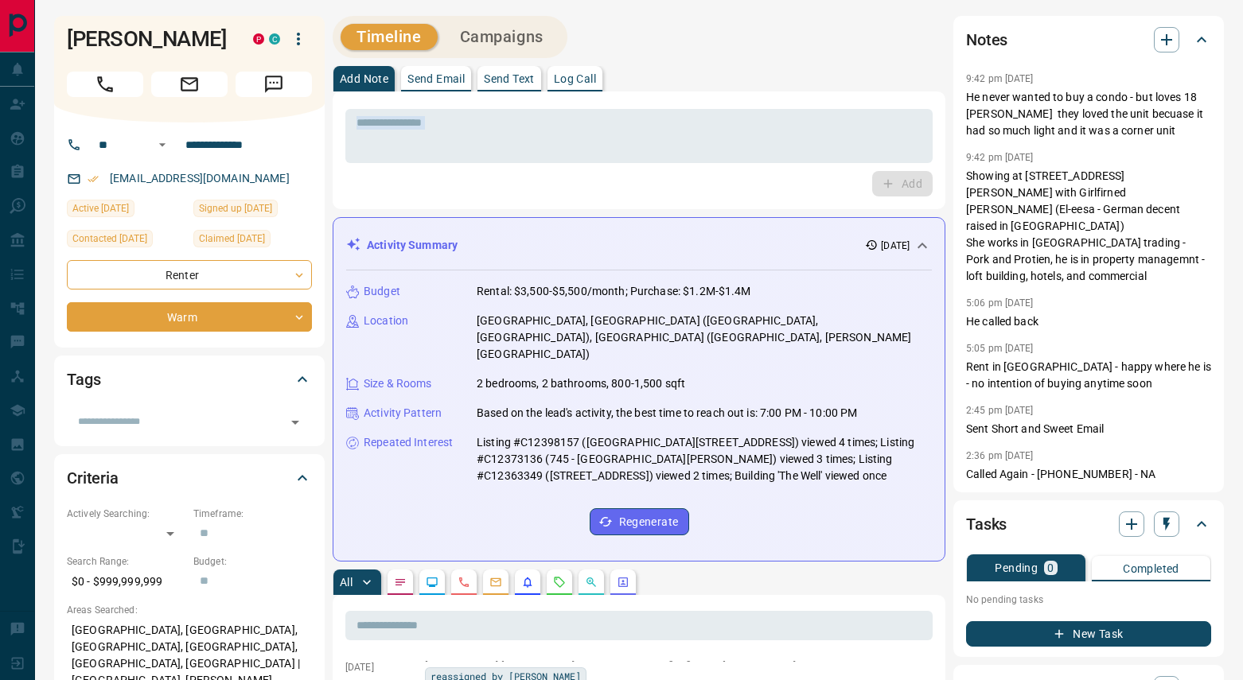
click at [807, 487] on div "Budget Rental: $3,500-$5,500/month; Purchase: $1.2M-$1.4M Location [GEOGRAPHIC_…" at bounding box center [639, 410] width 586 height 278
click at [814, 394] on div "Budget Rental: $3,500-$5,500/month; Purchase: $1.2M-$1.4M Location [GEOGRAPHIC_…" at bounding box center [639, 410] width 586 height 278
click at [825, 465] on div "Budget Rental: $3,500-$5,500/month; Purchase: $1.2M-$1.4M Location [GEOGRAPHIC_…" at bounding box center [639, 410] width 586 height 278
click at [834, 473] on div "Budget Rental: $3,500-$5,500/month; Purchase: $1.2M-$1.4M Location [GEOGRAPHIC_…" at bounding box center [639, 410] width 586 height 278
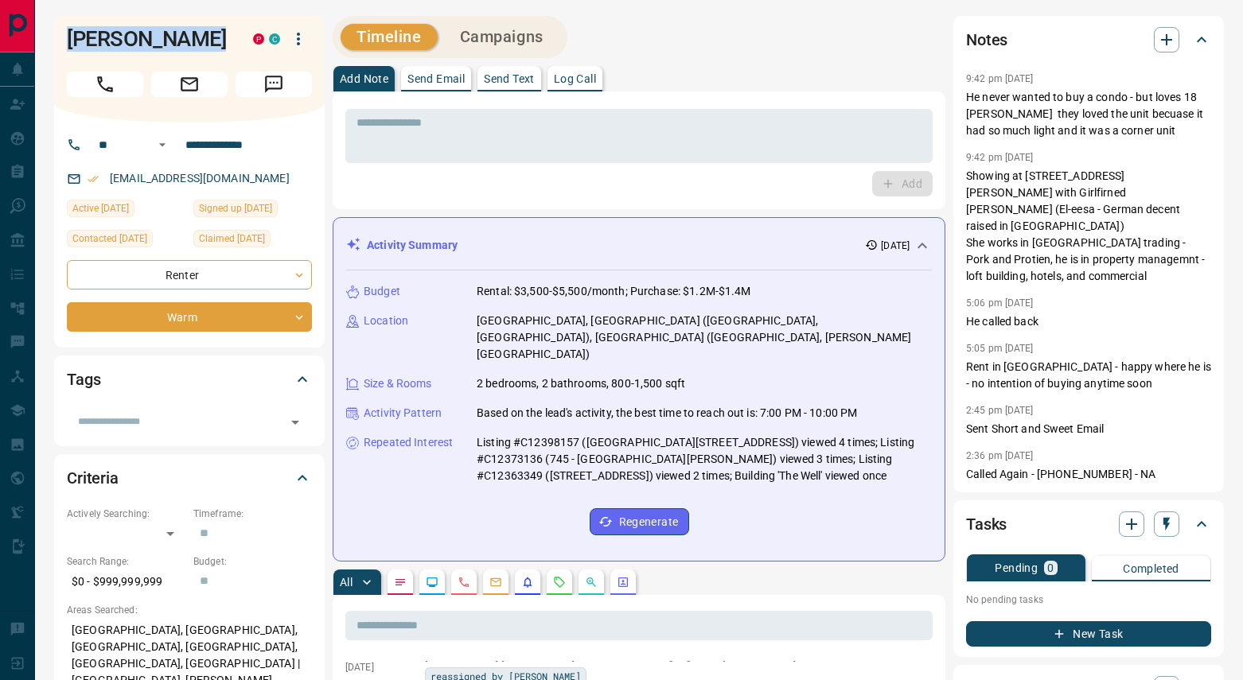
drag, startPoint x: 835, startPoint y: 469, endPoint x: 99, endPoint y: 15, distance: 864.3
click at [851, 504] on div "Budget Rental: $3,500-$5,500/month; Purchase: $1.2M-$1.4M Location [GEOGRAPHIC_…" at bounding box center [639, 410] width 586 height 278
click at [293, 46] on icon "button" at bounding box center [298, 38] width 19 height 19
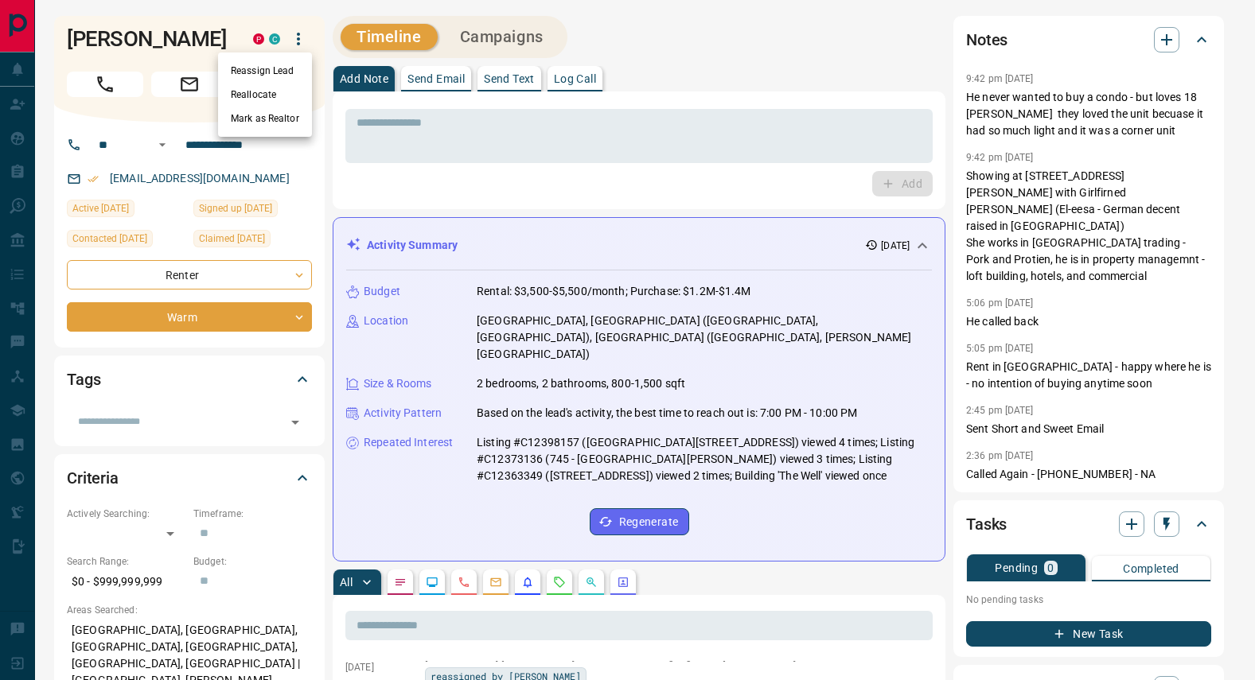
click at [536, 221] on div at bounding box center [627, 340] width 1255 height 680
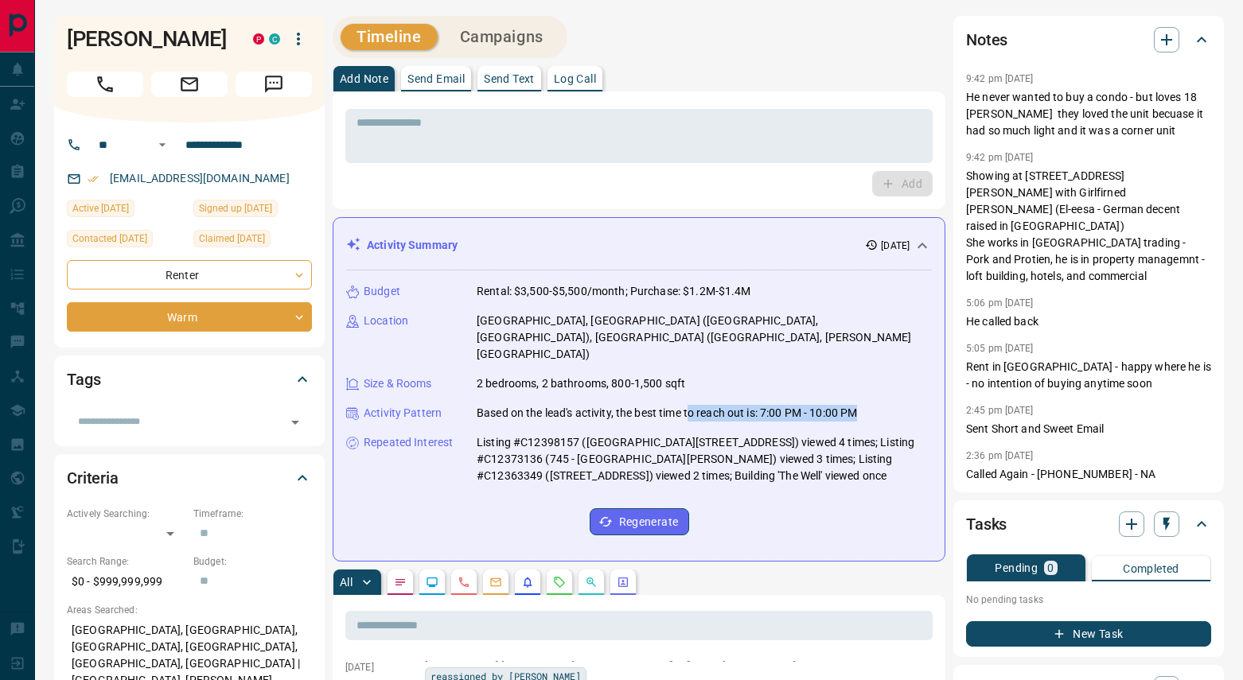
drag, startPoint x: 536, startPoint y: 222, endPoint x: 694, endPoint y: 383, distance: 225.1
click at [806, 481] on div "Budget Rental: $3,500-$5,500/month; Purchase: $1.2M-$1.4M Location [GEOGRAPHIC_…" at bounding box center [639, 410] width 586 height 278
drag, startPoint x: 804, startPoint y: 493, endPoint x: 169, endPoint y: 37, distance: 781.3
click at [875, 485] on div "Budget Rental: $3,500-$5,500/month; Purchase: $1.2M-$1.4M Location [GEOGRAPHIC_…" at bounding box center [639, 410] width 586 height 278
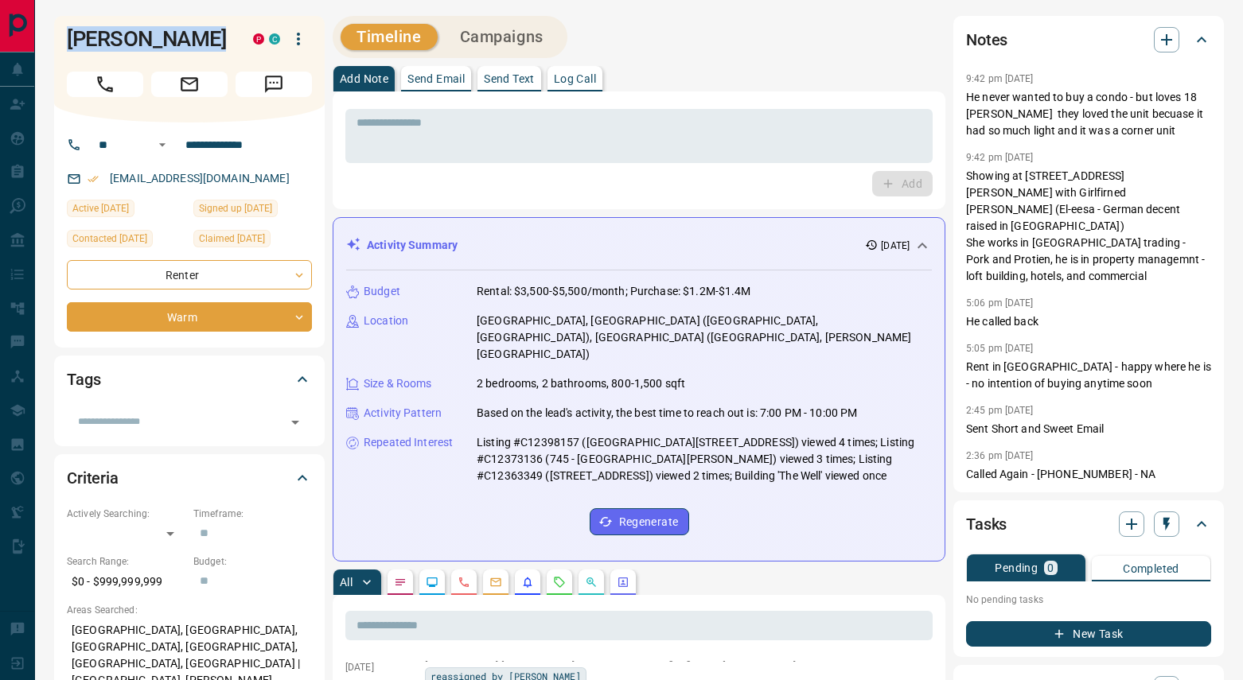
drag, startPoint x: 846, startPoint y: 471, endPoint x: 51, endPoint y: 13, distance: 917.6
drag, startPoint x: 571, startPoint y: 228, endPoint x: 403, endPoint y: 122, distance: 198.5
click at [296, 42] on icon "button" at bounding box center [298, 38] width 19 height 19
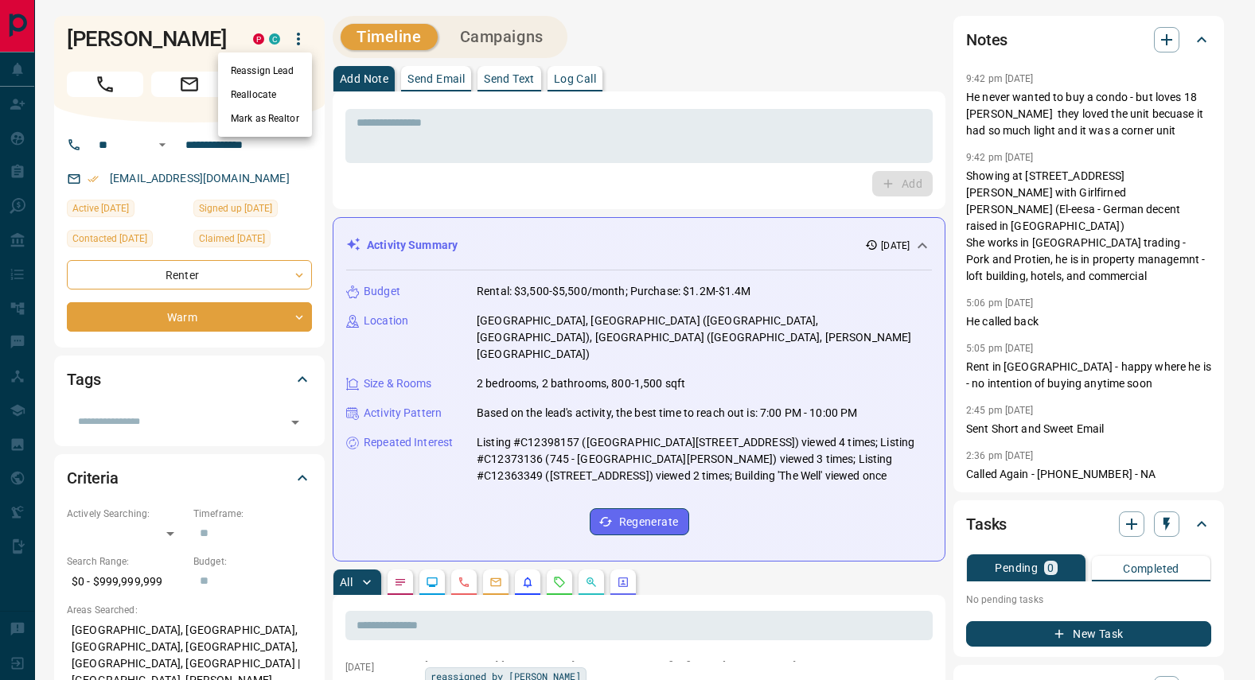
drag, startPoint x: 466, startPoint y: 248, endPoint x: 424, endPoint y: 227, distance: 47.3
click at [461, 245] on div at bounding box center [627, 340] width 1255 height 680
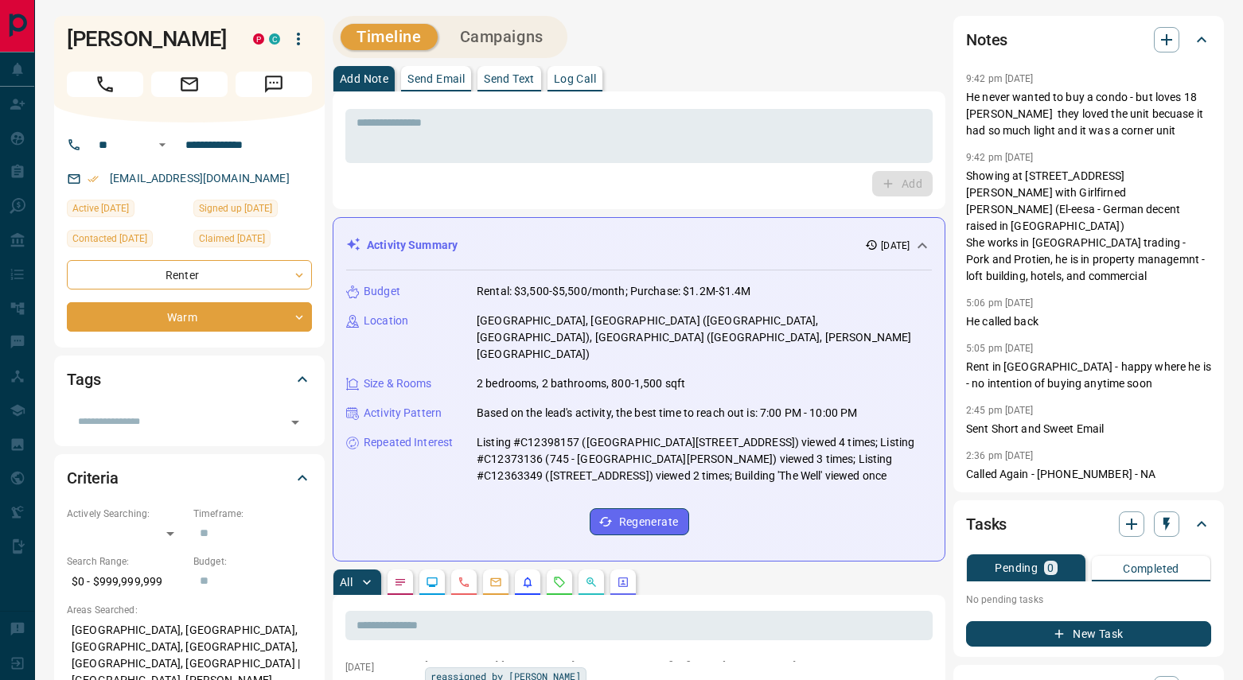
click at [266, 182] on div "[EMAIL_ADDRESS][DOMAIN_NAME]" at bounding box center [189, 179] width 245 height 26
drag, startPoint x: 256, startPoint y: 181, endPoint x: 393, endPoint y: 151, distance: 140.0
click at [103, 173] on div "[EMAIL_ADDRESS][DOMAIN_NAME]" at bounding box center [189, 179] width 245 height 26
copy link "[EMAIL_ADDRESS][DOMAIN_NAME]"
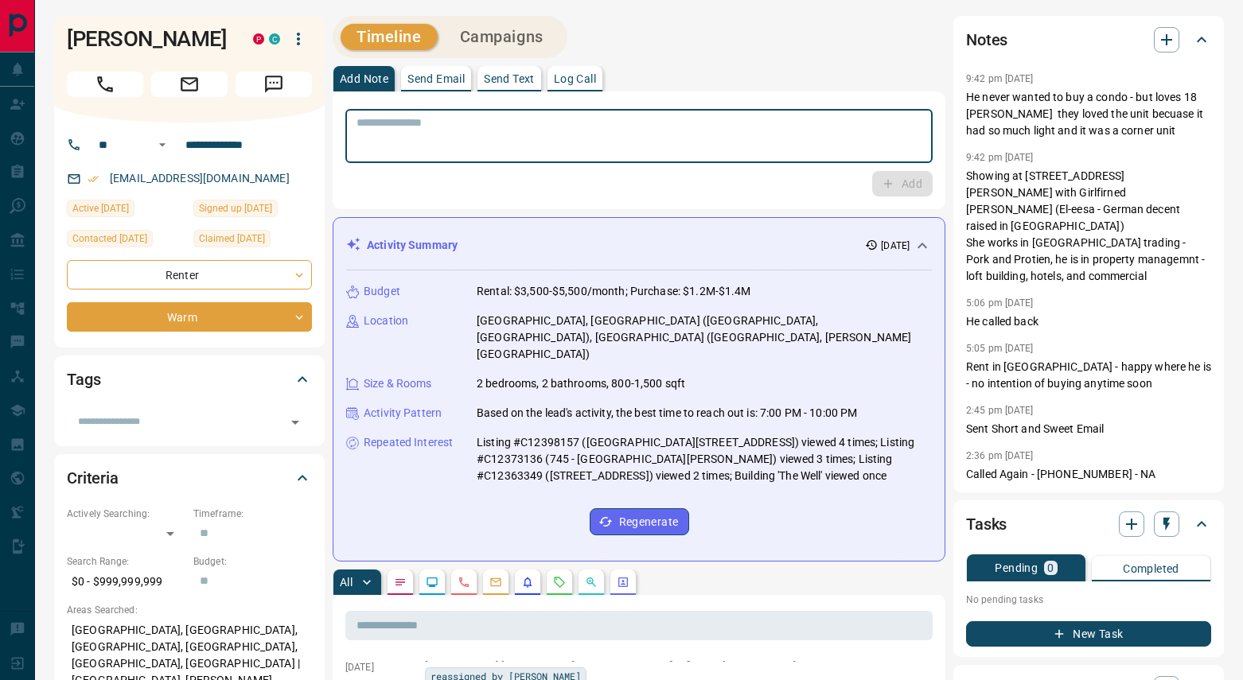
click at [433, 129] on textarea at bounding box center [638, 136] width 565 height 41
paste textarea "**********"
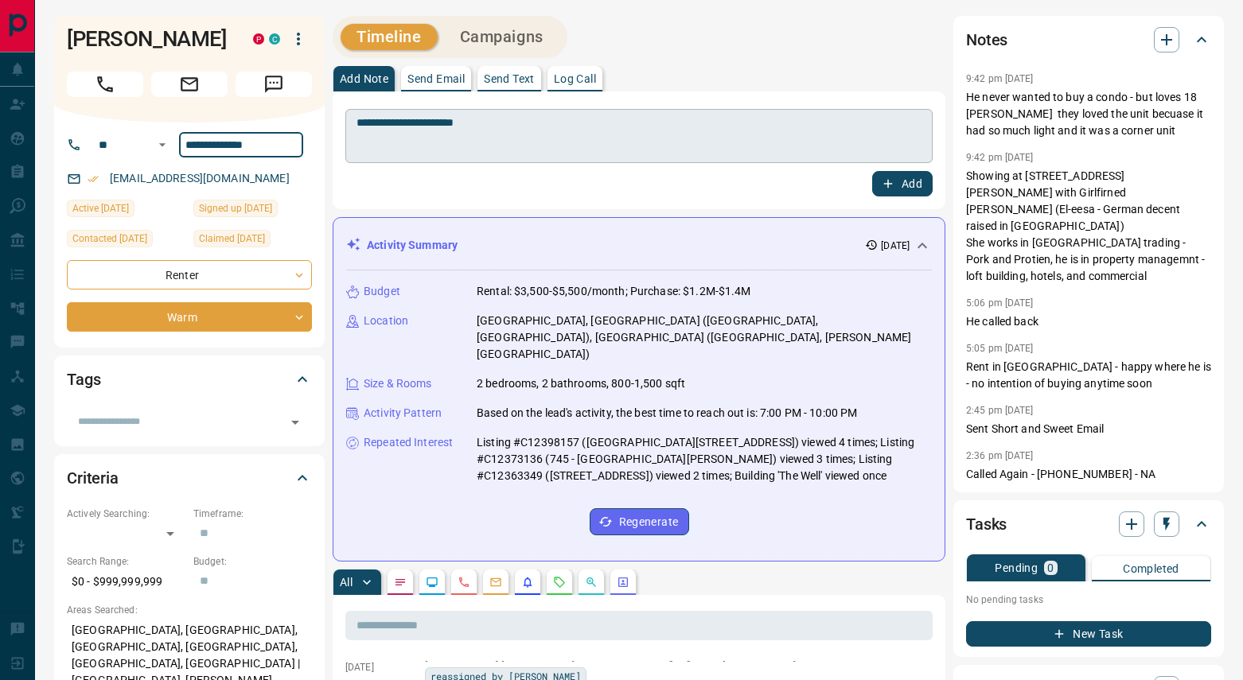
drag, startPoint x: 271, startPoint y: 150, endPoint x: 504, endPoint y: 154, distance: 234.0
click at [179, 138] on input "**********" at bounding box center [241, 144] width 124 height 25
click at [533, 123] on textarea "**********" at bounding box center [638, 136] width 565 height 41
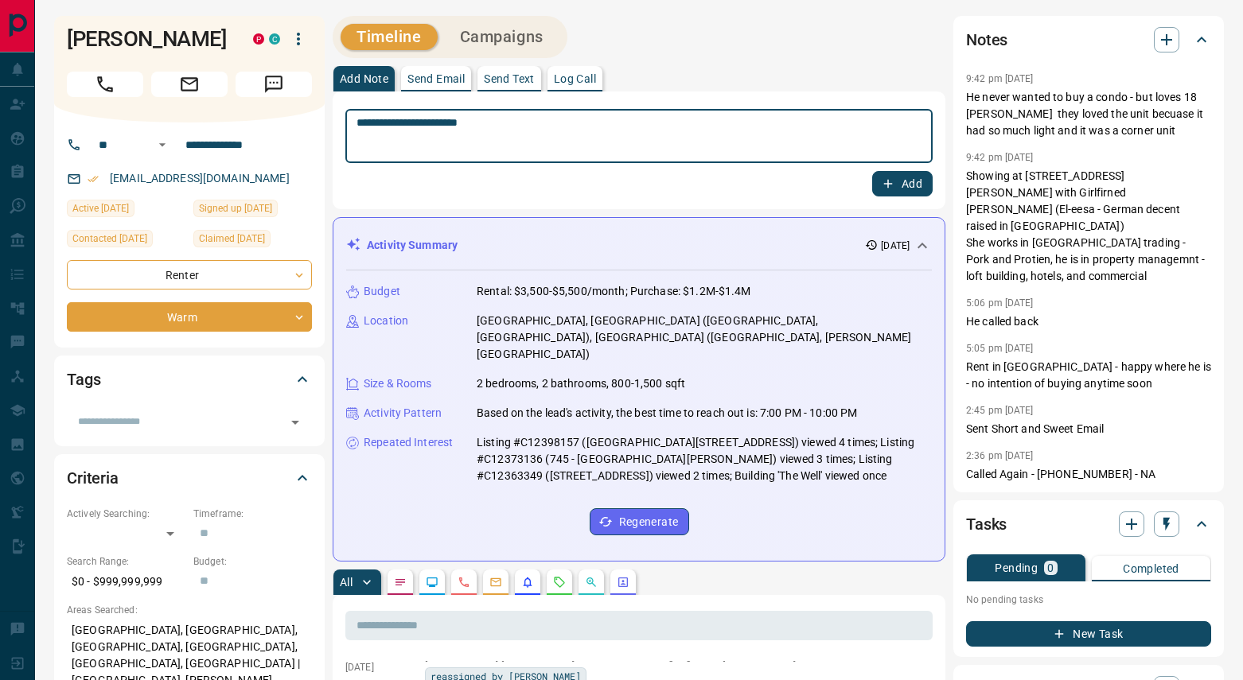
paste textarea "**********"
type textarea "**********"
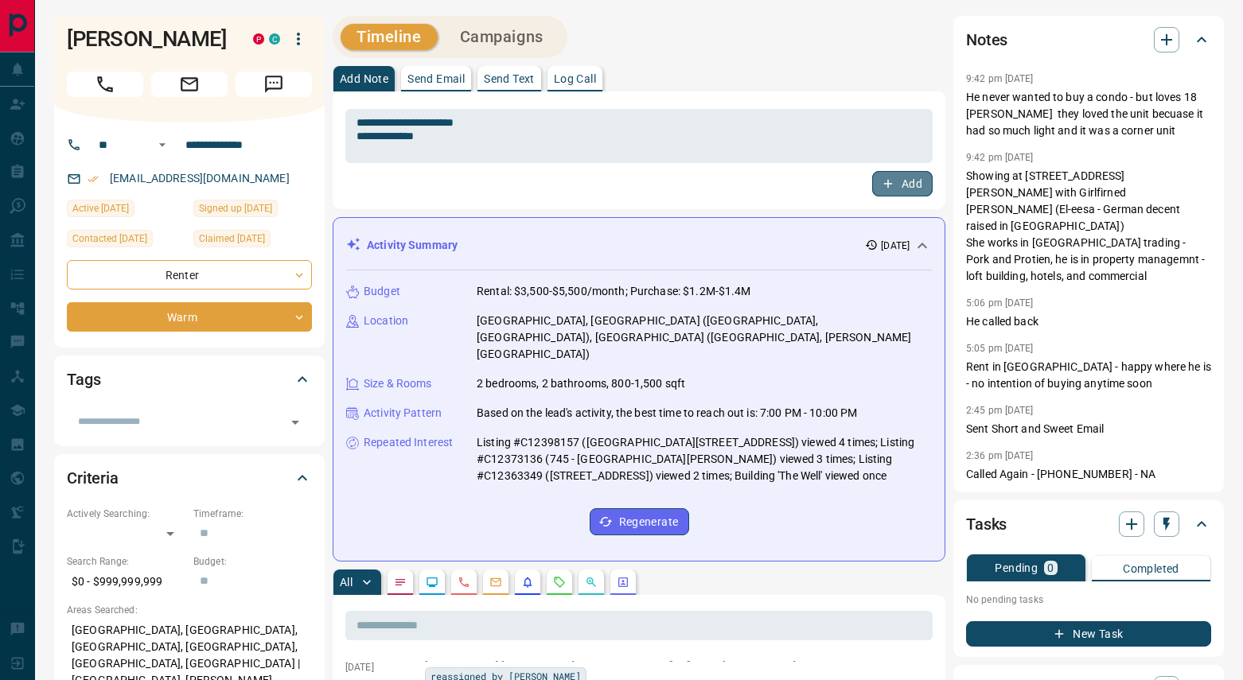
click at [878, 178] on button "Add" at bounding box center [902, 183] width 60 height 25
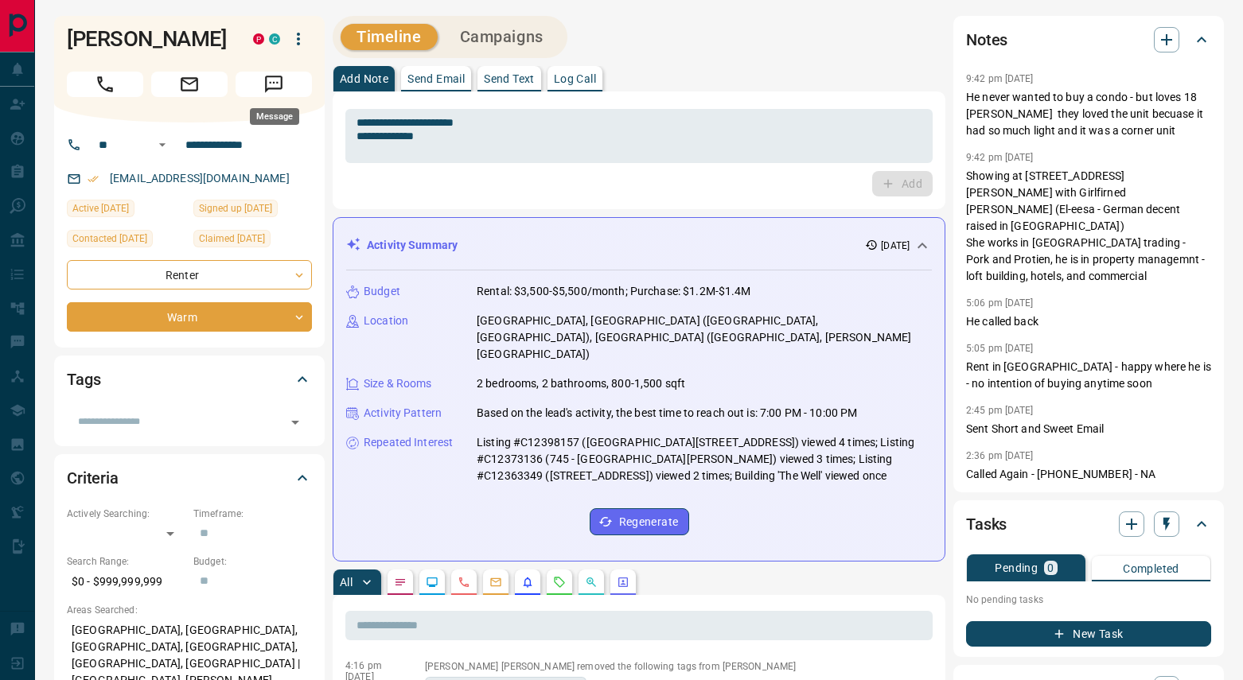
scroll to position [171, 0]
click at [301, 43] on icon "button" at bounding box center [298, 38] width 19 height 19
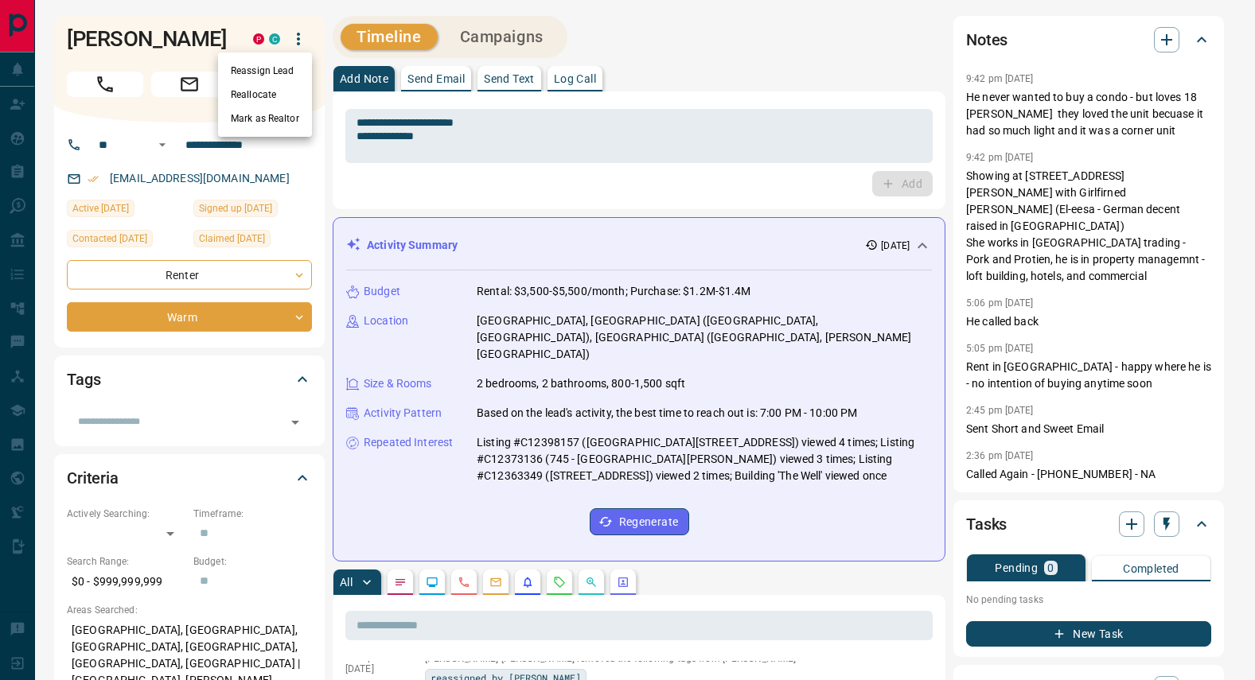
click at [502, 175] on div at bounding box center [627, 340] width 1255 height 680
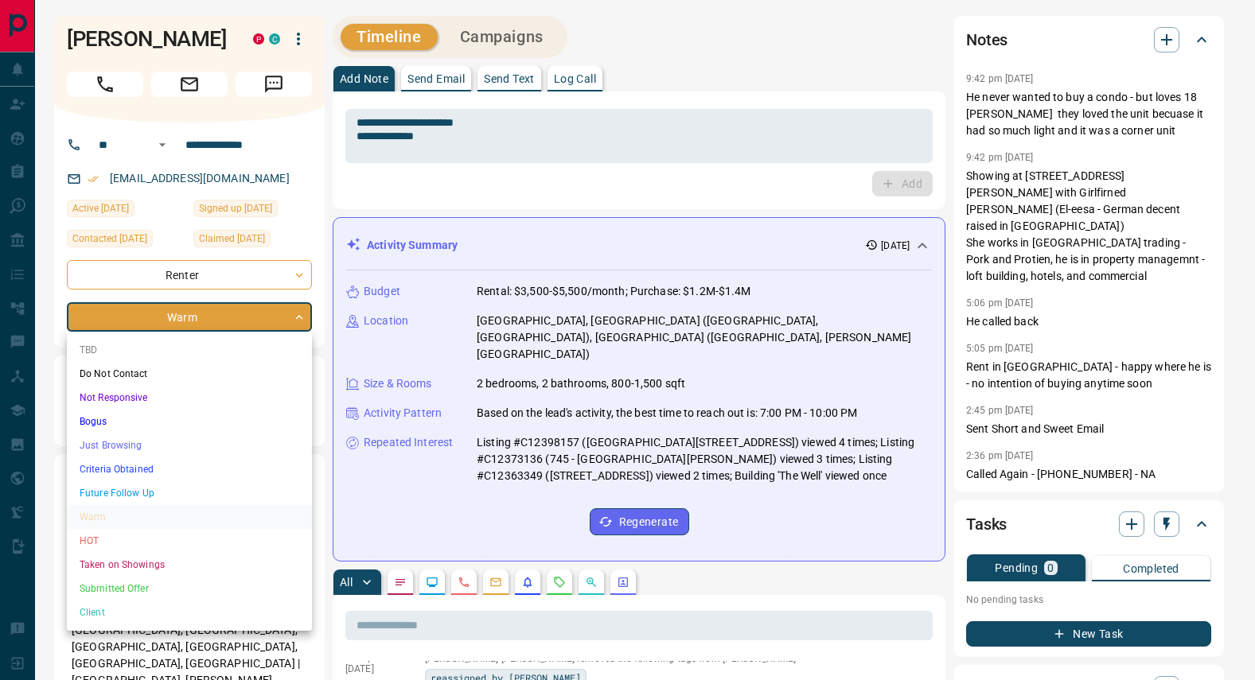
click at [134, 375] on li "Do Not Contact" at bounding box center [189, 374] width 245 height 24
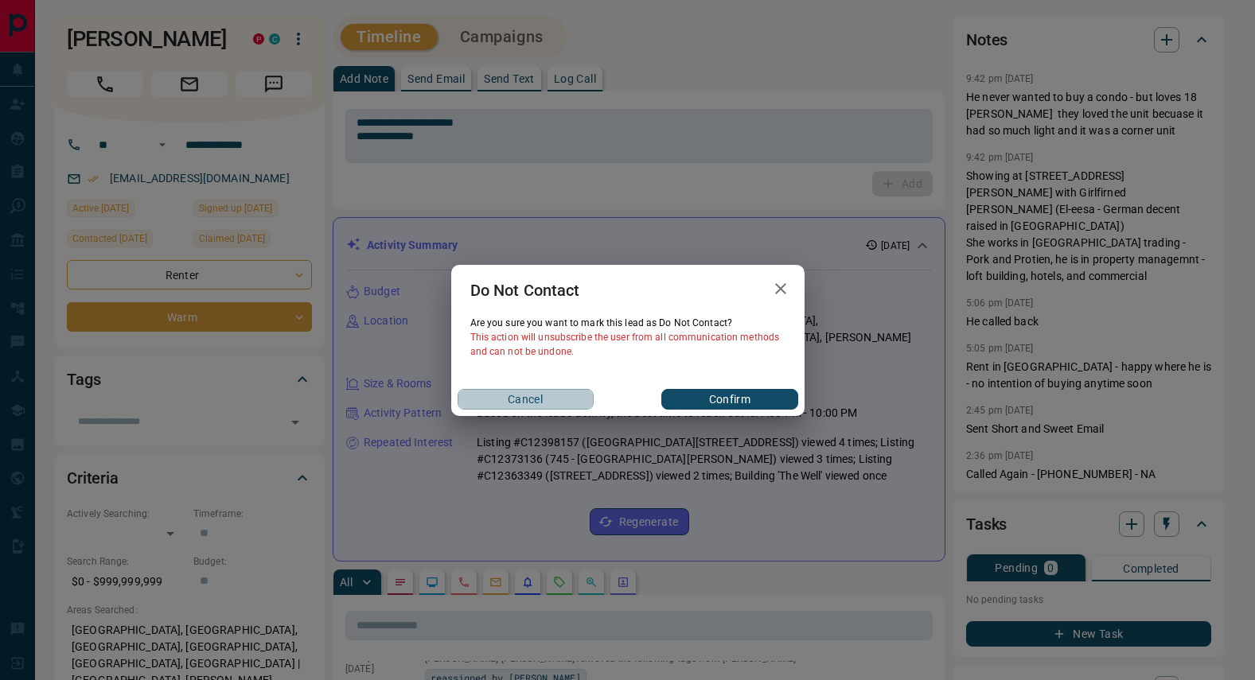
drag, startPoint x: 552, startPoint y: 399, endPoint x: 625, endPoint y: 339, distance: 93.8
click at [553, 398] on button "Cancel" at bounding box center [526, 399] width 136 height 21
